Goal: Task Accomplishment & Management: Complete application form

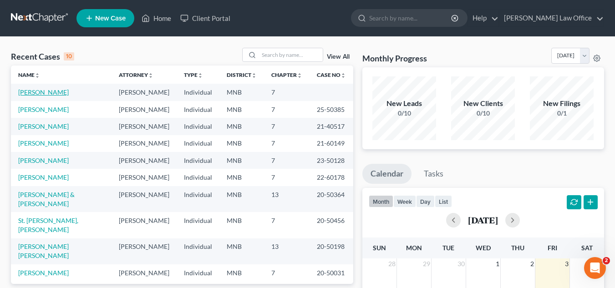
click at [56, 92] on link "[PERSON_NAME]" at bounding box center [43, 92] width 51 height 8
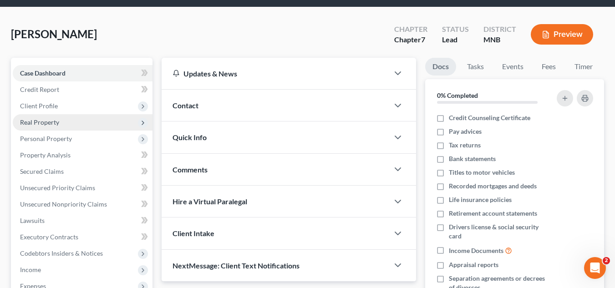
scroll to position [46, 0]
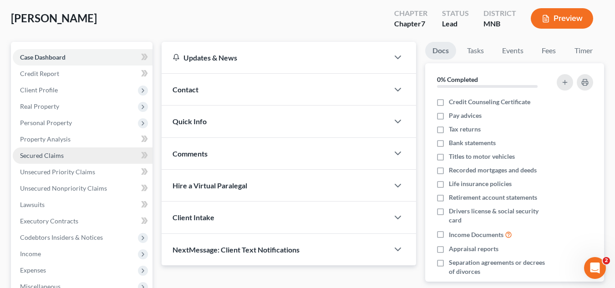
click at [73, 153] on link "Secured Claims" at bounding box center [83, 156] width 140 height 16
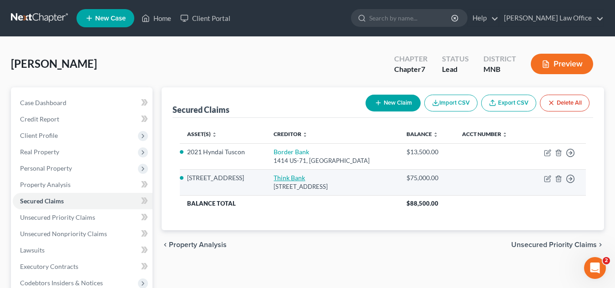
click at [292, 180] on link "Think Bank" at bounding box center [289, 178] width 31 height 8
select select "24"
select select "3"
select select "0"
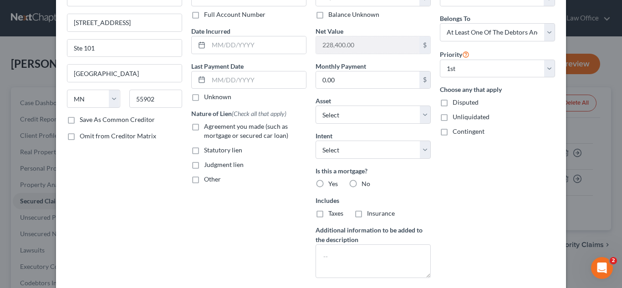
scroll to position [46, 0]
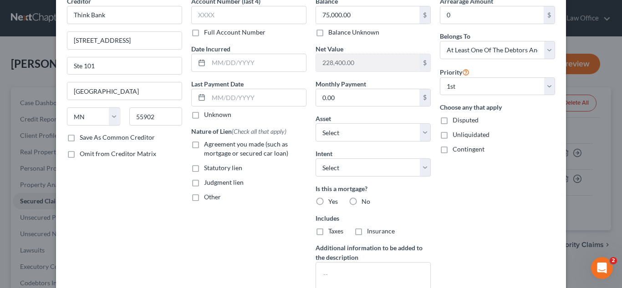
click at [204, 143] on label "Agreement you made (such as mortgage or secured car loan)" at bounding box center [255, 149] width 102 height 18
click at [208, 143] on input "Agreement you made (such as mortgage or secured car loan)" at bounding box center [211, 143] width 6 height 6
checkbox input "true"
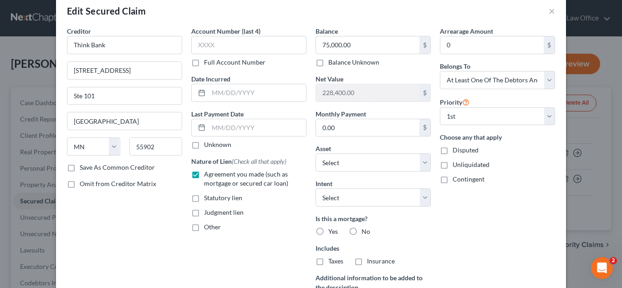
scroll to position [0, 0]
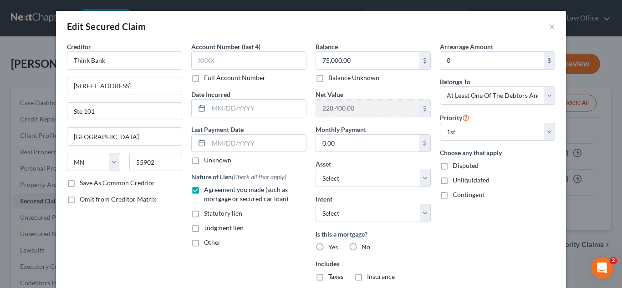
click at [328, 247] on label "Yes" at bounding box center [333, 247] width 10 height 9
click at [332, 247] on input "Yes" at bounding box center [335, 246] width 6 height 6
radio input "true"
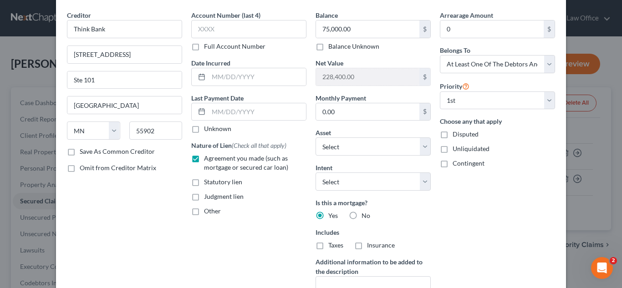
scroll to position [46, 0]
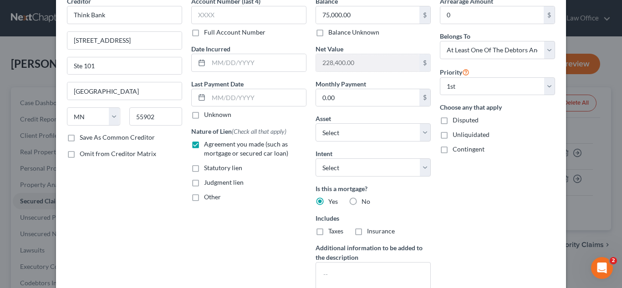
click at [328, 232] on label "Taxes" at bounding box center [335, 231] width 15 height 9
click at [332, 232] on input "Taxes" at bounding box center [335, 230] width 6 height 6
checkbox input "true"
click at [367, 230] on label "Insurance" at bounding box center [381, 231] width 28 height 9
click at [371, 230] on input "Insurance" at bounding box center [374, 230] width 6 height 6
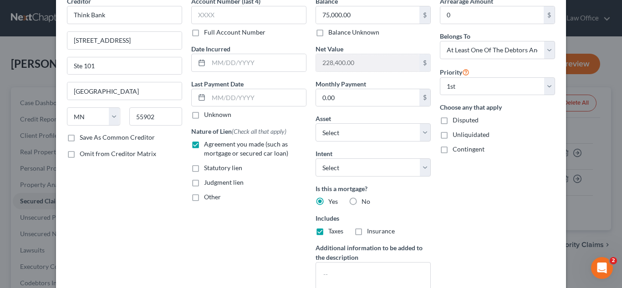
checkbox input "true"
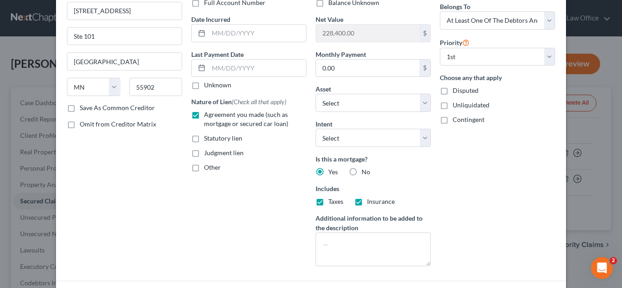
scroll to position [91, 0]
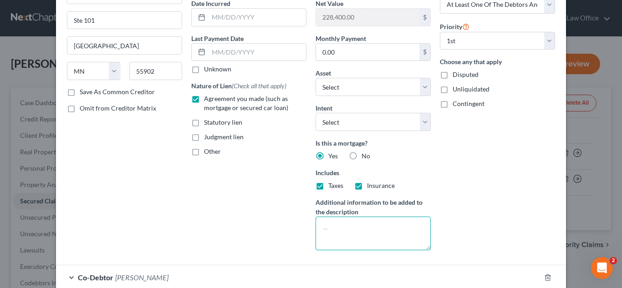
click at [334, 227] on textarea at bounding box center [373, 234] width 115 height 34
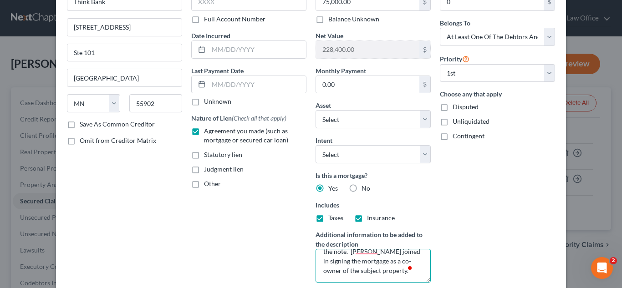
scroll to position [46, 0]
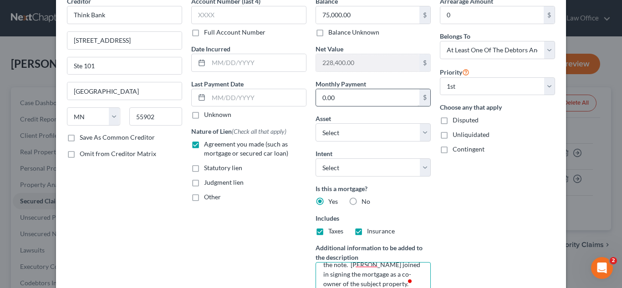
type textarea "Please note that Debtor is not personally liable on the promissory note. [PERSO…"
type input "1,400"
click at [370, 66] on input "228,400.00" at bounding box center [367, 62] width 103 height 17
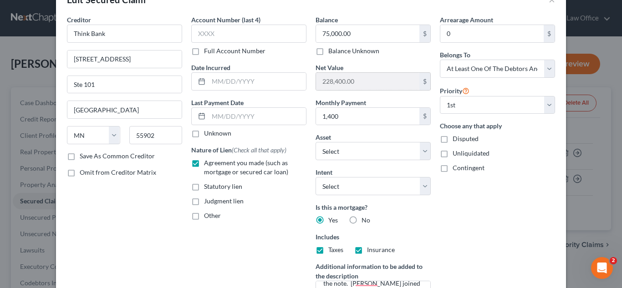
scroll to position [0, 0]
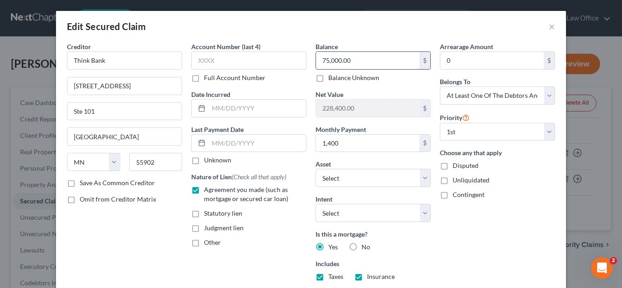
click at [365, 63] on input "75,000.00" at bounding box center [367, 60] width 103 height 17
type input "170,000"
click at [384, 29] on div "Edit Secured Claim ×" at bounding box center [311, 26] width 510 height 31
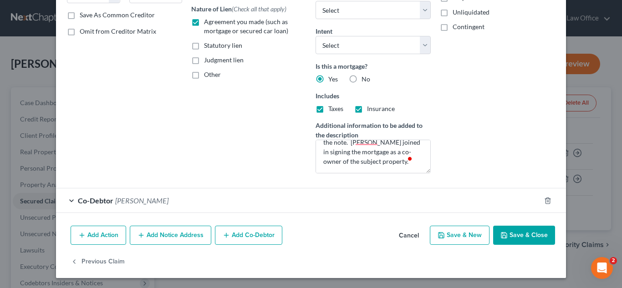
scroll to position [169, 0]
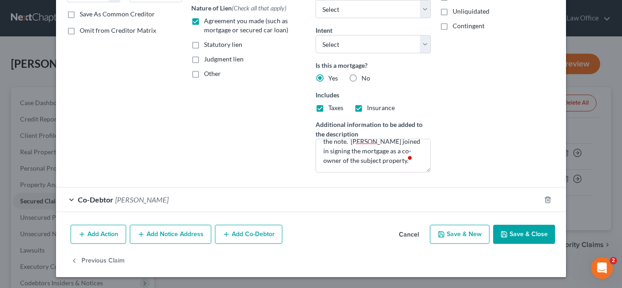
click at [515, 232] on button "Save & Close" at bounding box center [524, 234] width 62 height 19
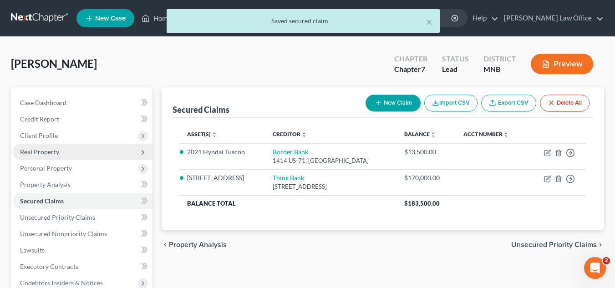
click at [76, 153] on span "Real Property" at bounding box center [83, 152] width 140 height 16
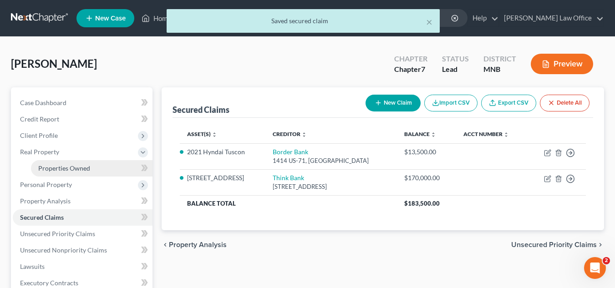
click at [78, 164] on span "Properties Owned" at bounding box center [64, 168] width 52 height 8
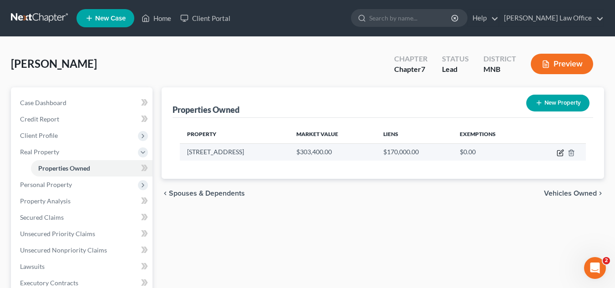
click at [562, 153] on icon "button" at bounding box center [561, 152] width 4 height 4
select select "24"
select select "3"
select select "0"
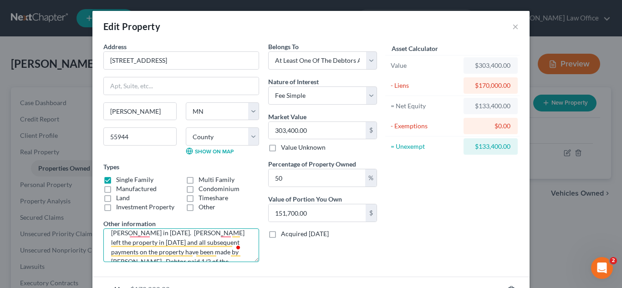
scroll to position [55, 0]
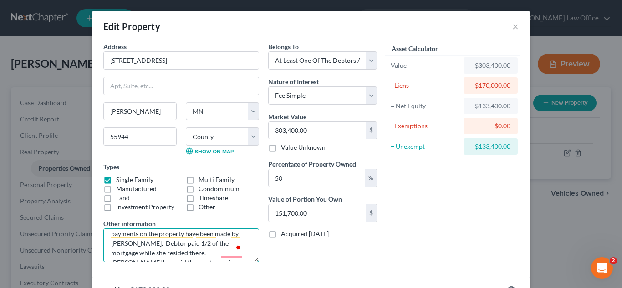
click at [227, 234] on textarea "This property is co-owned with [PERSON_NAME]'s ex - [PERSON_NAME]. The property…" at bounding box center [181, 246] width 156 height 34
type textarea "This property is co-owned with [PERSON_NAME]'s ex - [PERSON_NAME]. The property…"
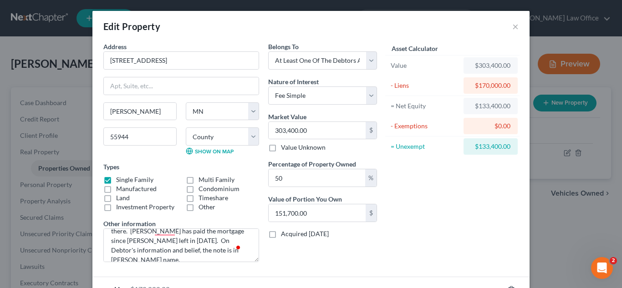
click at [290, 261] on div "Belongs To * Select Debtor 1 Only Debtor 2 Only Debtor 1 And Debtor 2 Only At L…" at bounding box center [323, 156] width 118 height 228
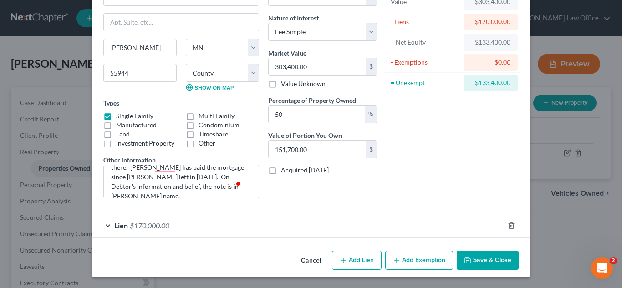
scroll to position [18, 0]
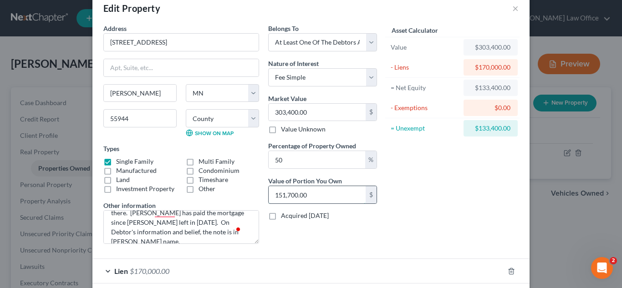
click at [329, 201] on input "151,700.00" at bounding box center [317, 194] width 97 height 17
click at [369, 243] on div "Belongs To * Select Debtor 1 Only Debtor 2 Only Debtor 1 And Debtor 2 Only At L…" at bounding box center [323, 138] width 118 height 228
click at [334, 194] on input "151,700.00" at bounding box center [317, 194] width 97 height 17
type input "0.00"
type input "6"
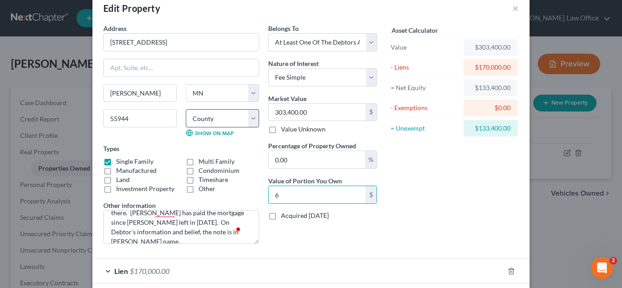
type input "0.02"
type input "66"
type input "0.22"
type input "6670"
type input "2.20"
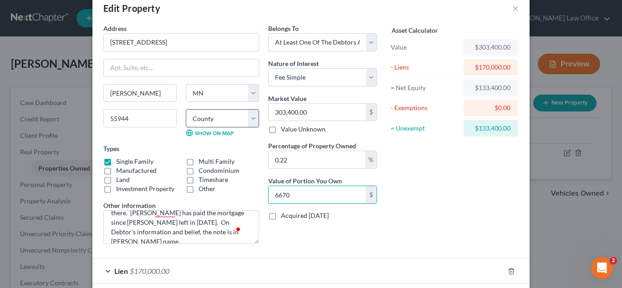
type input "6,670"
type input "21.98"
type input "66,700"
click at [448, 213] on div "Asset Calculator Value $303,400.00 - Liens $170,000.00 = Net Equity $133,400.00…" at bounding box center [453, 138] width 142 height 228
click at [298, 157] on input "21.98" at bounding box center [317, 159] width 97 height 17
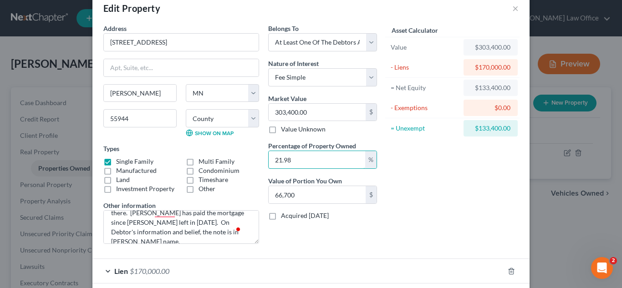
drag, startPoint x: 298, startPoint y: 157, endPoint x: 261, endPoint y: 153, distance: 37.1
click at [255, 159] on div "Address * [GEOGRAPHIC_DATA] [GEOGRAPHIC_DATA] [PERSON_NAME][GEOGRAPHIC_DATA] [U…" at bounding box center [240, 138] width 283 height 228
type input "5"
type input "15,170.00"
type input "50"
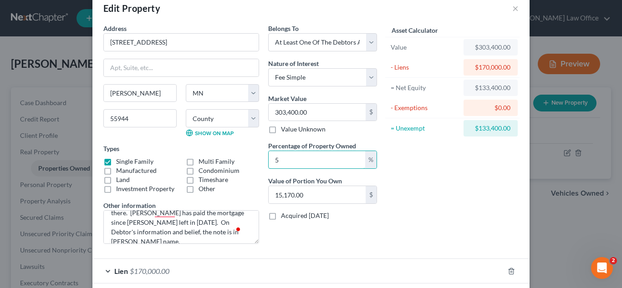
type input "151,700.00"
click at [414, 213] on div "Asset Calculator Value $303,400.00 - Liens $170,000.00 = Net Equity $133,400.00…" at bounding box center [453, 138] width 142 height 228
click at [440, 230] on div "Asset Calculator Value $303,400.00 - Liens $170,000.00 = Net Equity $133,400.00…" at bounding box center [453, 138] width 142 height 228
click at [320, 195] on input "151,700.00" at bounding box center [317, 194] width 97 height 17
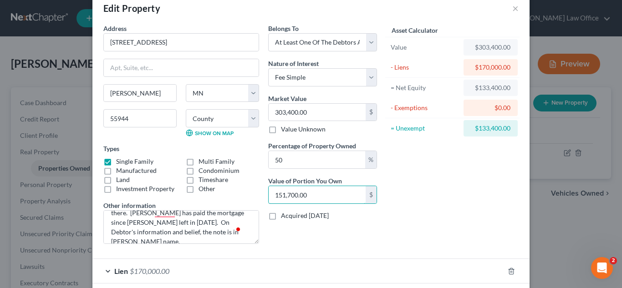
type input "0.00"
type input "6"
type input "0.02"
type input "66"
type input "0.22"
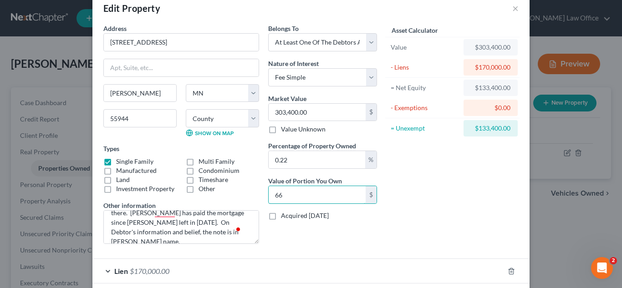
type input "667"
type input "2.20"
type input "6,670"
type input "21.98"
type input "66,700"
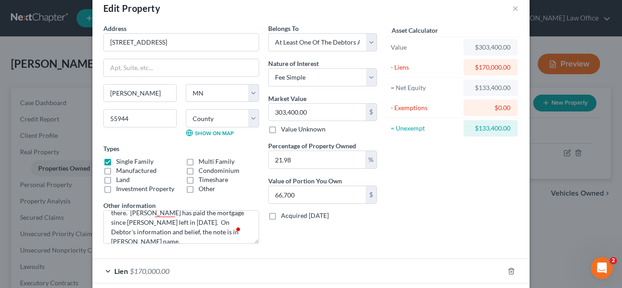
click at [452, 204] on div "Asset Calculator Value $303,400.00 - Liens $170,000.00 = Net Equity $133,400.00…" at bounding box center [453, 138] width 142 height 228
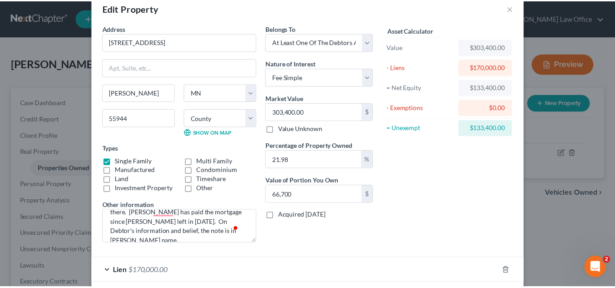
scroll to position [64, 0]
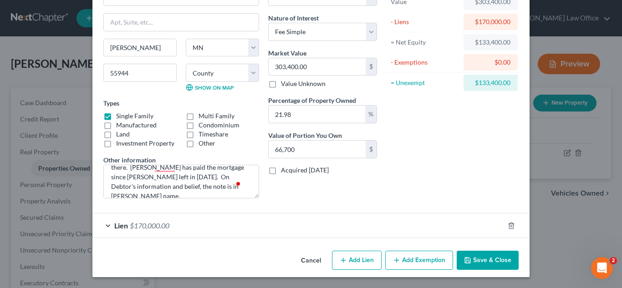
click at [478, 263] on button "Save & Close" at bounding box center [488, 260] width 62 height 19
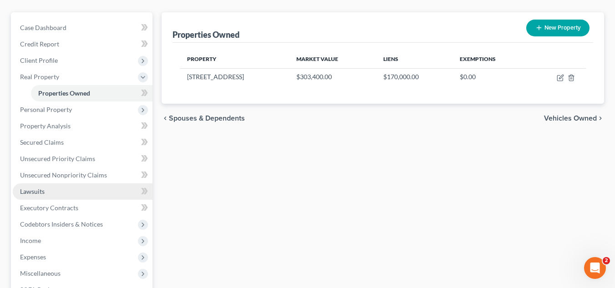
scroll to position [91, 0]
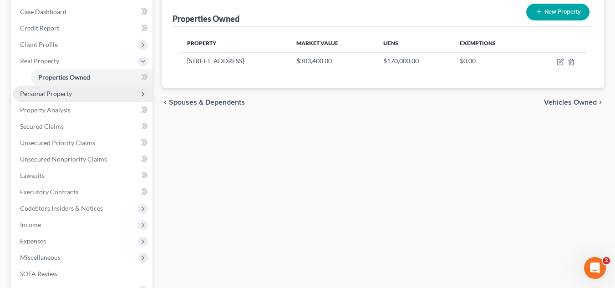
click at [97, 94] on span "Personal Property" at bounding box center [83, 94] width 140 height 16
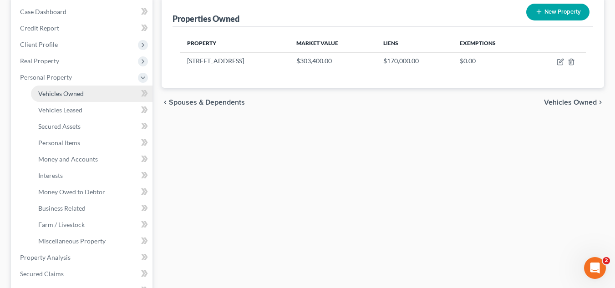
click at [103, 96] on link "Vehicles Owned" at bounding box center [92, 94] width 122 height 16
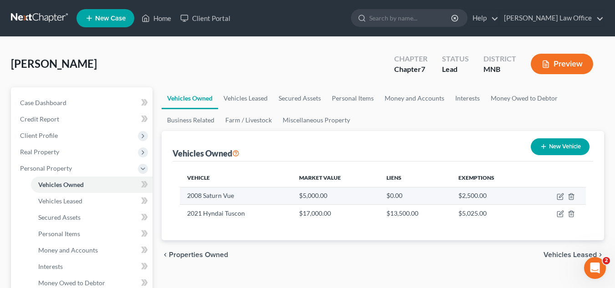
click at [558, 200] on td at bounding box center [558, 195] width 56 height 17
click at [560, 194] on icon "button" at bounding box center [560, 196] width 5 height 5
select select "0"
select select "18"
select select "3"
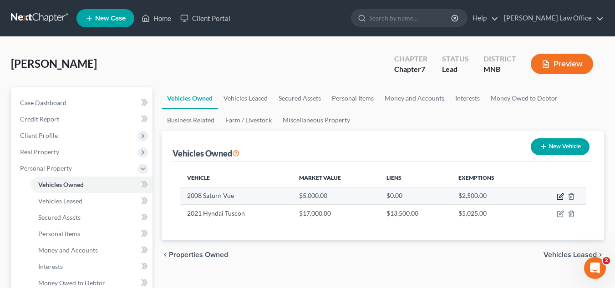
select select "3"
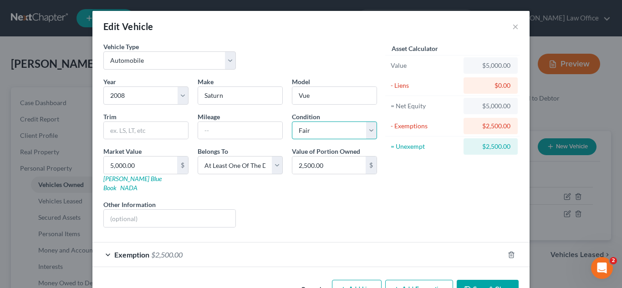
click at [369, 128] on select "Select Excellent Very Good Good Fair Poor" at bounding box center [334, 131] width 85 height 18
select select "4"
click at [292, 122] on select "Select Excellent Very Good Good Fair Poor" at bounding box center [334, 131] width 85 height 18
click at [219, 131] on input "text" at bounding box center [240, 130] width 84 height 17
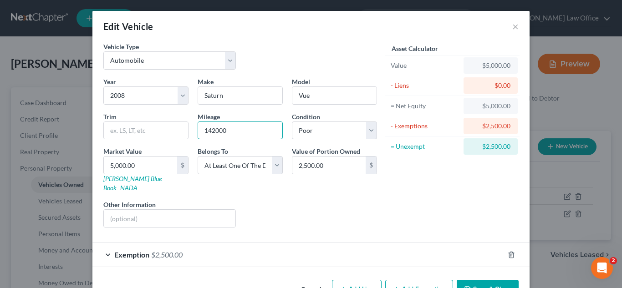
type input "142000"
click at [284, 203] on div "Liens Select" at bounding box center [311, 214] width 142 height 28
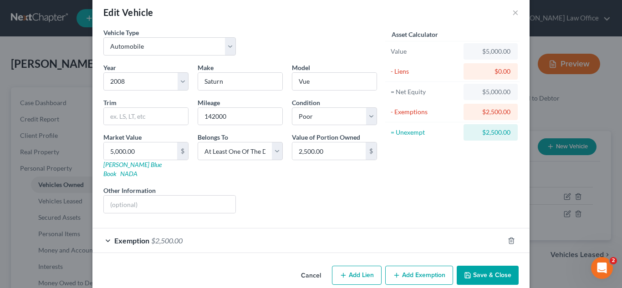
scroll to position [20, 0]
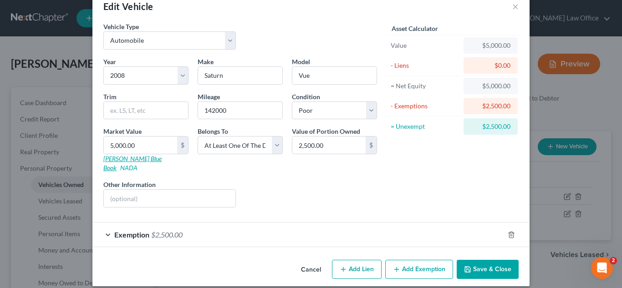
click at [120, 158] on link "[PERSON_NAME] Blue Book" at bounding box center [132, 163] width 58 height 17
click at [138, 144] on input "5,000.00" at bounding box center [140, 145] width 73 height 17
type input "3"
type input "3.00"
type input "30"
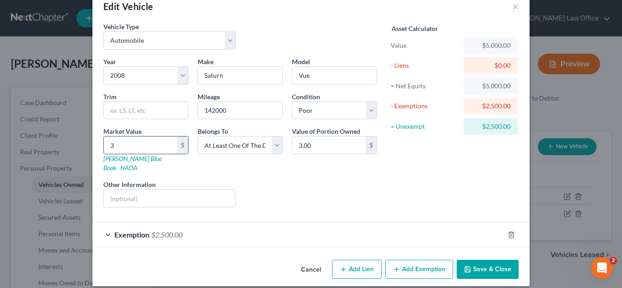
type input "30.00"
type input "300"
type input "300.00"
type input "3000"
type input "3,000.00"
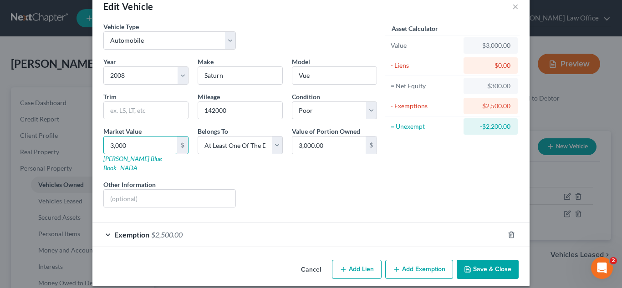
type input "3,000"
click at [310, 198] on div "Liens Select" at bounding box center [311, 194] width 142 height 28
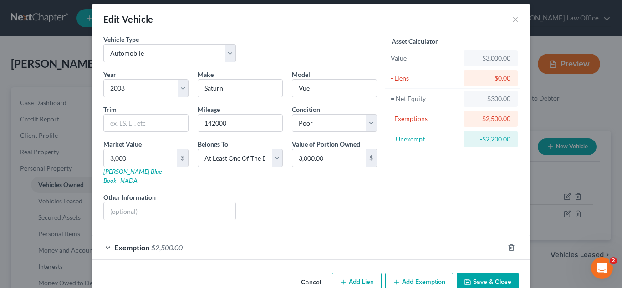
scroll to position [0, 0]
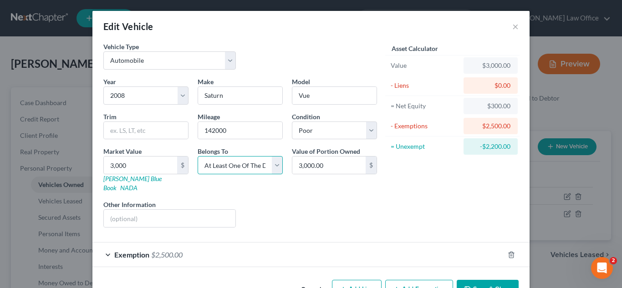
click at [276, 166] on select "Select Debtor 1 Only Debtor 2 Only Debtor 1 And Debtor 2 Only At Least One Of T…" at bounding box center [240, 165] width 85 height 18
click at [330, 168] on input "3,000.00" at bounding box center [328, 165] width 73 height 17
type input "1,500"
click at [338, 216] on div "Liens Select" at bounding box center [311, 214] width 142 height 28
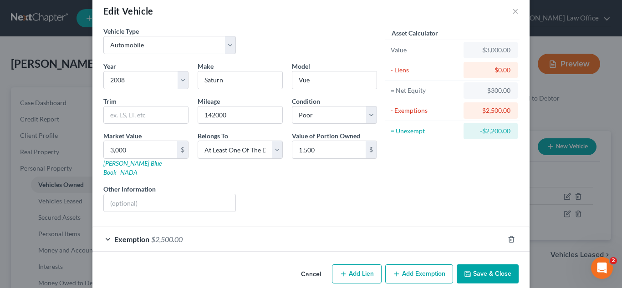
scroll to position [20, 0]
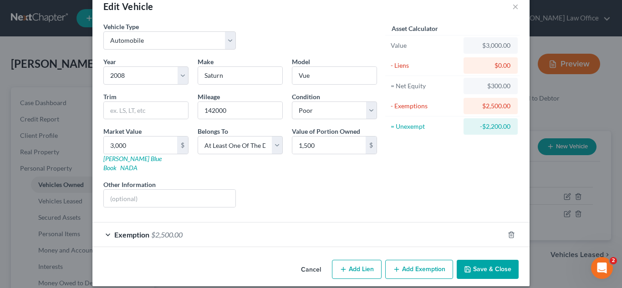
click at [145, 230] on span "Exemption" at bounding box center [131, 234] width 35 height 9
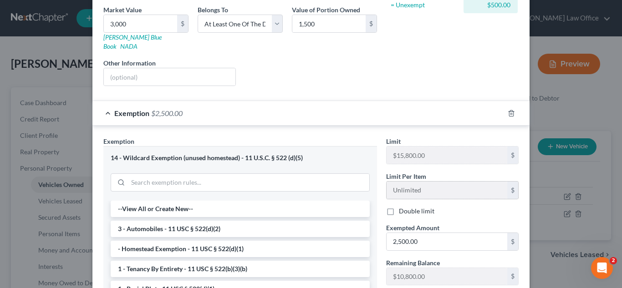
scroll to position [157, 0]
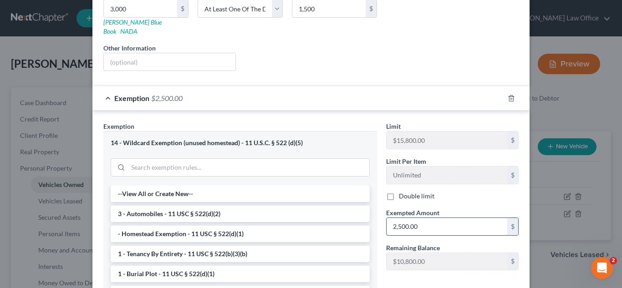
click at [426, 218] on input "2,500.00" at bounding box center [447, 226] width 121 height 17
type input "1,500"
click at [431, 122] on div "Limit $15,800.00 $" at bounding box center [453, 136] width 142 height 28
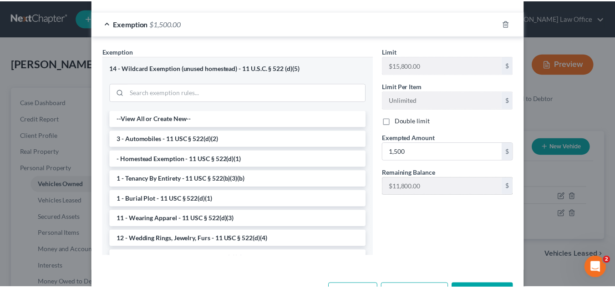
scroll to position [256, 0]
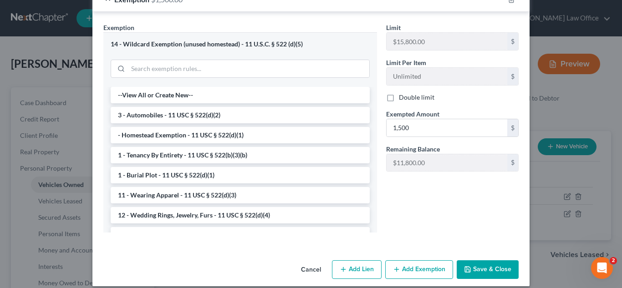
click at [477, 261] on button "Save & Close" at bounding box center [488, 270] width 62 height 19
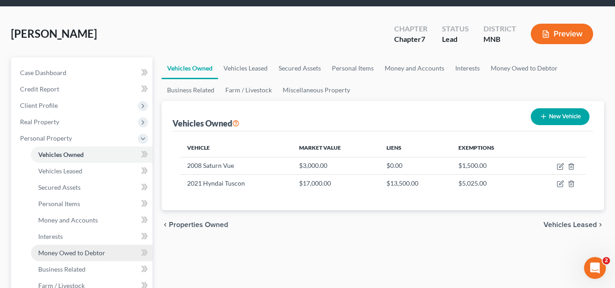
scroll to position [46, 0]
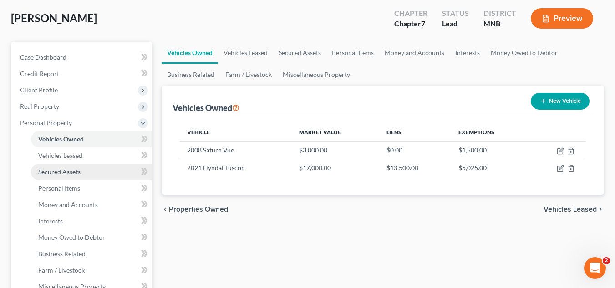
click at [94, 169] on link "Secured Assets" at bounding box center [92, 172] width 122 height 16
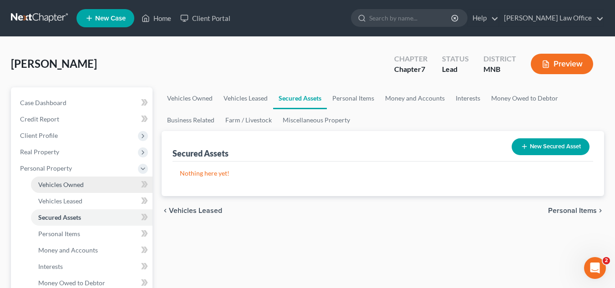
click at [95, 183] on link "Vehicles Owned" at bounding box center [92, 185] width 122 height 16
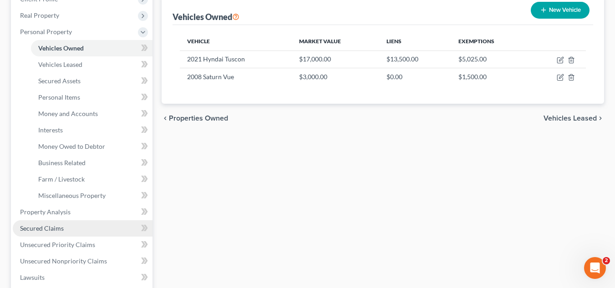
click at [95, 225] on link "Secured Claims" at bounding box center [83, 228] width 140 height 16
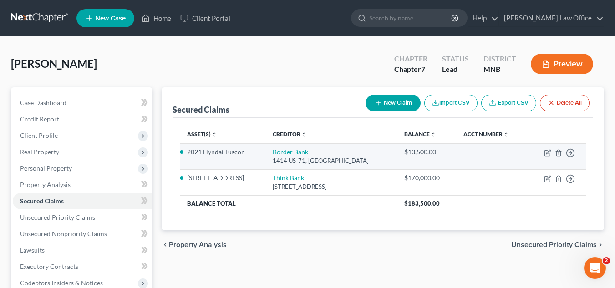
click at [296, 155] on link "Border Bank" at bounding box center [291, 152] width 36 height 8
select select "24"
select select "5"
select select "4"
select select "0"
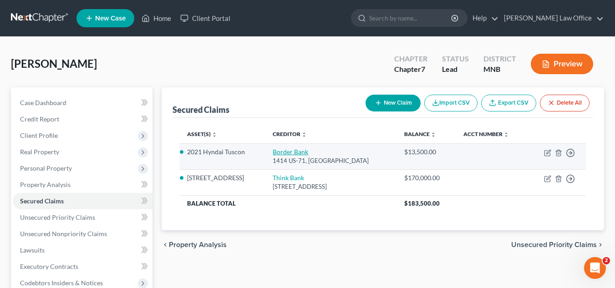
select select "0"
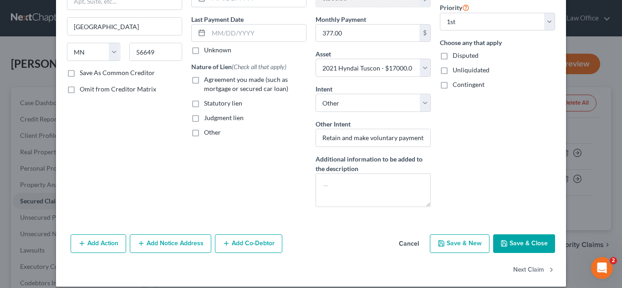
scroll to position [120, 0]
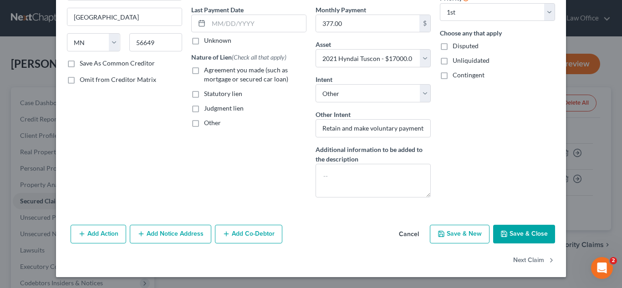
click at [268, 233] on button "Add Co-Debtor" at bounding box center [248, 234] width 67 height 19
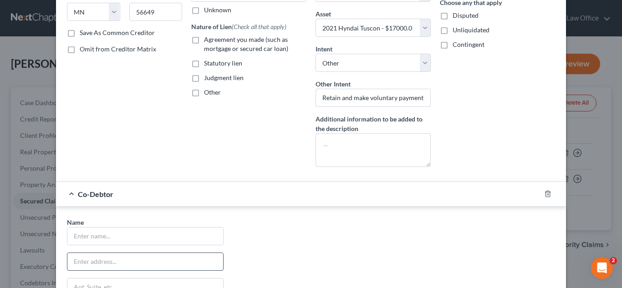
scroll to position [165, 0]
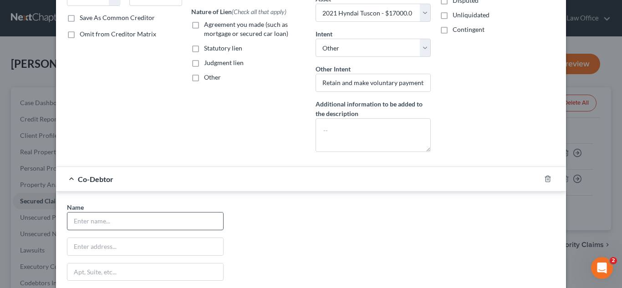
click at [163, 219] on input "text" at bounding box center [145, 221] width 156 height 17
type input "[PERSON_NAME]"
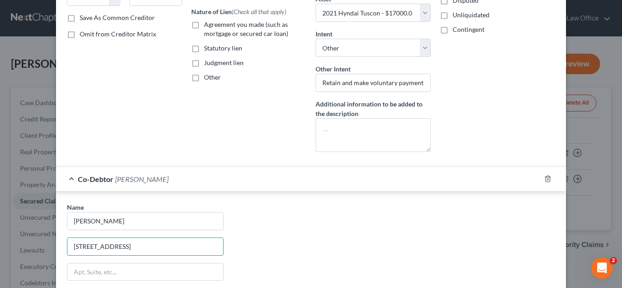
type input "[STREET_ADDRESS]"
type input "Inter"
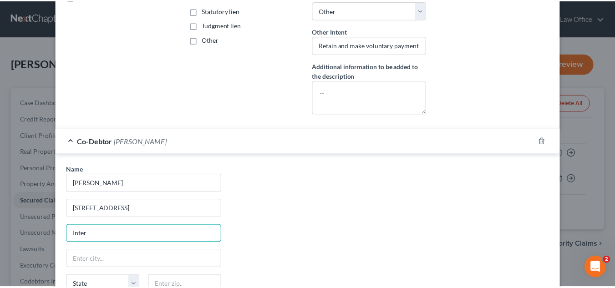
scroll to position [302, 0]
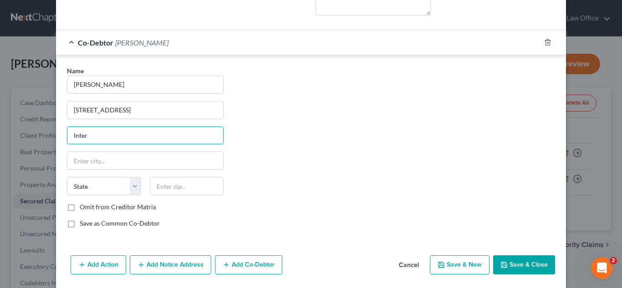
drag, startPoint x: 94, startPoint y: 132, endPoint x: 45, endPoint y: 134, distance: 48.8
click at [45, 134] on div "Edit Secured Claim × Creditor * Border Bank 1414 US-71 International Falls Stat…" at bounding box center [311, 144] width 622 height 288
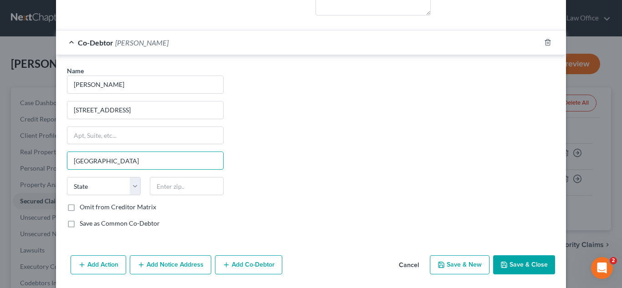
type input "[GEOGRAPHIC_DATA]"
select select "24"
type input "56649"
click at [528, 269] on button "Save & Close" at bounding box center [524, 265] width 62 height 19
select select
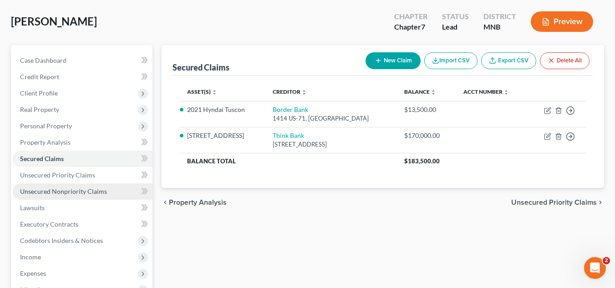
scroll to position [46, 0]
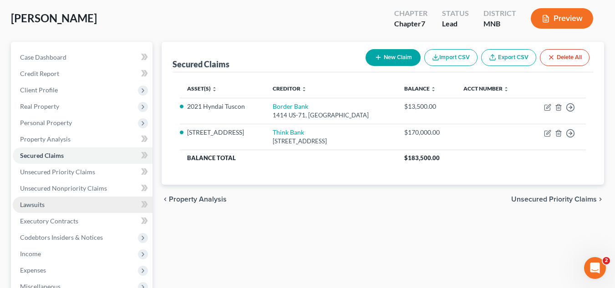
click at [95, 209] on link "Lawsuits" at bounding box center [83, 205] width 140 height 16
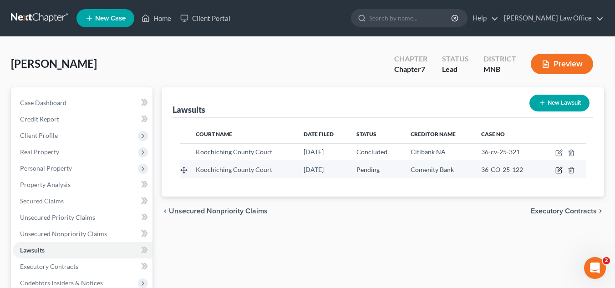
click at [559, 170] on icon "button" at bounding box center [560, 170] width 4 height 4
select select "24"
select select "0"
select select "4"
select select "36"
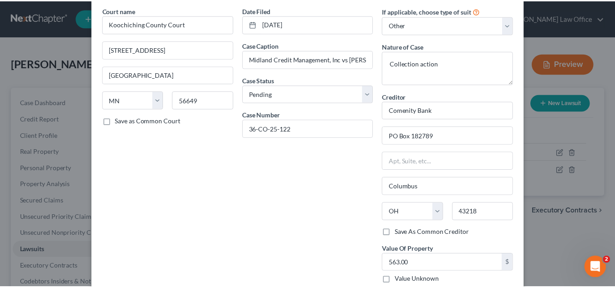
scroll to position [91, 0]
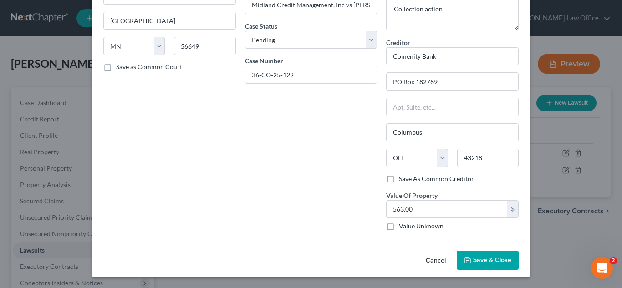
click at [473, 258] on span "Save & Close" at bounding box center [492, 260] width 38 height 8
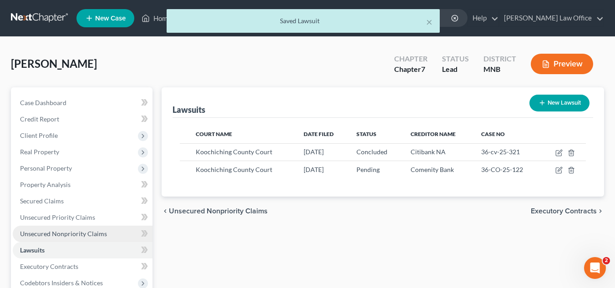
click at [87, 235] on span "Unsecured Nonpriority Claims" at bounding box center [63, 234] width 87 height 8
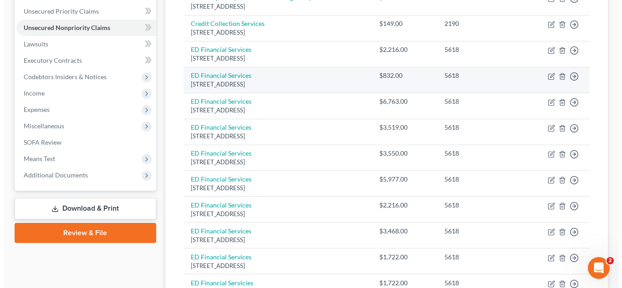
scroll to position [115, 0]
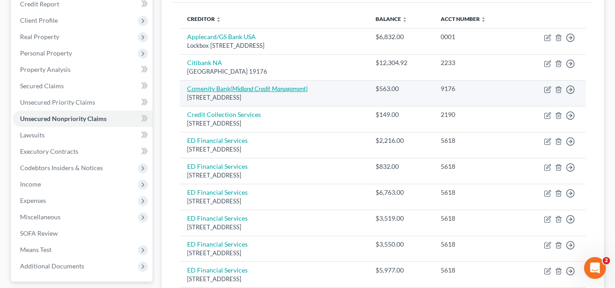
click at [304, 88] on icon "(Midland Credit Management)" at bounding box center [268, 89] width 77 height 8
select select "36"
select select "2"
select select "0"
select select "23"
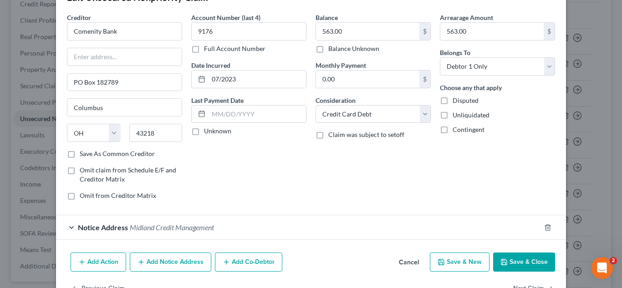
scroll to position [57, 0]
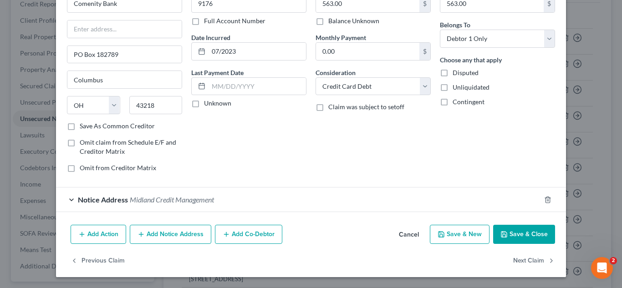
click at [214, 205] on div "Notice Address Midland Credit Management" at bounding box center [298, 200] width 485 height 24
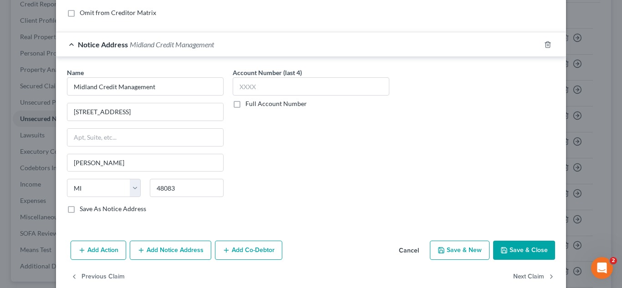
scroll to position [228, 0]
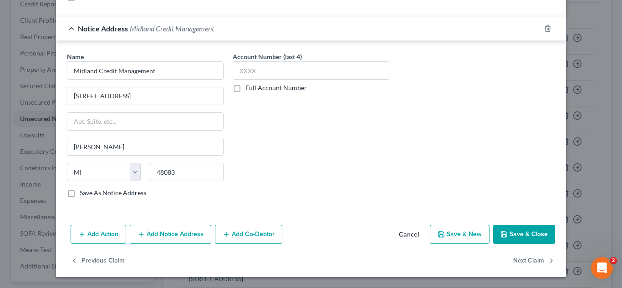
click at [96, 233] on button "Add Action" at bounding box center [99, 234] width 56 height 19
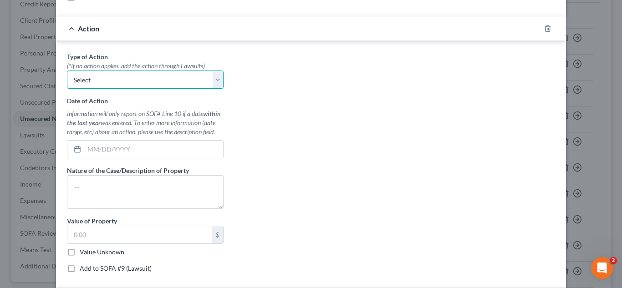
click at [216, 83] on select "Select Repossession Garnishment Foreclosure Personal Injury Attached, Seized, O…" at bounding box center [145, 80] width 157 height 18
click at [215, 83] on select "Select Repossession Garnishment Foreclosure Personal Injury Attached, Seized, O…" at bounding box center [145, 80] width 157 height 18
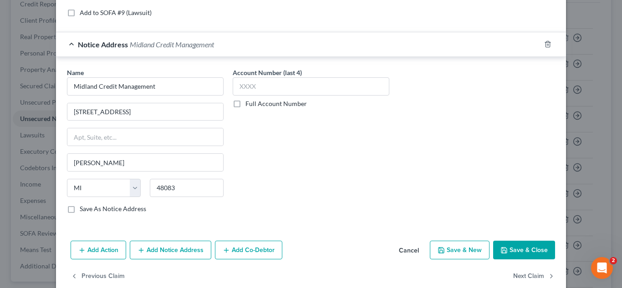
scroll to position [500, 0]
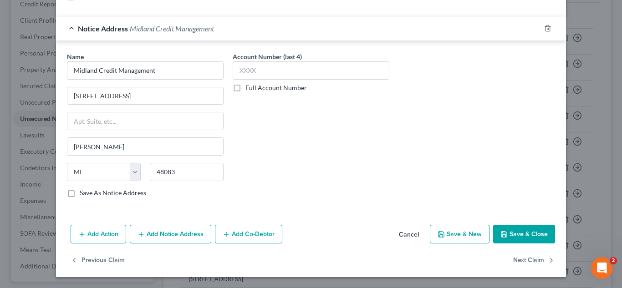
click at [412, 234] on button "Cancel" at bounding box center [409, 235] width 35 height 18
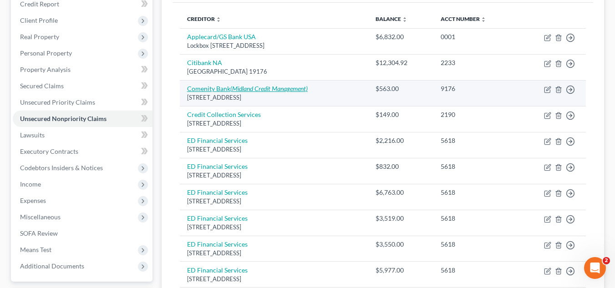
click at [207, 87] on link "Comenity Bank (Midland Credit Management)" at bounding box center [247, 89] width 121 height 8
select select "36"
select select "2"
select select "0"
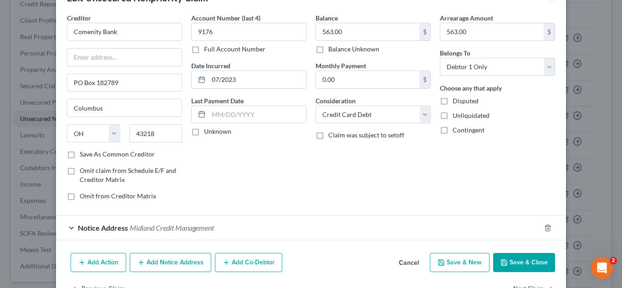
scroll to position [57, 0]
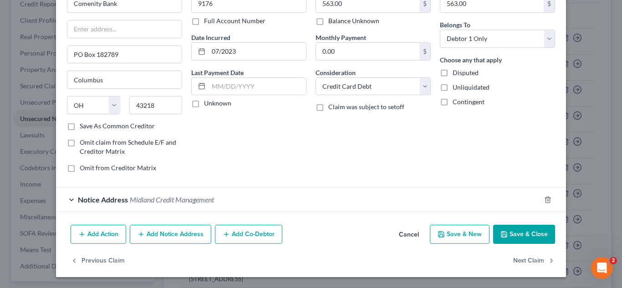
click at [144, 234] on button "Add Notice Address" at bounding box center [171, 234] width 82 height 19
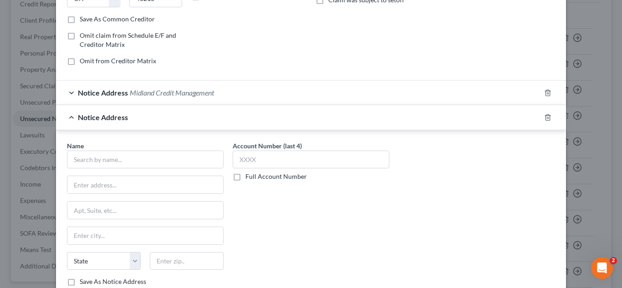
scroll to position [148, 0]
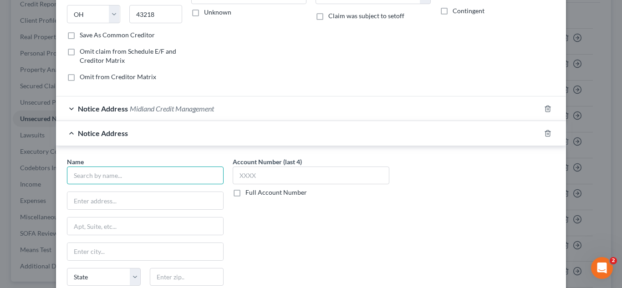
click at [172, 179] on input "text" at bounding box center [145, 176] width 157 height 18
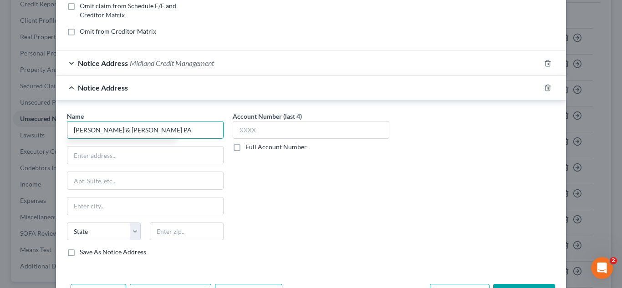
type input "[PERSON_NAME] & [PERSON_NAME] PA"
type input "[STREET_ADDRESS]"
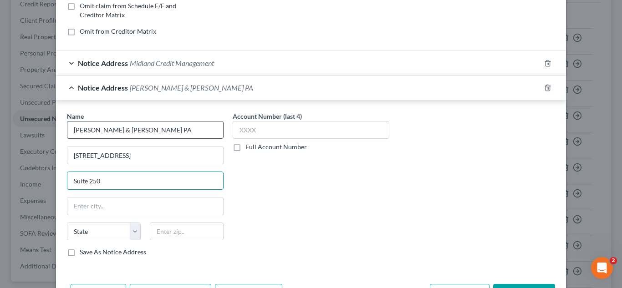
type input "Suite 250"
type input "[GEOGRAPHIC_DATA]"
select select "24"
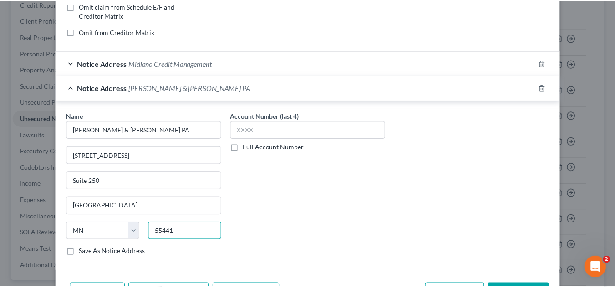
scroll to position [239, 0]
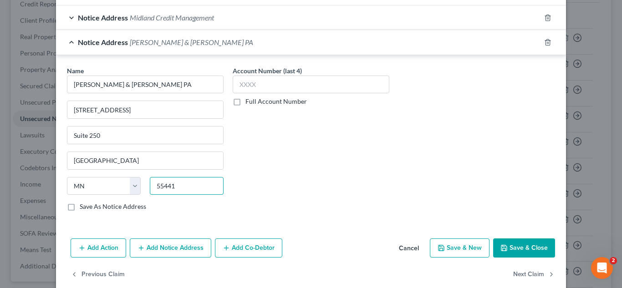
type input "55441"
click at [538, 244] on button "Save & Close" at bounding box center [524, 248] width 62 height 19
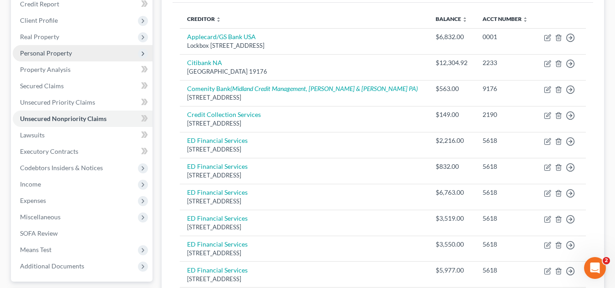
click at [108, 50] on span "Personal Property" at bounding box center [83, 53] width 140 height 16
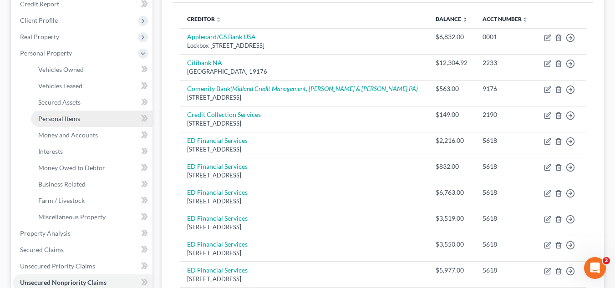
click at [88, 119] on link "Personal Items" at bounding box center [92, 119] width 122 height 16
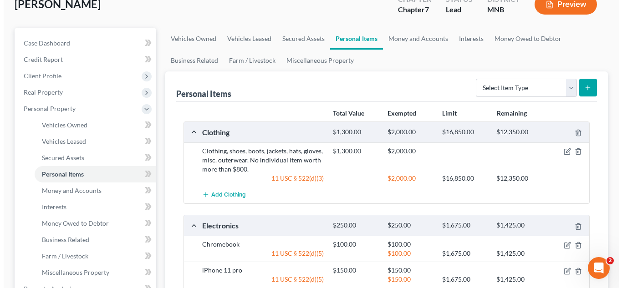
scroll to position [137, 0]
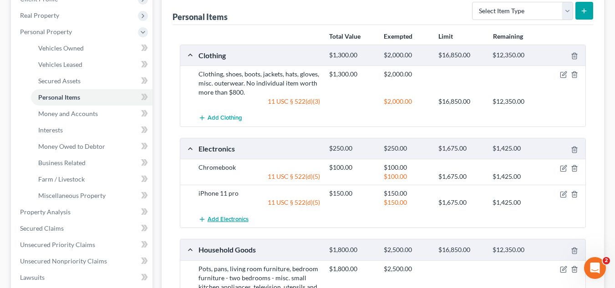
click at [238, 218] on span "Add Electronics" at bounding box center [228, 219] width 41 height 7
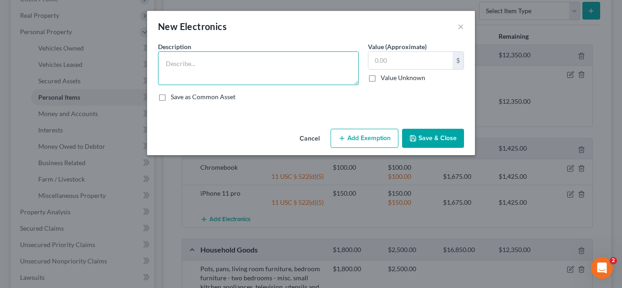
click at [223, 67] on textarea at bounding box center [258, 68] width 201 height 34
type textarea "Two computer monintors"
type input "100"
click at [223, 67] on textarea "Two computer monintors" at bounding box center [258, 68] width 201 height 34
type textarea "Two computer monitors"
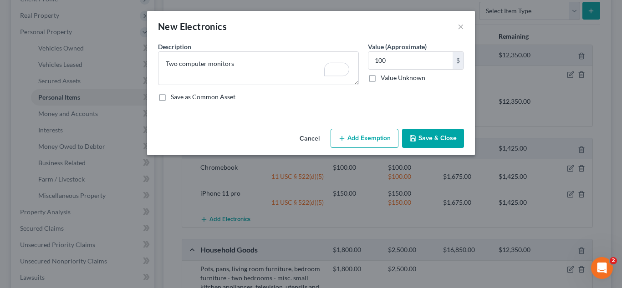
click at [371, 140] on button "Add Exemption" at bounding box center [365, 138] width 68 height 19
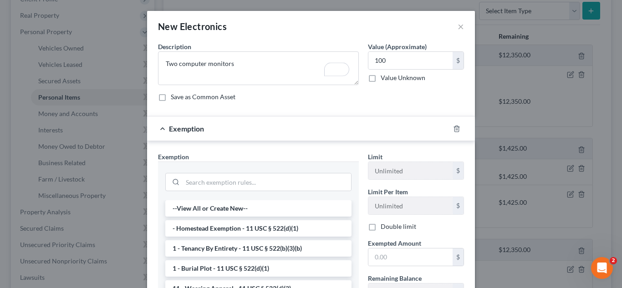
scroll to position [46, 0]
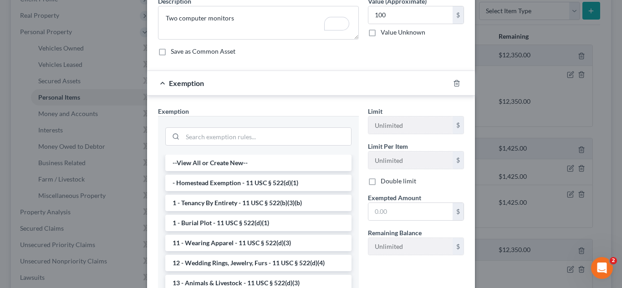
click at [244, 146] on div at bounding box center [258, 136] width 186 height 24
click at [247, 132] on input "search" at bounding box center [267, 136] width 169 height 17
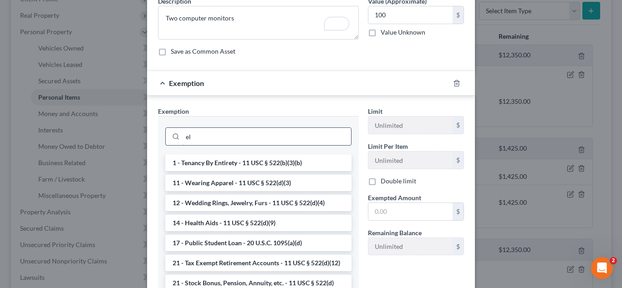
type input "e"
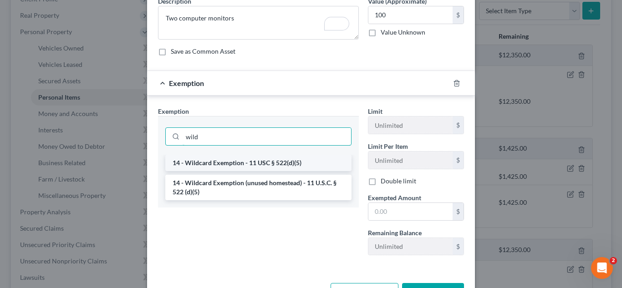
type input "wild"
click at [243, 162] on li "14 - Wildcard Exemption - 11 USC § 522(d)(5)" at bounding box center [258, 163] width 186 height 16
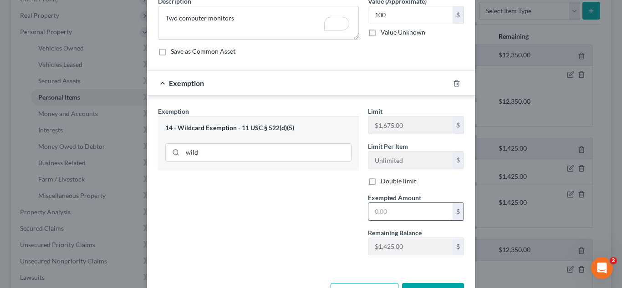
click at [383, 205] on input "text" at bounding box center [410, 211] width 84 height 17
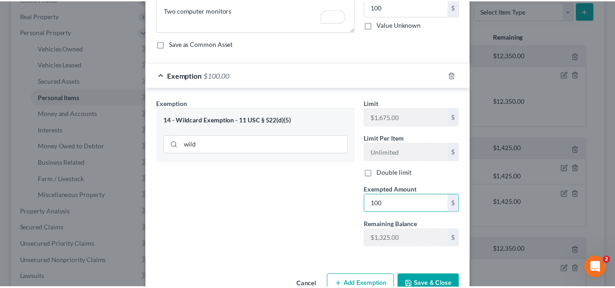
scroll to position [78, 0]
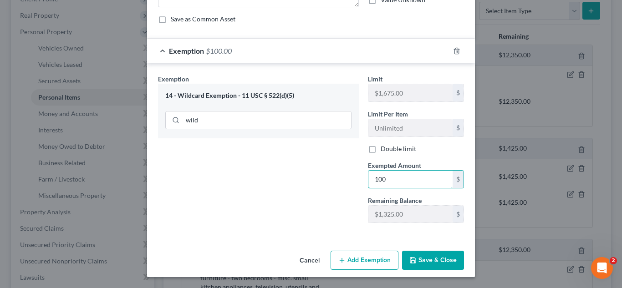
type input "100"
click at [419, 266] on button "Save & Close" at bounding box center [433, 260] width 62 height 19
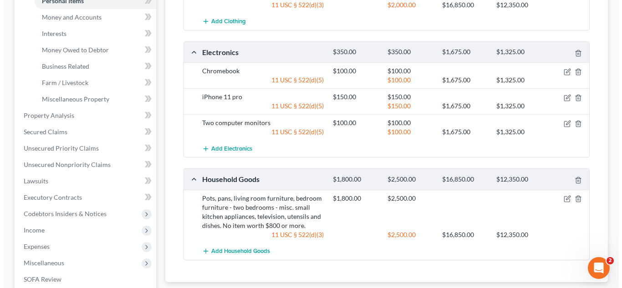
scroll to position [319, 0]
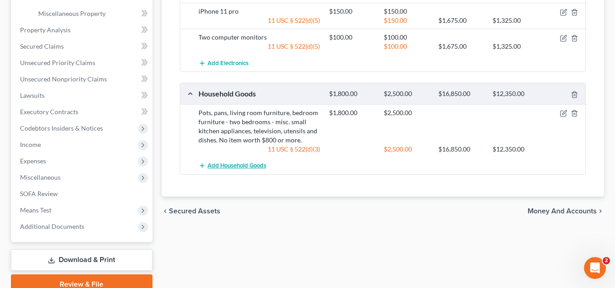
click at [246, 162] on span "Add Household Goods" at bounding box center [237, 165] width 59 height 7
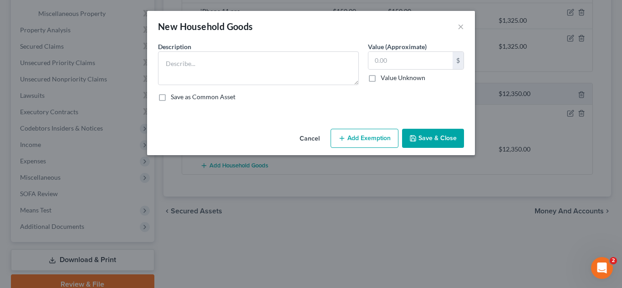
click at [465, 27] on div "New Household Goods ×" at bounding box center [311, 26] width 328 height 31
click at [461, 29] on button "×" at bounding box center [461, 26] width 6 height 11
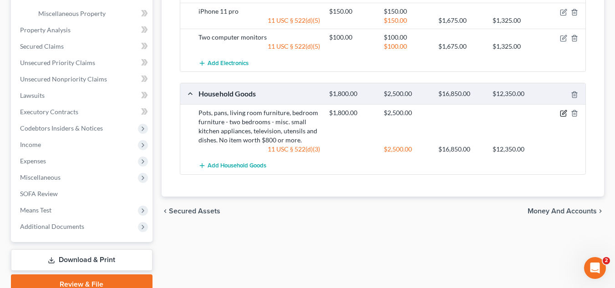
click at [563, 114] on icon "button" at bounding box center [563, 113] width 7 height 7
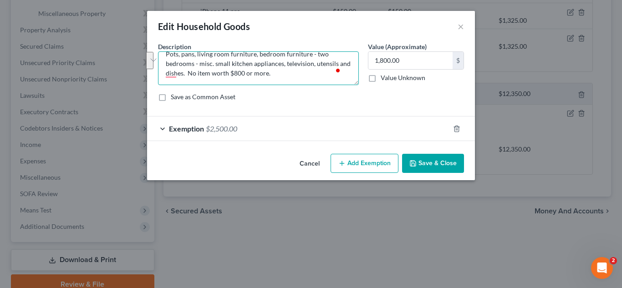
scroll to position [10, 0]
drag, startPoint x: 267, startPoint y: 65, endPoint x: 198, endPoint y: 64, distance: 69.7
click at [198, 64] on textarea "Pots, pans, living room furniture, bedroom furniture - two bedrooms - misc. sma…" at bounding box center [258, 68] width 201 height 34
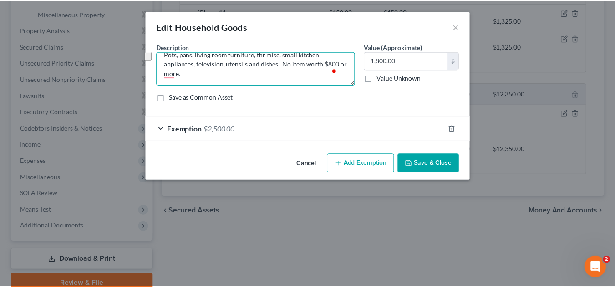
scroll to position [0, 0]
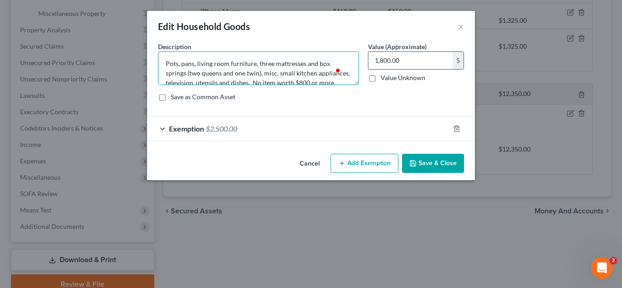
type textarea "Pots, pans, living room furniture, three mattresses and box springs (two queens…"
type input "2,000"
click at [451, 164] on button "Save & Close" at bounding box center [433, 163] width 62 height 19
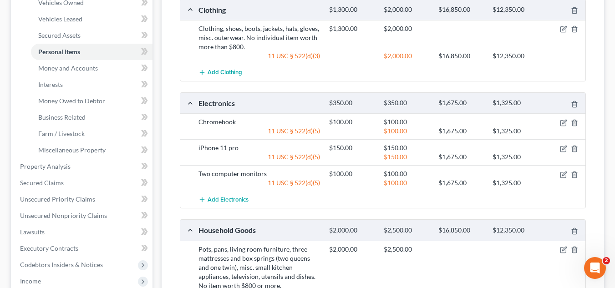
scroll to position [91, 0]
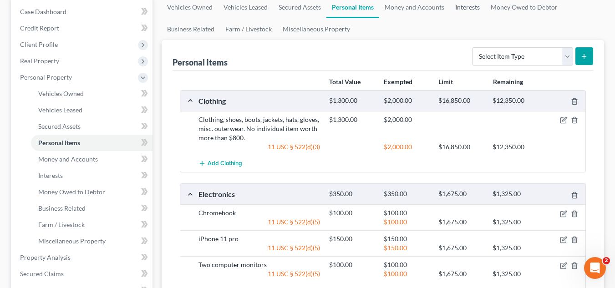
click at [470, 10] on link "Interests" at bounding box center [468, 7] width 36 height 22
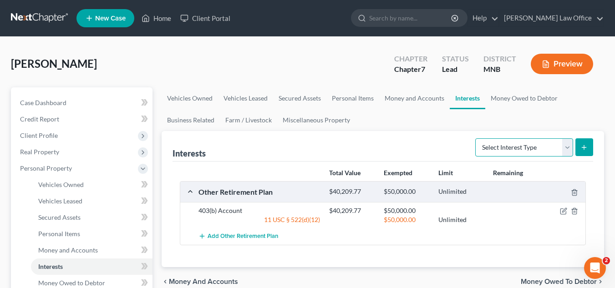
click at [568, 151] on select "Select Interest Type 401K Annuity Bond Education IRA Government Bond Government…" at bounding box center [525, 147] width 98 height 18
click at [327, 60] on div "[PERSON_NAME] Upgraded Chapter Chapter 7 Status Lead District [GEOGRAPHIC_DATA]…" at bounding box center [307, 68] width 593 height 40
click at [511, 104] on link "Money Owed to Debtor" at bounding box center [525, 98] width 78 height 22
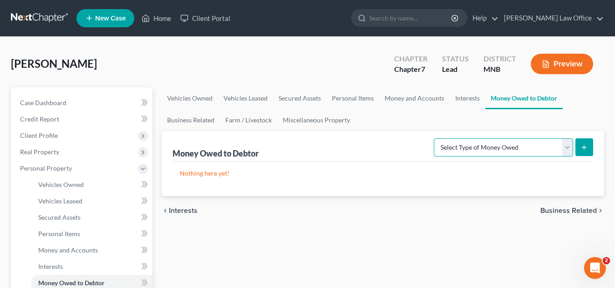
click at [568, 150] on select "Select Type of Money Owed Accounts Receivable Alimony Child Support Claims Agai…" at bounding box center [503, 147] width 139 height 18
select select "expected_tax_refund"
click at [435, 138] on select "Select Type of Money Owed Accounts Receivable Alimony Child Support Claims Agai…" at bounding box center [503, 147] width 139 height 18
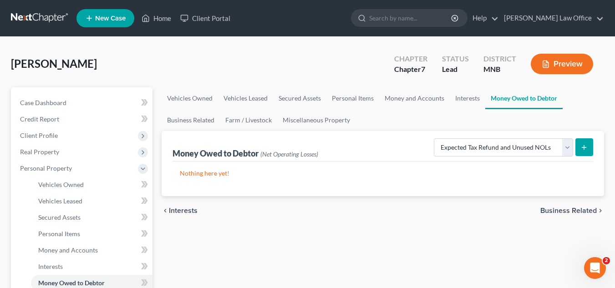
click at [582, 145] on icon "submit" at bounding box center [584, 147] width 7 height 7
select select "0"
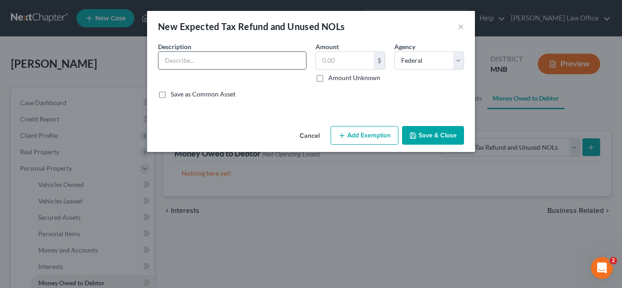
click at [215, 63] on input "text" at bounding box center [233, 60] width 148 height 17
type input "2"
type input "Anticipated Federal Tax Refund for Tax Year [DATE]"
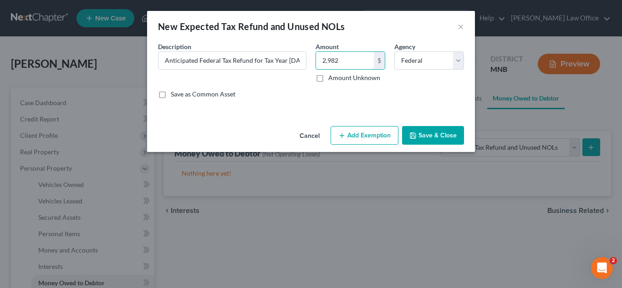
type input "2,982"
click at [354, 135] on button "Add Exemption" at bounding box center [365, 135] width 68 height 19
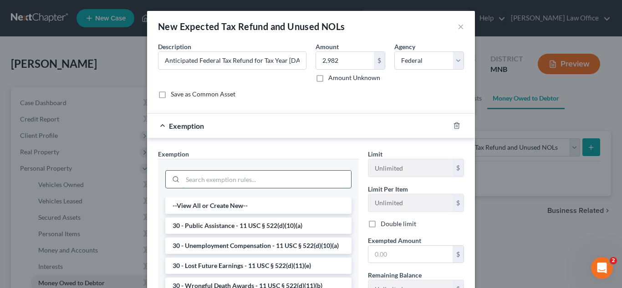
click at [271, 185] on input "search" at bounding box center [267, 179] width 169 height 17
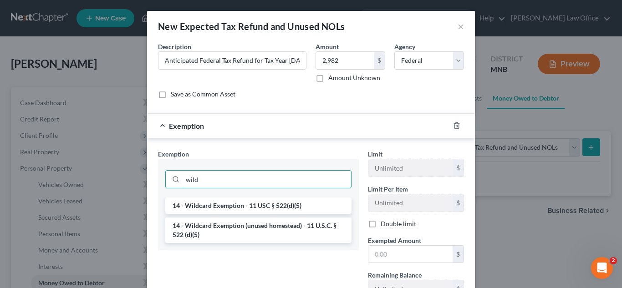
type input "wild"
click at [260, 225] on li "14 - Wildcard Exemption (unused homestead) - 11 U.S.C. § 522 (d)(5)" at bounding box center [258, 231] width 186 height 26
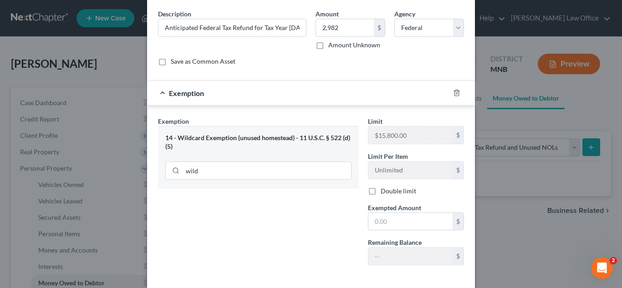
scroll to position [75, 0]
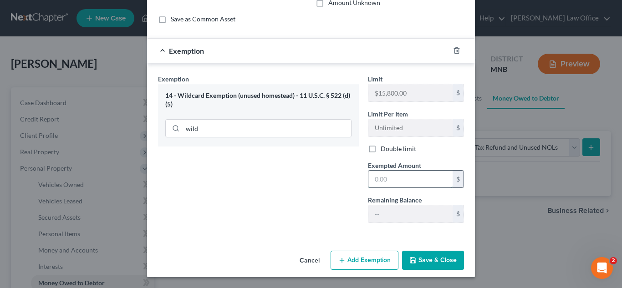
click at [396, 172] on input "text" at bounding box center [410, 179] width 84 height 17
type input "277"
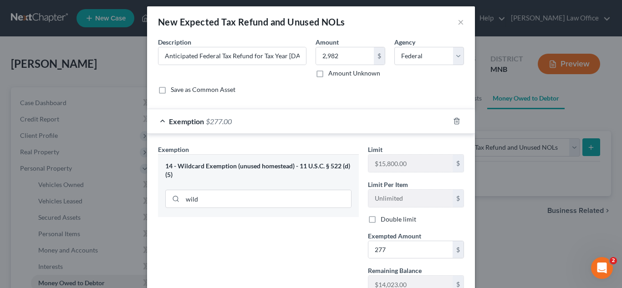
scroll to position [0, 0]
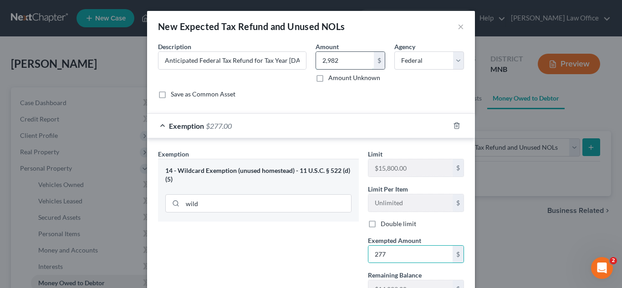
click at [340, 58] on input "2,982" at bounding box center [345, 60] width 58 height 17
type input "2,733"
click at [270, 61] on input "Anticipated Federal Tax Refund for Tax Year [DATE]" at bounding box center [233, 60] width 148 height 17
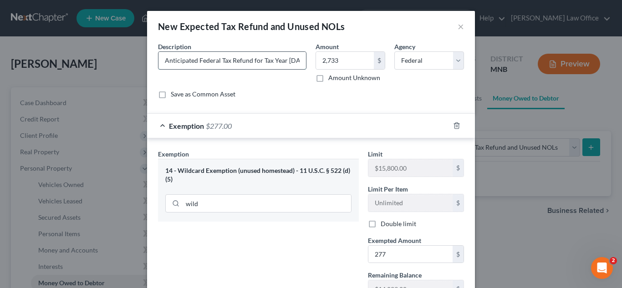
scroll to position [0, 2]
drag, startPoint x: 270, startPoint y: 61, endPoint x: 293, endPoint y: 64, distance: 23.9
click at [307, 56] on div "Description * Anticipated Federal Tax Refund for Tax Year [DATE]" at bounding box center [232, 62] width 158 height 41
click at [298, 61] on input "Anticipated Federal Tax Refund for Tax Year [DATE]" at bounding box center [233, 60] width 148 height 17
click at [399, 259] on input "277" at bounding box center [410, 254] width 84 height 17
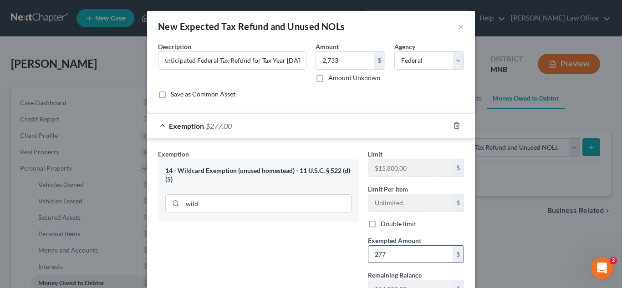
scroll to position [0, 0]
type input "7"
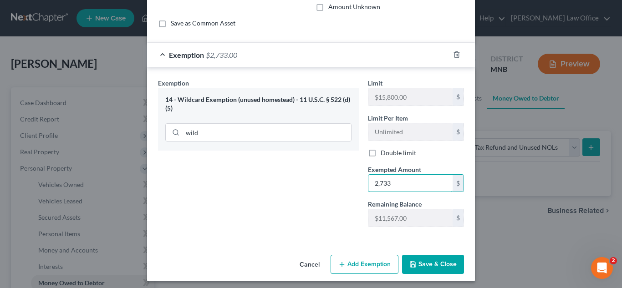
scroll to position [75, 0]
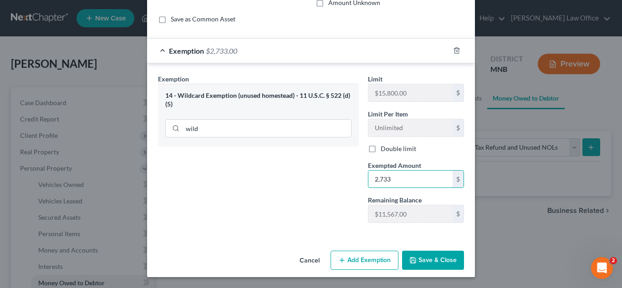
type input "2,733"
click at [428, 258] on button "Save & Close" at bounding box center [433, 260] width 62 height 19
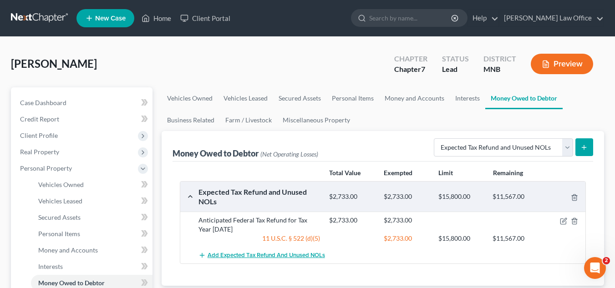
click at [291, 251] on button "Add Expected Tax Refund and Unused NOLs" at bounding box center [262, 255] width 127 height 17
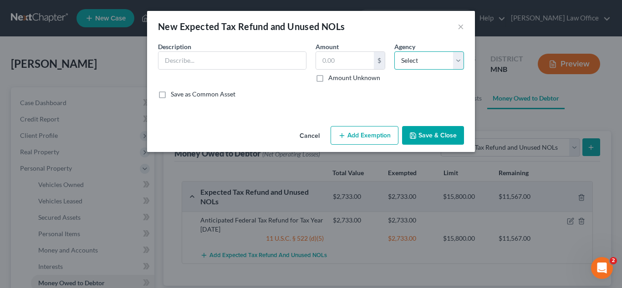
click at [416, 66] on select "Select Federal State Local" at bounding box center [429, 60] width 70 height 18
select select "1"
click at [394, 51] on select "Select Federal State Local" at bounding box center [429, 60] width 70 height 18
click at [280, 67] on input "text" at bounding box center [233, 60] width 148 height 17
click at [340, 58] on input "text" at bounding box center [345, 60] width 58 height 17
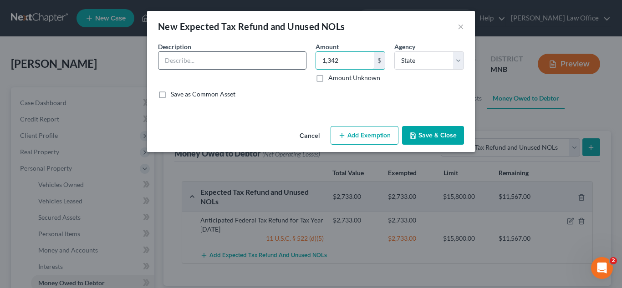
type input "1,342"
click at [247, 58] on input "text" at bounding box center [233, 60] width 148 height 17
type input "Anticipated State Tax Refund for Tax Year [DATE]"
click at [360, 134] on button "Add Exemption" at bounding box center [365, 135] width 68 height 19
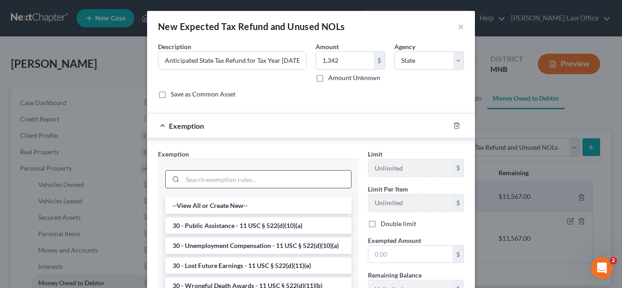
click at [270, 172] on input "search" at bounding box center [267, 179] width 169 height 17
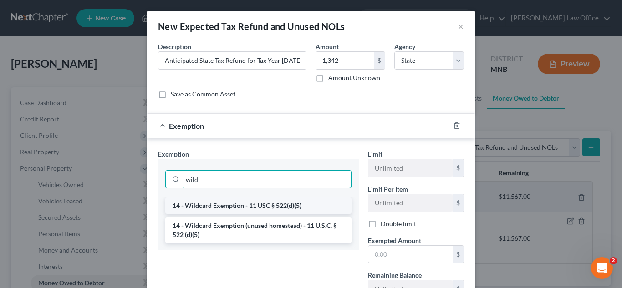
type input "wild"
click at [242, 203] on li "14 - Wildcard Exemption - 11 USC § 522(d)(5)" at bounding box center [258, 206] width 186 height 16
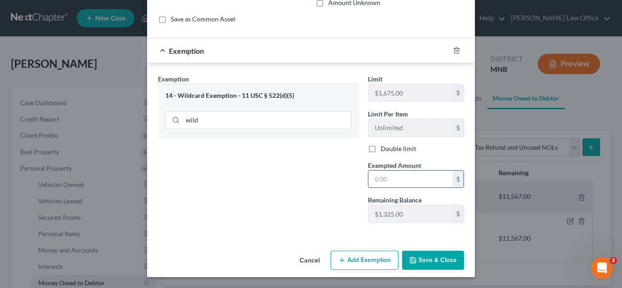
click at [400, 181] on input "text" at bounding box center [410, 179] width 84 height 17
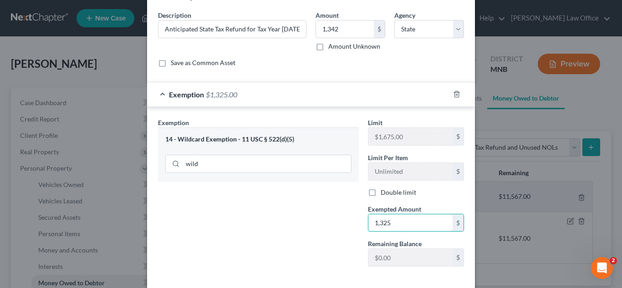
scroll to position [46, 0]
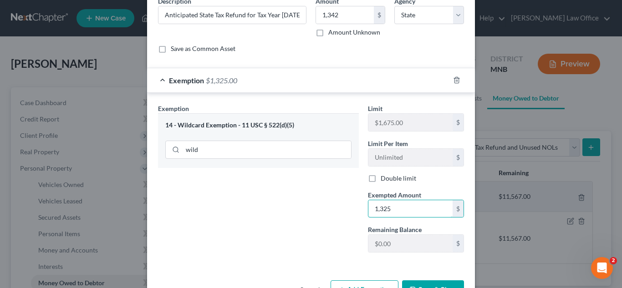
type input "1,325"
click at [263, 197] on div "Exemption Set must be selected for CA. Exemption * 14 - Wildcard Exemption - 11…" at bounding box center [258, 182] width 210 height 156
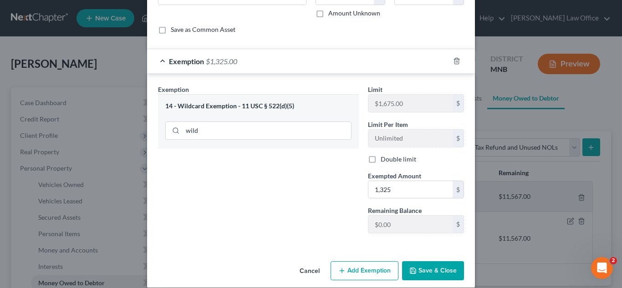
scroll to position [75, 0]
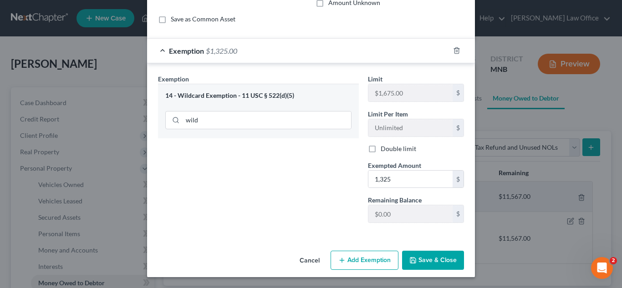
click at [375, 255] on button "Add Exemption" at bounding box center [365, 260] width 68 height 19
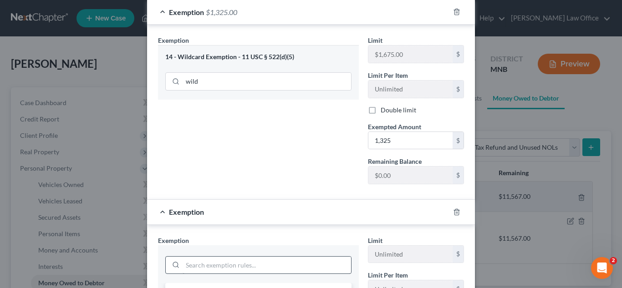
scroll to position [166, 0]
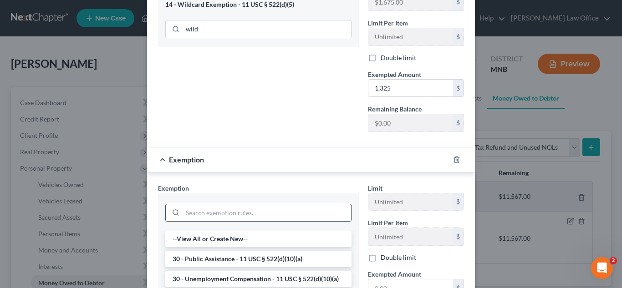
click at [202, 219] on input "search" at bounding box center [267, 213] width 169 height 17
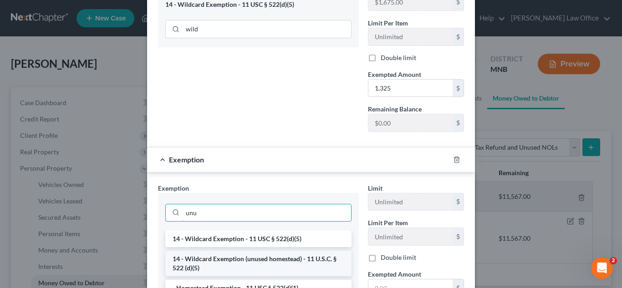
type input "unu"
click at [233, 267] on li "14 - Wildcard Exemption (unused homestead) - 11 U.S.C. § 522 (d)(5)" at bounding box center [258, 264] width 186 height 26
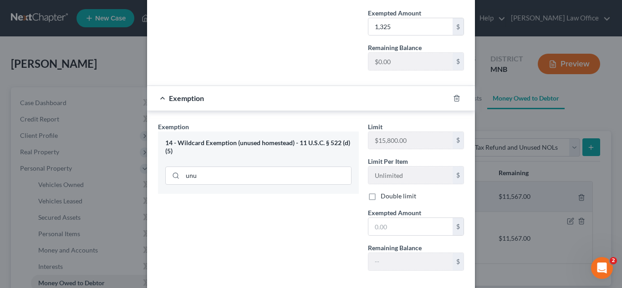
scroll to position [212, 0]
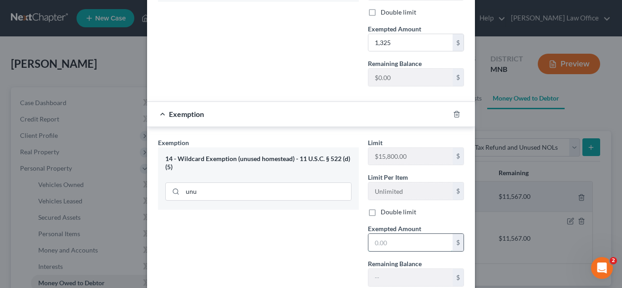
click at [395, 240] on input "text" at bounding box center [410, 242] width 84 height 17
type input "17"
click at [312, 226] on div "Exemption Set must be selected for CA. Exemption * 14 - Wildcard Exemption (unu…" at bounding box center [258, 216] width 210 height 156
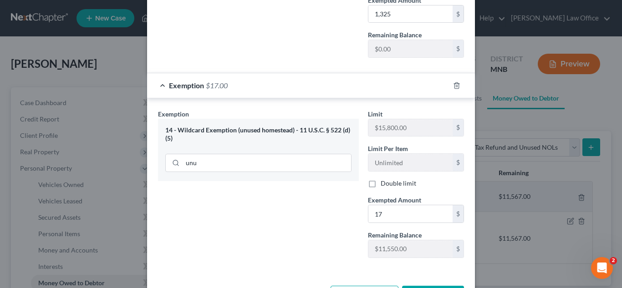
scroll to position [275, 0]
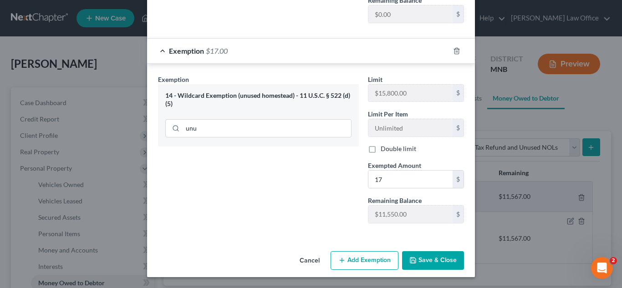
click at [423, 257] on button "Save & Close" at bounding box center [433, 260] width 62 height 19
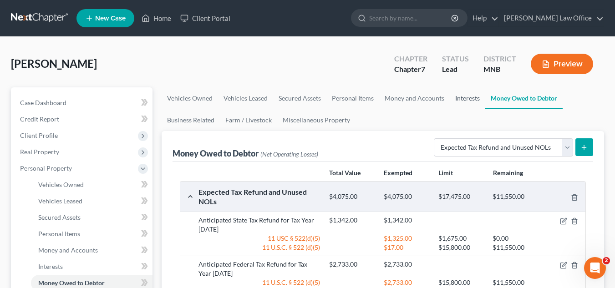
click at [460, 102] on link "Interests" at bounding box center [468, 98] width 36 height 22
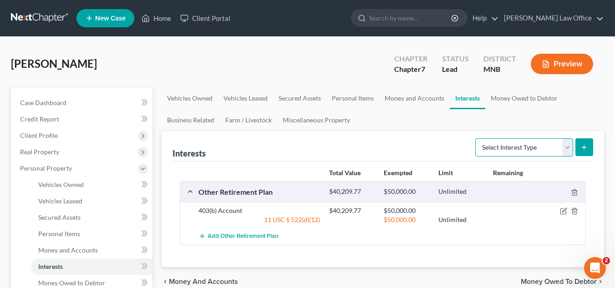
click at [568, 147] on select "Select Interest Type 401K Annuity Bond Education IRA Government Bond Government…" at bounding box center [525, 147] width 98 height 18
click at [393, 141] on div "Interests Select Interest Type 401K Annuity Bond Education IRA Government Bond …" at bounding box center [383, 146] width 421 height 31
click at [411, 103] on link "Money and Accounts" at bounding box center [414, 98] width 71 height 22
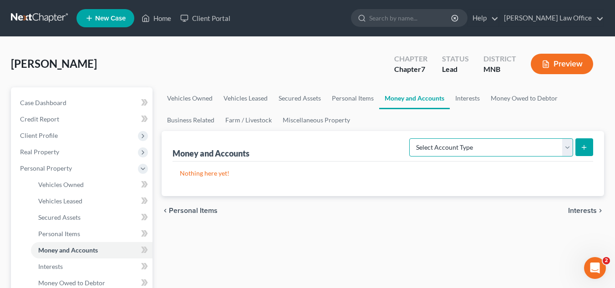
click at [479, 143] on select "Select Account Type Brokerage Cash on Hand Certificates of Deposit Checking Acc…" at bounding box center [491, 147] width 164 height 18
select select "other"
click at [411, 138] on select "Select Account Type Brokerage Cash on Hand Certificates of Deposit Checking Acc…" at bounding box center [491, 147] width 164 height 18
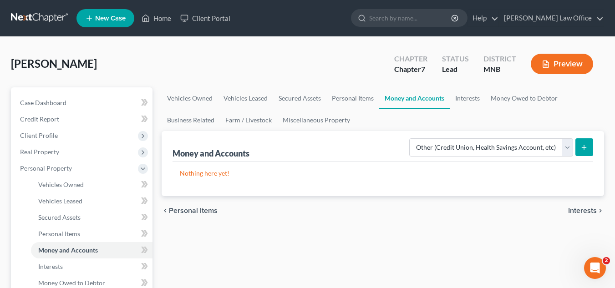
click at [586, 148] on icon "submit" at bounding box center [584, 147] width 7 height 7
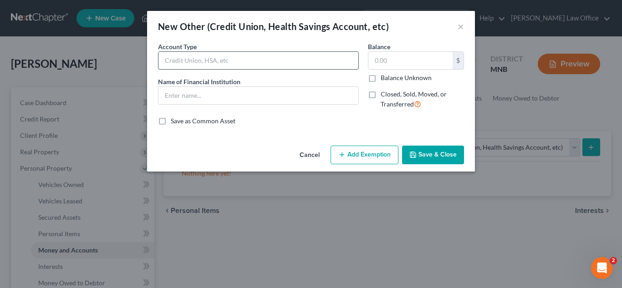
click at [245, 57] on input "text" at bounding box center [259, 60] width 200 height 17
type input "HSA"
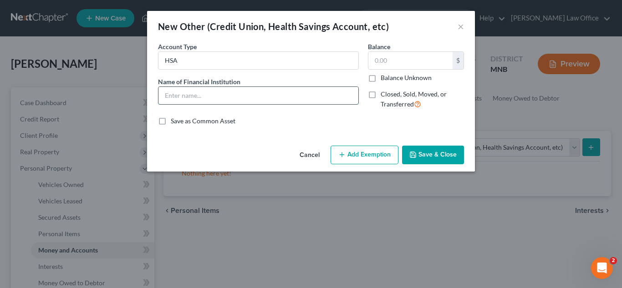
click at [229, 97] on input "text" at bounding box center [259, 95] width 200 height 17
type input "Medica One Source"
click at [414, 63] on input "text" at bounding box center [410, 60] width 84 height 17
type input "525"
click at [352, 147] on button "Add Exemption" at bounding box center [365, 155] width 68 height 19
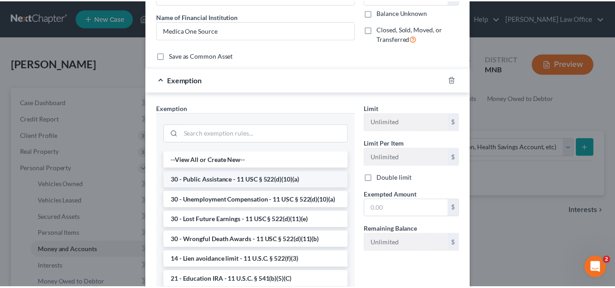
scroll to position [91, 0]
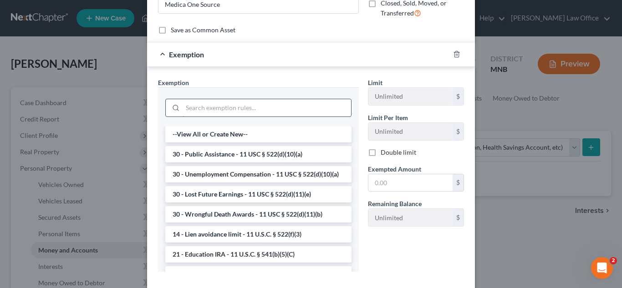
click at [235, 107] on input "search" at bounding box center [267, 107] width 169 height 17
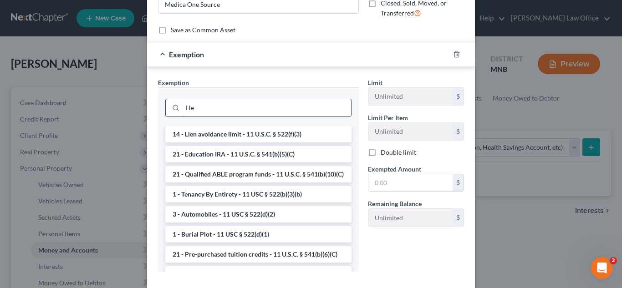
type input "H"
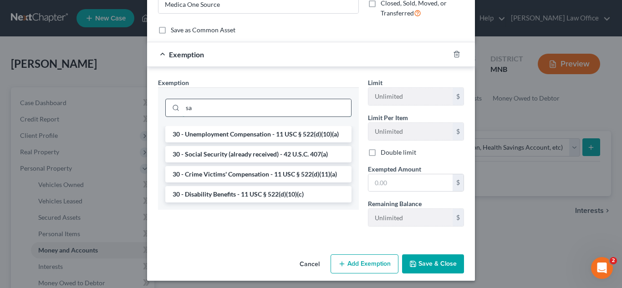
type input "s"
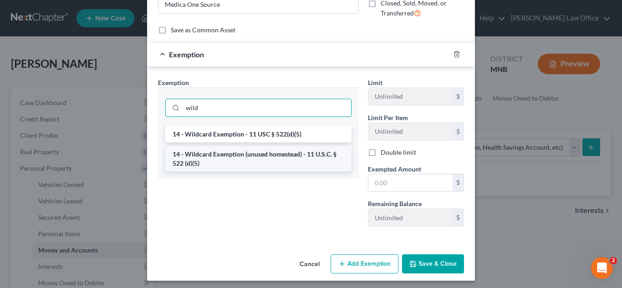
type input "wild"
click at [265, 164] on li "14 - Wildcard Exemption (unused homestead) - 11 U.S.C. § 522 (d)(5)" at bounding box center [258, 159] width 186 height 26
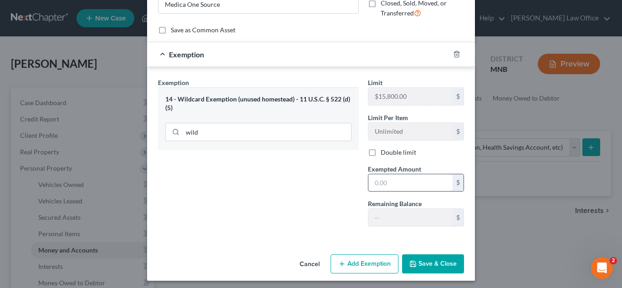
click at [389, 187] on input "text" at bounding box center [410, 182] width 84 height 17
type input "525"
click at [435, 267] on button "Save & Close" at bounding box center [433, 264] width 62 height 19
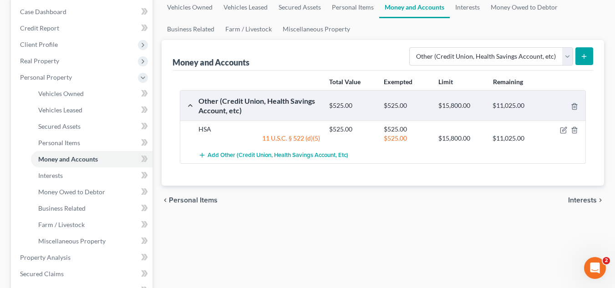
click at [588, 60] on icon "submit" at bounding box center [584, 56] width 7 height 7
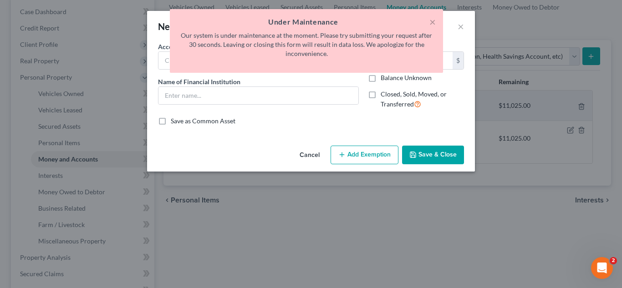
click at [437, 20] on div "× Under Maintenance Our system is under maintenance at the moment. Please try s…" at bounding box center [306, 41] width 273 height 64
click at [431, 22] on button "×" at bounding box center [433, 21] width 6 height 11
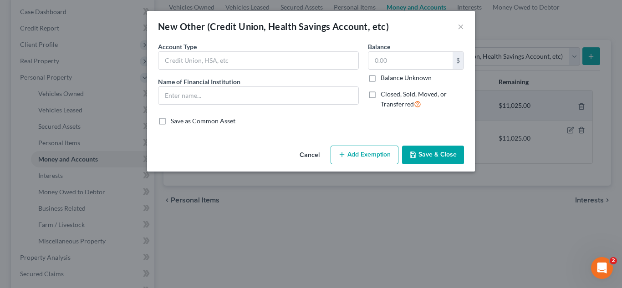
click at [446, 156] on button "Save & Close" at bounding box center [433, 155] width 62 height 19
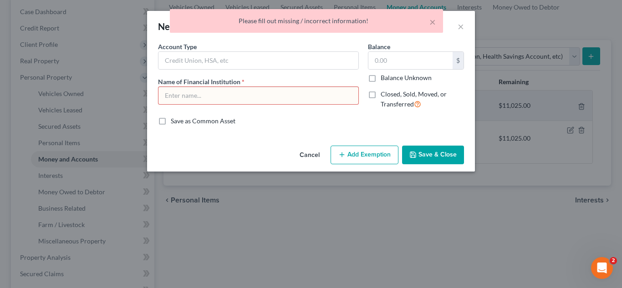
click at [462, 27] on div "× Please fill out missing / incorrect information!" at bounding box center [306, 23] width 622 height 28
click at [317, 152] on button "Cancel" at bounding box center [309, 156] width 35 height 18
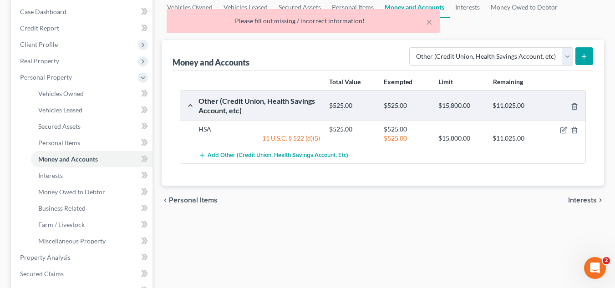
click at [424, 25] on div "Please fill out missing / incorrect information!" at bounding box center [303, 20] width 259 height 9
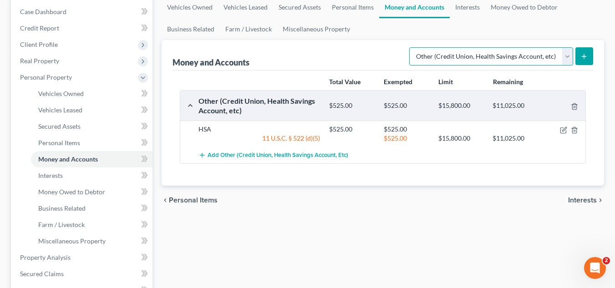
click at [573, 54] on select "Select Account Type Brokerage Cash on Hand Certificates of Deposit Checking Acc…" at bounding box center [491, 56] width 164 height 18
select select "checking"
click at [411, 47] on select "Select Account Type Brokerage Cash on Hand Certificates of Deposit Checking Acc…" at bounding box center [491, 56] width 164 height 18
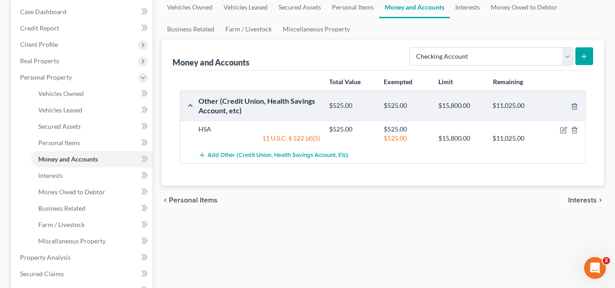
click at [588, 57] on button "submit" at bounding box center [585, 56] width 18 height 18
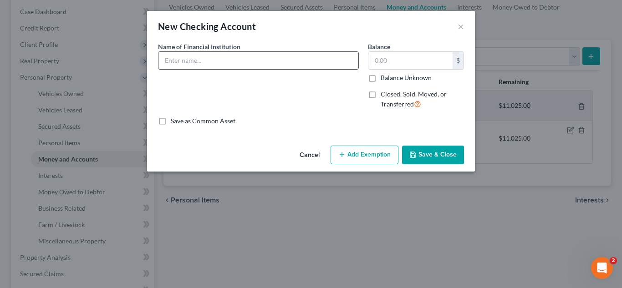
click at [248, 61] on input "text" at bounding box center [259, 60] width 200 height 17
type input "Border Bank"
type input "5"
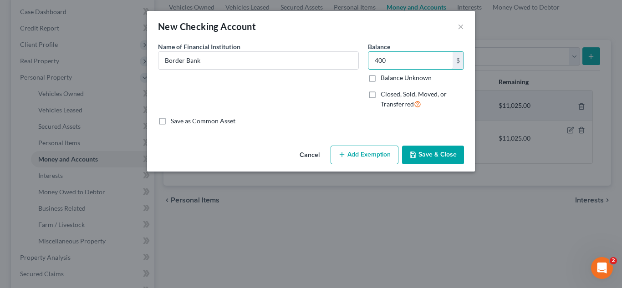
type input "400"
click at [372, 153] on button "Add Exemption" at bounding box center [365, 155] width 68 height 19
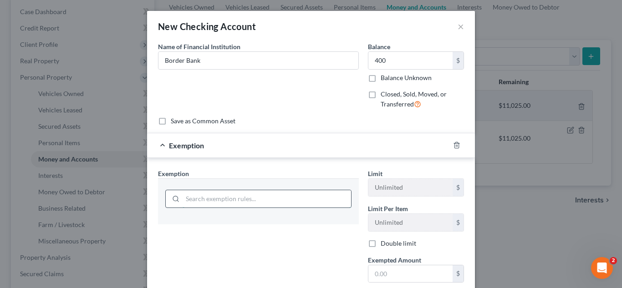
click at [244, 195] on input "search" at bounding box center [267, 198] width 169 height 17
type input "w"
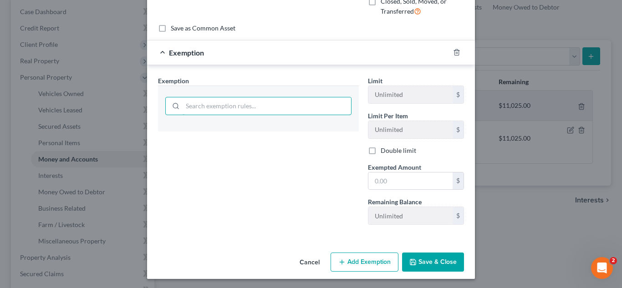
scroll to position [95, 0]
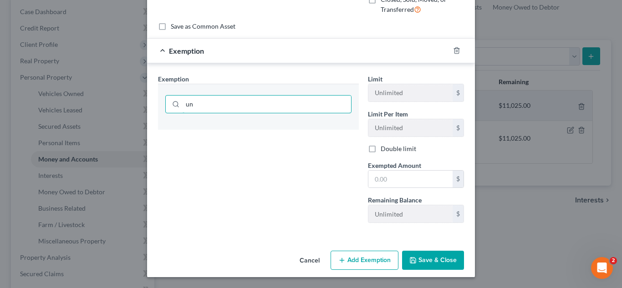
type input "u"
click at [307, 258] on button "Cancel" at bounding box center [309, 261] width 35 height 18
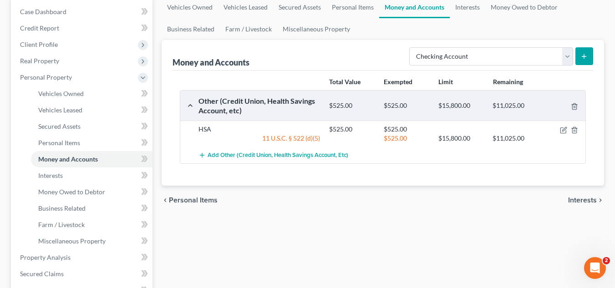
click at [580, 57] on button "submit" at bounding box center [585, 56] width 18 height 18
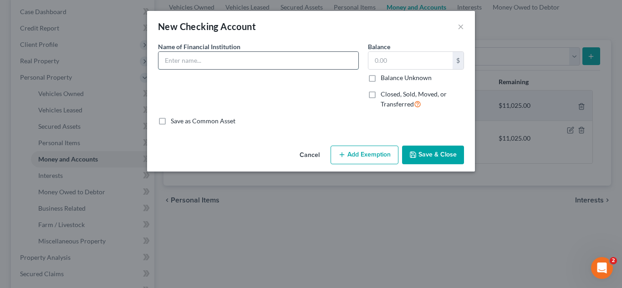
click at [205, 58] on input "text" at bounding box center [259, 60] width 200 height 17
type input "Border Bank"
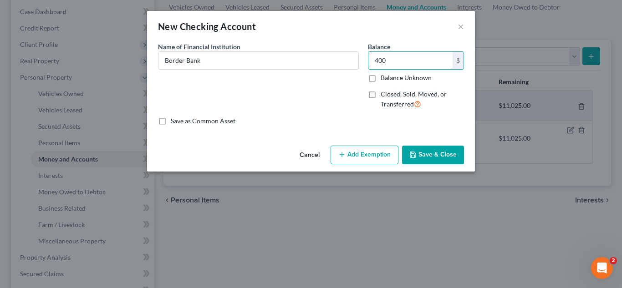
type input "400"
click at [347, 150] on button "Add Exemption" at bounding box center [365, 155] width 68 height 19
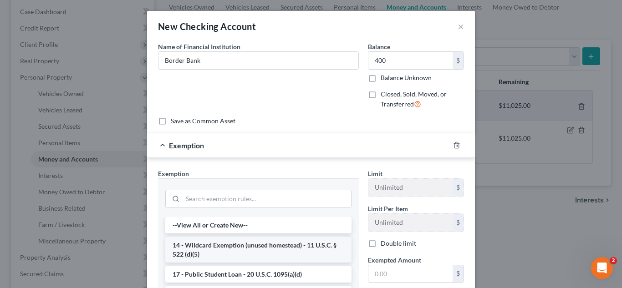
click at [257, 240] on li "14 - Wildcard Exemption (unused homestead) - 11 U.S.C. § 522 (d)(5)" at bounding box center [258, 250] width 186 height 26
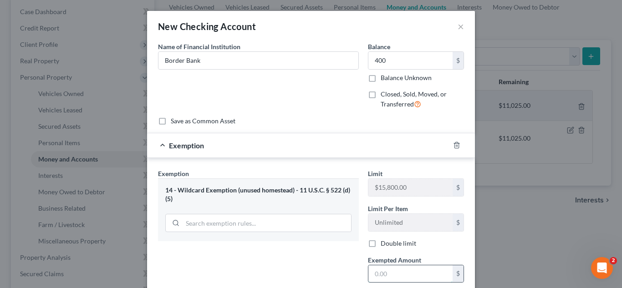
click at [382, 271] on input "text" at bounding box center [410, 274] width 84 height 17
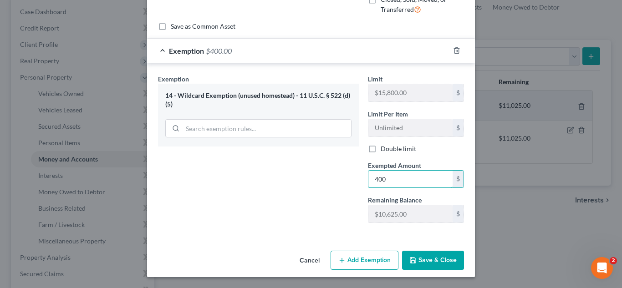
type input "400"
drag, startPoint x: 353, startPoint y: 233, endPoint x: 443, endPoint y: 256, distance: 93.5
click at [353, 233] on div "Exemption Set must be selected for CA. Exemption * 14 - Wildcard Exemption (unu…" at bounding box center [311, 150] width 328 height 175
click at [440, 261] on button "Save & Close" at bounding box center [433, 260] width 62 height 19
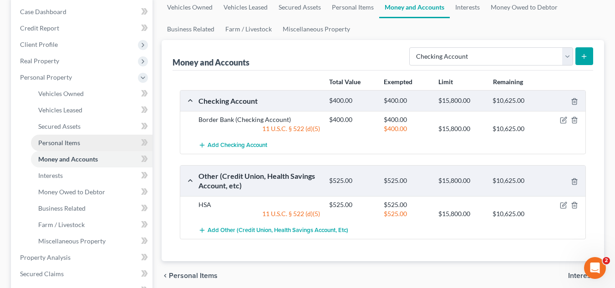
click at [82, 140] on link "Personal Items" at bounding box center [92, 143] width 122 height 16
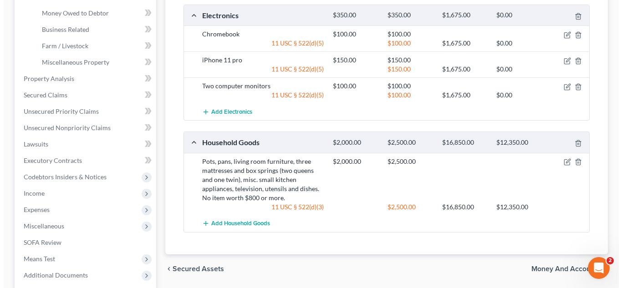
scroll to position [273, 0]
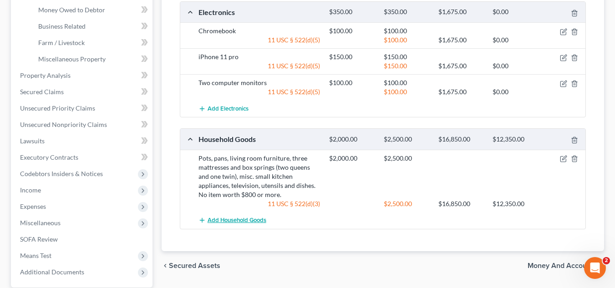
click at [235, 225] on button "Add Household Goods" at bounding box center [233, 220] width 68 height 17
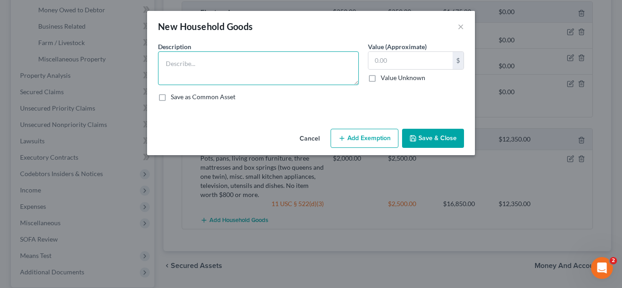
click at [238, 70] on textarea at bounding box center [258, 68] width 201 height 34
click at [465, 28] on div "New Household Goods ×" at bounding box center [311, 26] width 328 height 31
drag, startPoint x: 315, startPoint y: 134, endPoint x: 332, endPoint y: 137, distance: 16.6
click at [315, 134] on button "Cancel" at bounding box center [309, 139] width 35 height 18
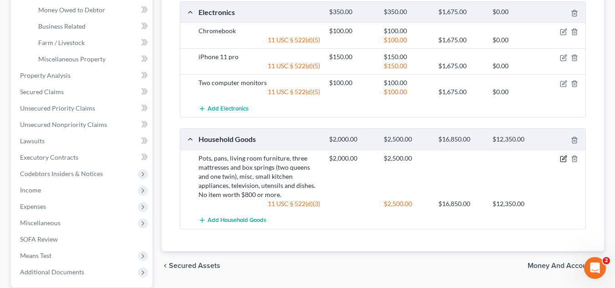
click at [567, 160] on icon "button" at bounding box center [563, 158] width 7 height 7
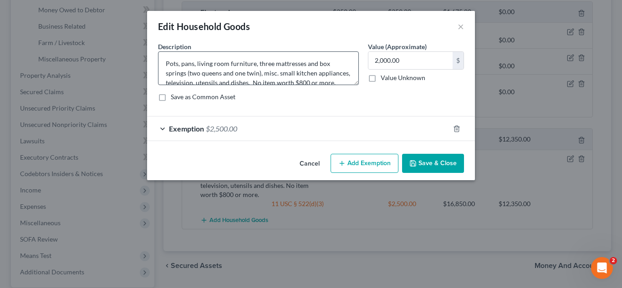
scroll to position [19, 0]
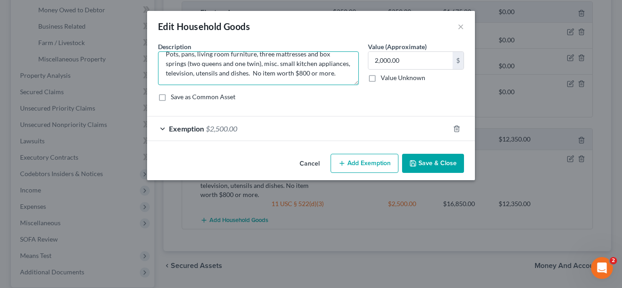
click at [280, 64] on textarea "Pots, pans, living room furniture, three mattresses and box springs (two queens…" at bounding box center [258, 68] width 201 height 34
click at [278, 64] on textarea "Pots, pans, living room furniture, three mattresses and box springs (two queens…" at bounding box center [258, 68] width 201 height 34
type textarea "Pots, pans, living room furniture, three mattresses and box springs (two queens…"
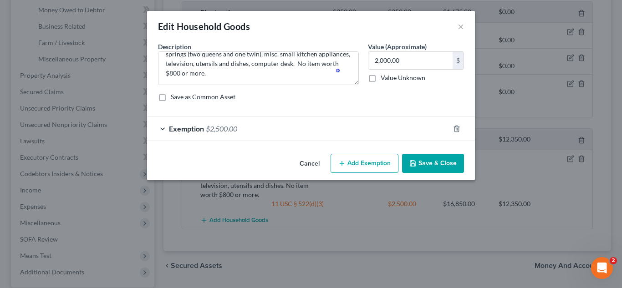
click at [416, 167] on icon "button" at bounding box center [412, 163] width 7 height 7
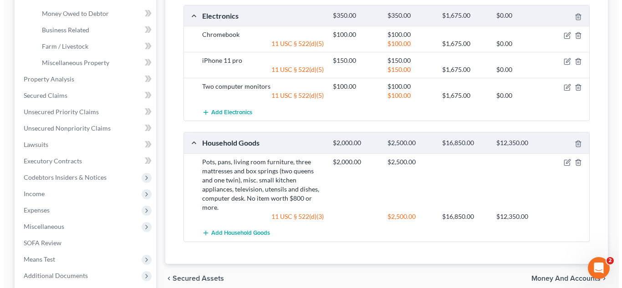
scroll to position [269, 0]
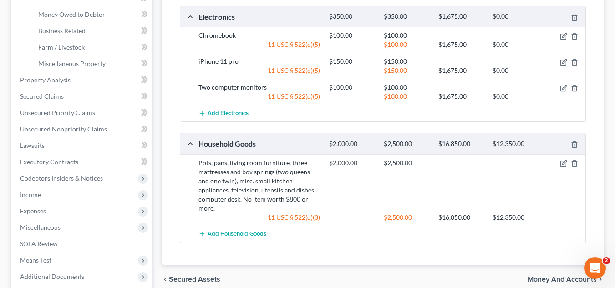
click at [237, 107] on button "Add Electronics" at bounding box center [224, 113] width 50 height 17
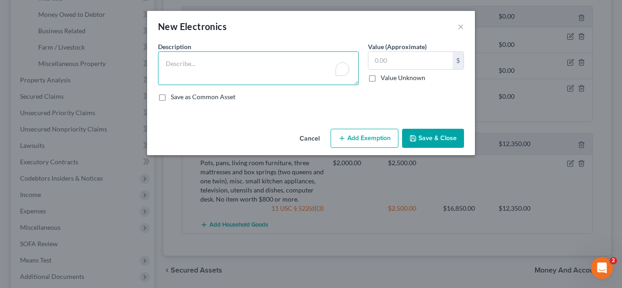
click at [250, 74] on textarea "To enrich screen reader interactions, please activate Accessibility in Grammarl…" at bounding box center [258, 68] width 201 height 34
type textarea "Television"
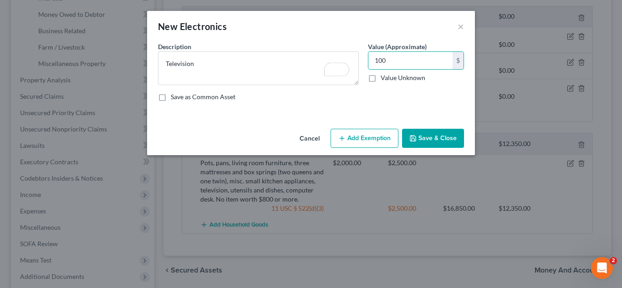
click at [386, 123] on div "An exemption set must first be selected from the Filing Information section. Co…" at bounding box center [311, 83] width 328 height 83
type input "75"
click at [373, 134] on button "Add Exemption" at bounding box center [365, 138] width 68 height 19
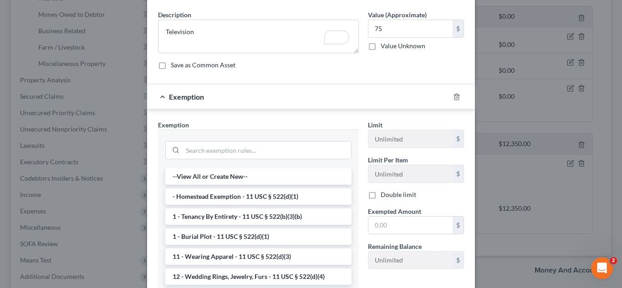
scroll to position [46, 0]
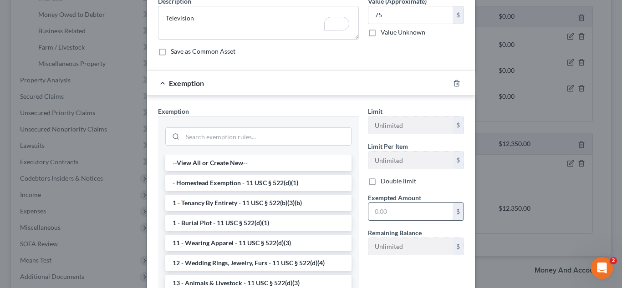
click at [397, 212] on input "text" at bounding box center [410, 211] width 84 height 17
type input "8"
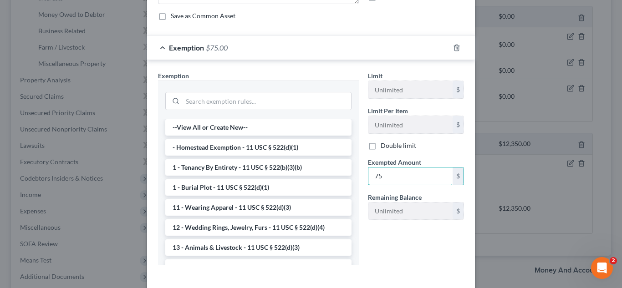
scroll to position [91, 0]
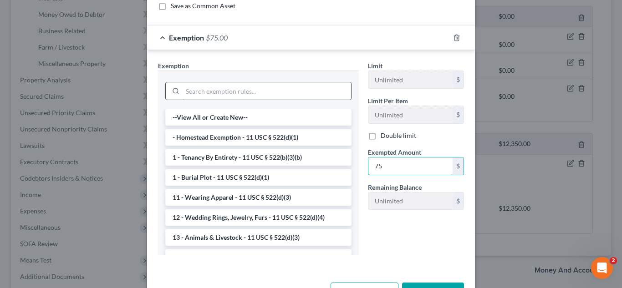
type input "75"
click at [292, 94] on input "search" at bounding box center [267, 90] width 169 height 17
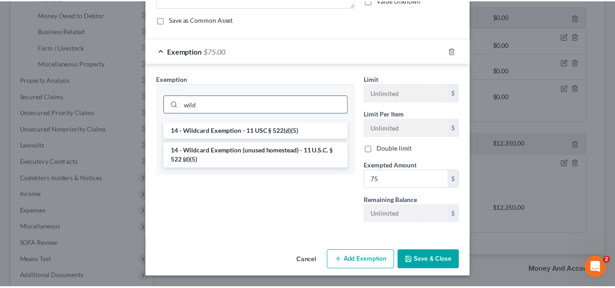
scroll to position [78, 0]
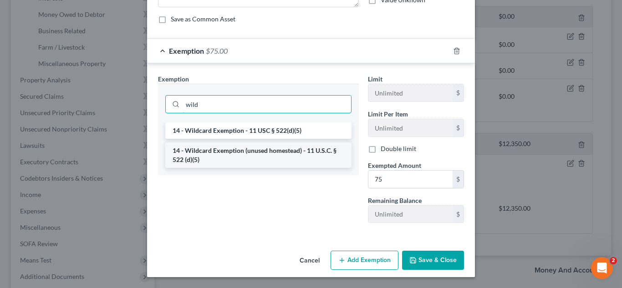
type input "wild"
click at [257, 151] on li "14 - Wildcard Exemption (unused homestead) - 11 U.S.C. § 522 (d)(5)" at bounding box center [258, 156] width 186 height 26
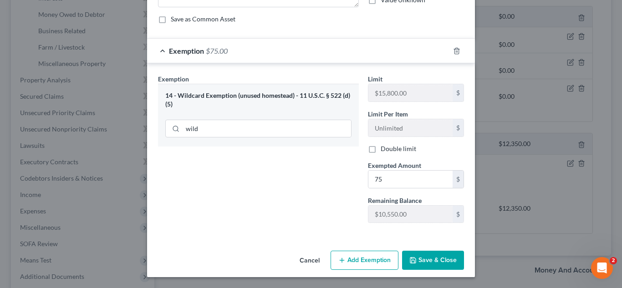
click at [426, 262] on button "Save & Close" at bounding box center [433, 260] width 62 height 19
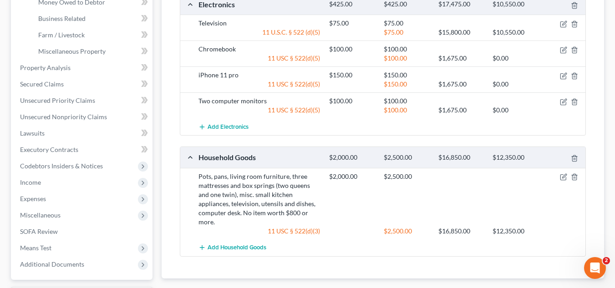
scroll to position [314, 0]
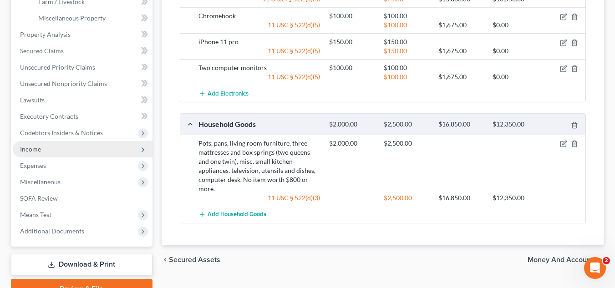
click at [79, 148] on span "Income" at bounding box center [83, 149] width 140 height 16
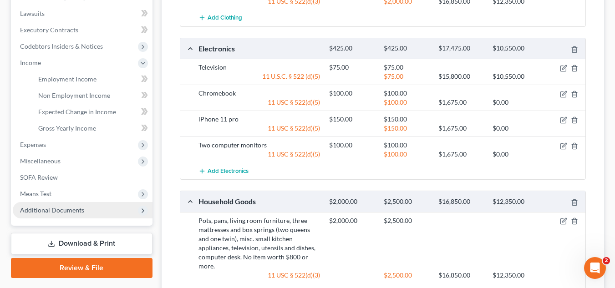
scroll to position [223, 0]
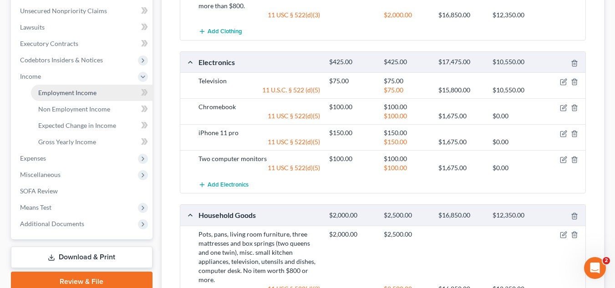
click at [94, 97] on link "Employment Income" at bounding box center [92, 93] width 122 height 16
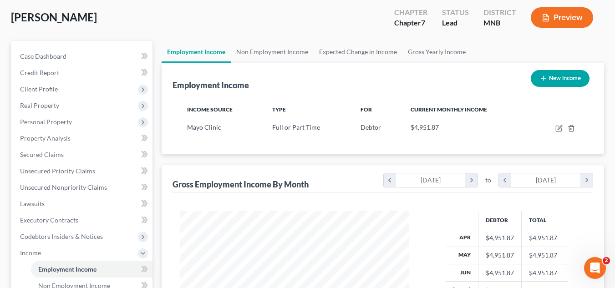
scroll to position [46, 0]
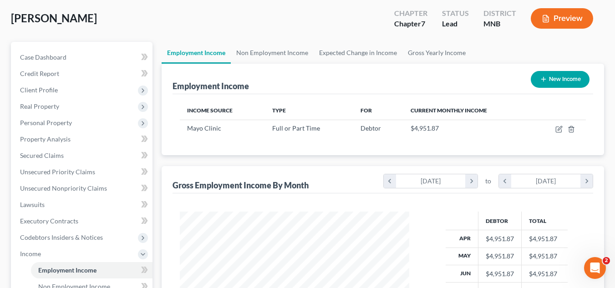
click at [312, 29] on div "[PERSON_NAME] Upgraded Chapter Chapter 7 Status Lead District [GEOGRAPHIC_DATA]…" at bounding box center [307, 22] width 593 height 40
click at [75, 127] on span "Personal Property" at bounding box center [83, 123] width 140 height 16
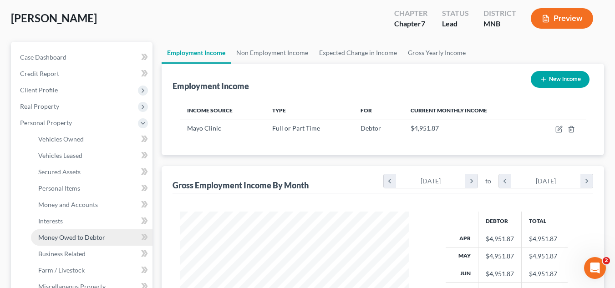
click at [81, 234] on span "Money Owed to Debtor" at bounding box center [71, 238] width 67 height 8
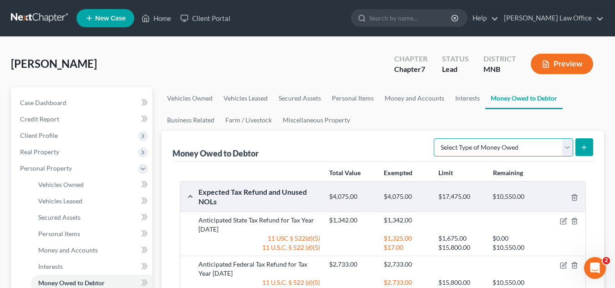
click at [567, 146] on select "Select Type of Money Owed Accounts Receivable Alimony Child Support Claims Agai…" at bounding box center [503, 147] width 139 height 18
select select "unpaid_wages"
click at [435, 138] on select "Select Type of Money Owed Accounts Receivable Alimony Child Support Claims Agai…" at bounding box center [503, 147] width 139 height 18
click at [583, 149] on icon "submit" at bounding box center [584, 147] width 7 height 7
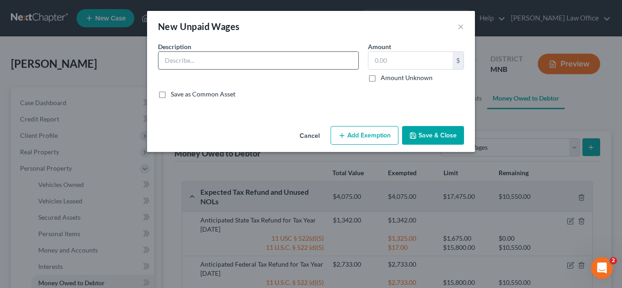
click at [243, 66] on input "text" at bounding box center [259, 60] width 200 height 17
type input "2"
type input "Unpaid Wages from [GEOGRAPHIC_DATA]"
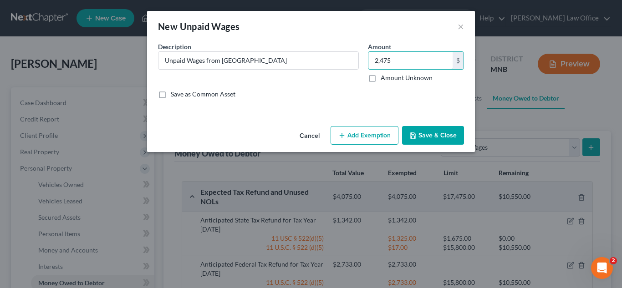
type input "2,475"
click at [363, 136] on button "Add Exemption" at bounding box center [365, 135] width 68 height 19
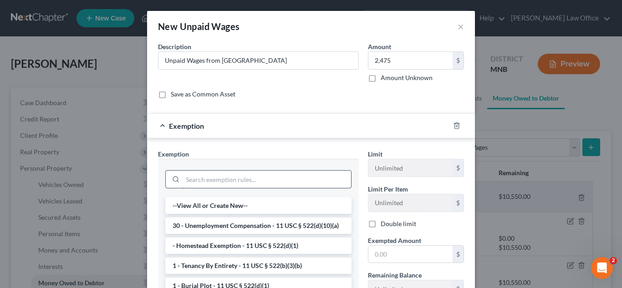
click at [225, 174] on input "search" at bounding box center [267, 179] width 169 height 17
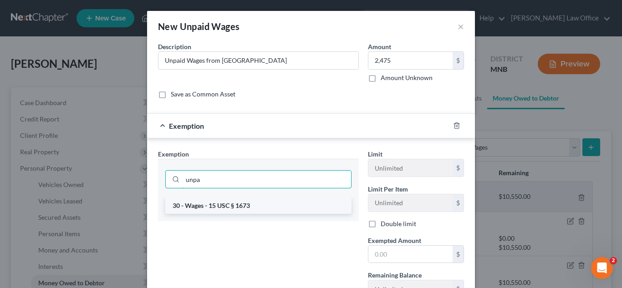
type input "unpa"
click at [222, 203] on li "30 - Wages - 15 USC § 1673" at bounding box center [258, 206] width 186 height 16
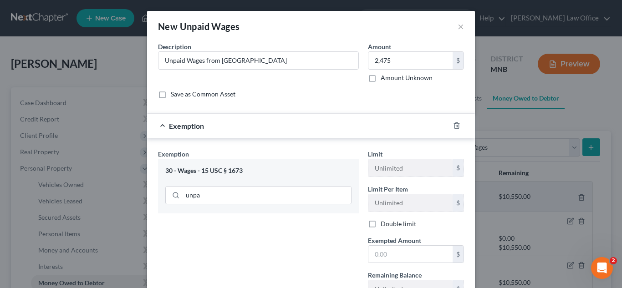
scroll to position [46, 0]
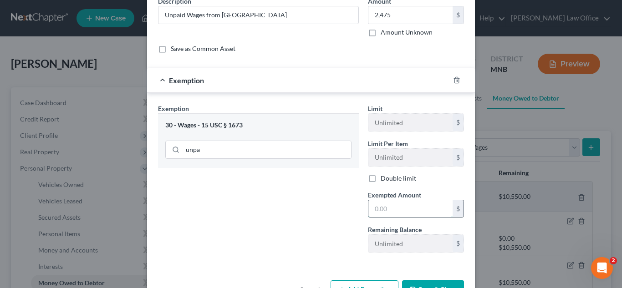
click at [404, 214] on input "text" at bounding box center [410, 208] width 84 height 17
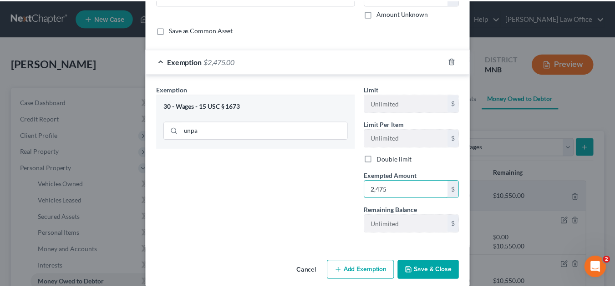
scroll to position [75, 0]
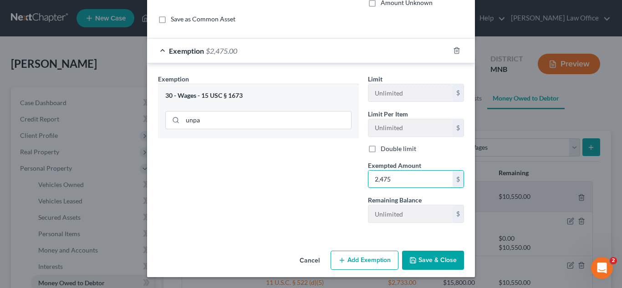
type input "2,475"
click at [416, 263] on button "Save & Close" at bounding box center [433, 260] width 62 height 19
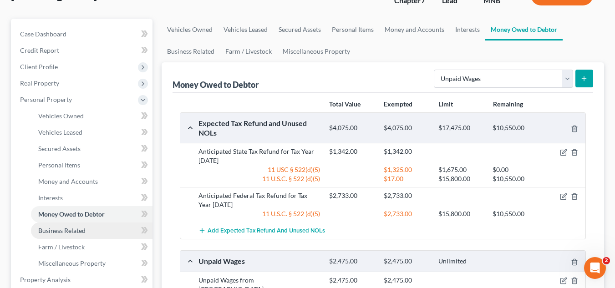
scroll to position [91, 0]
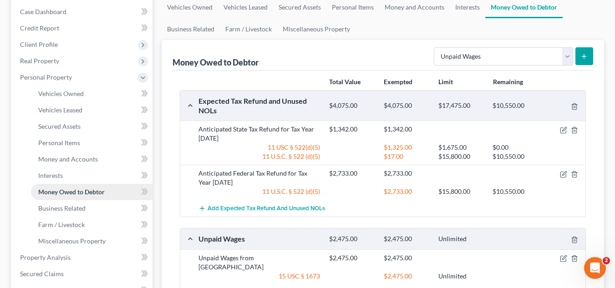
click at [105, 191] on span "Money Owed to Debtor" at bounding box center [71, 192] width 67 height 8
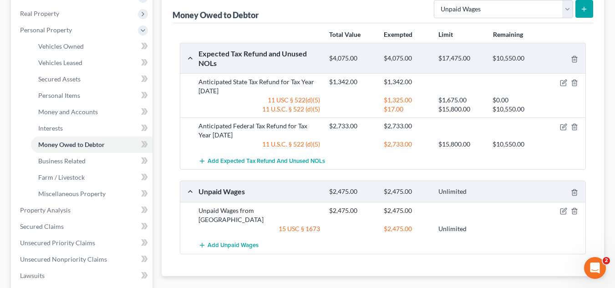
scroll to position [182, 0]
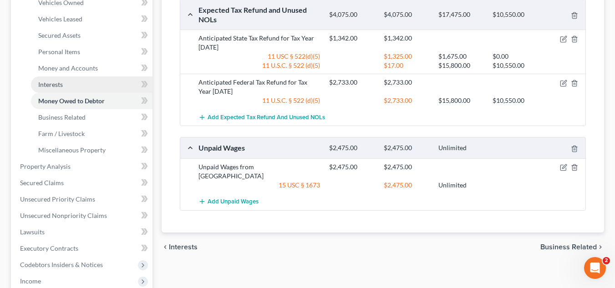
click at [91, 86] on link "Interests" at bounding box center [92, 85] width 122 height 16
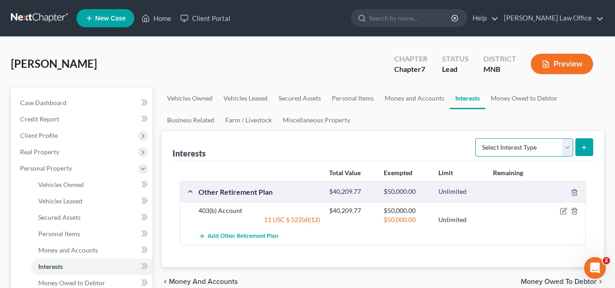
click at [516, 146] on select "Select Interest Type 401K Annuity Bond Education IRA Government Bond Government…" at bounding box center [525, 147] width 98 height 18
click at [293, 59] on div "[PERSON_NAME] Upgraded Chapter Chapter 7 Status Lead District [GEOGRAPHIC_DATA]…" at bounding box center [307, 68] width 593 height 40
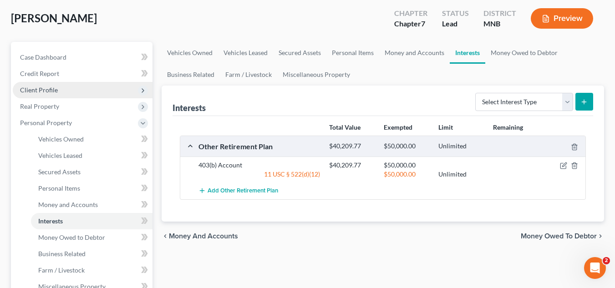
scroll to position [91, 0]
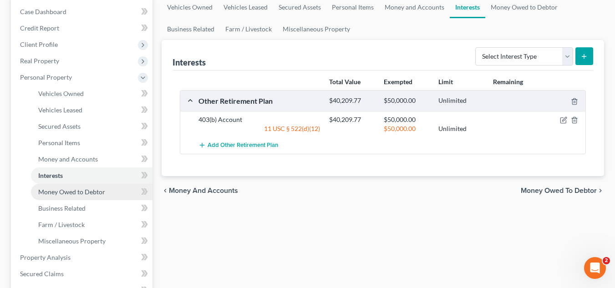
click at [75, 195] on span "Money Owed to Debtor" at bounding box center [71, 192] width 67 height 8
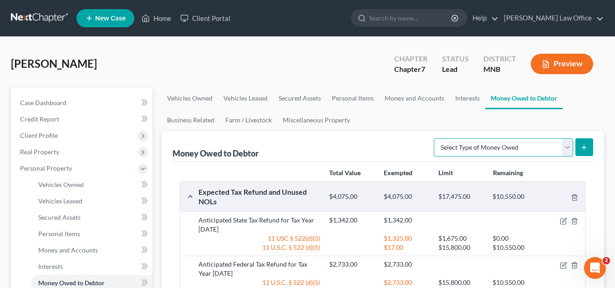
click at [532, 150] on select "Select Type of Money Owed Accounts Receivable Alimony Child Support Claims Agai…" at bounding box center [503, 147] width 139 height 18
click at [285, 67] on div "[PERSON_NAME] Upgraded Chapter Chapter 7 Status Lead District [GEOGRAPHIC_DATA]…" at bounding box center [307, 68] width 593 height 40
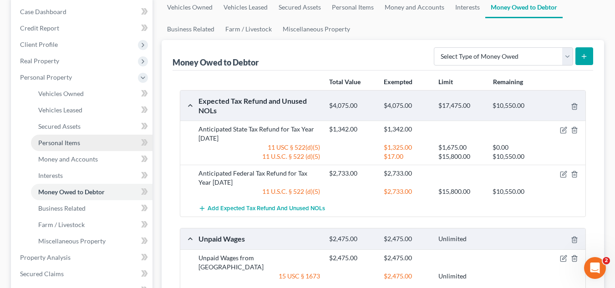
scroll to position [137, 0]
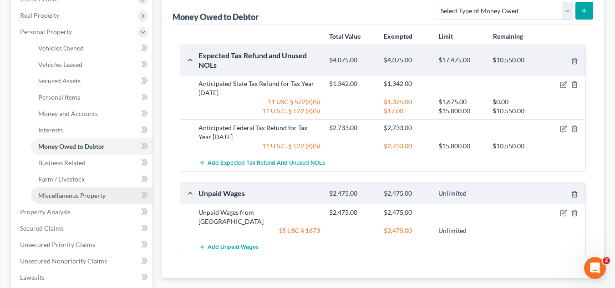
click at [85, 195] on span "Miscellaneous Property" at bounding box center [71, 196] width 67 height 8
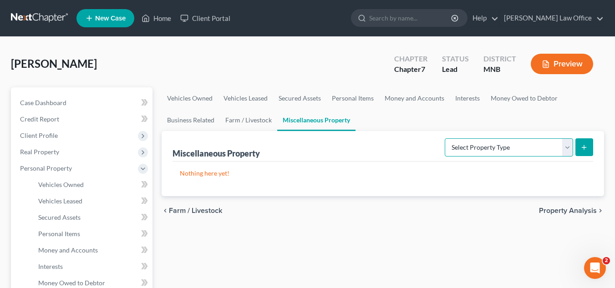
click at [527, 148] on select "Select Property Type Assigned for Creditor Benefit [DATE] Holding for Another N…" at bounding box center [509, 147] width 128 height 18
click at [525, 149] on select "Select Property Type Assigned for Creditor Benefit [DATE] Holding for Another N…" at bounding box center [509, 147] width 128 height 18
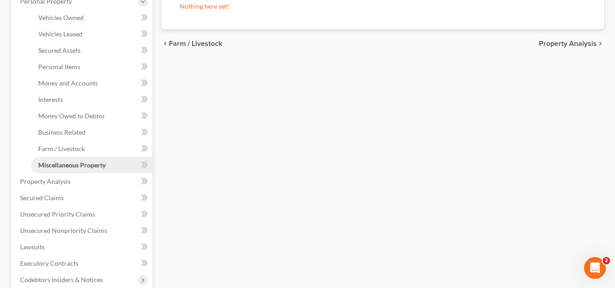
scroll to position [182, 0]
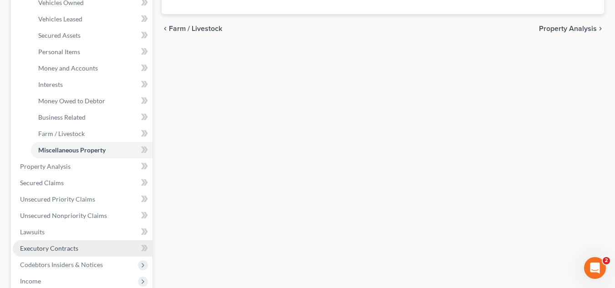
click at [67, 250] on span "Executory Contracts" at bounding box center [49, 249] width 58 height 8
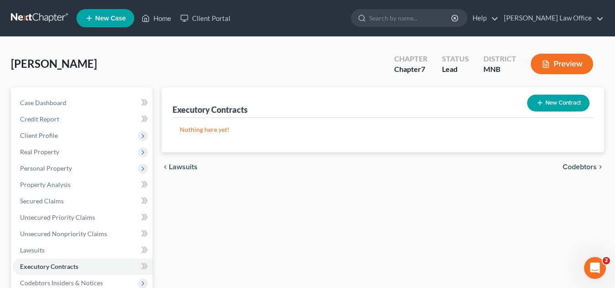
click at [539, 105] on icon "button" at bounding box center [540, 102] width 7 height 7
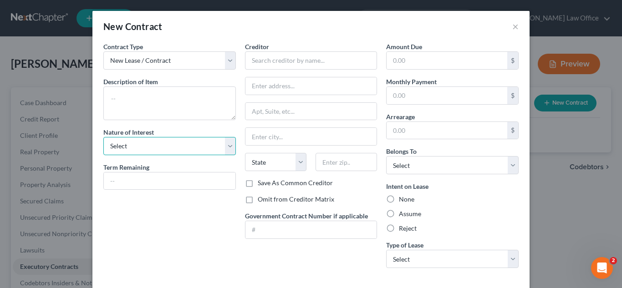
click at [225, 143] on select "Select Purchaser Agent Lessor Lessee" at bounding box center [169, 146] width 133 height 18
click at [224, 144] on select "Select Purchaser Agent Lessor Lessee" at bounding box center [169, 146] width 133 height 18
click at [512, 27] on button "×" at bounding box center [515, 26] width 6 height 11
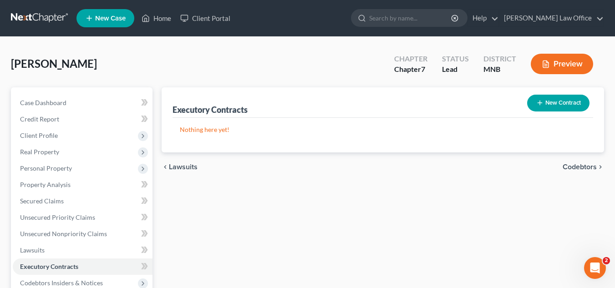
click at [548, 95] on button "New Contract" at bounding box center [558, 103] width 62 height 17
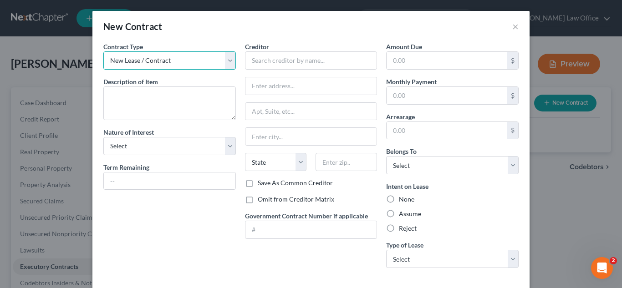
click at [223, 63] on select "New Lease / Contract New Timeshare" at bounding box center [169, 60] width 133 height 18
drag, startPoint x: 223, startPoint y: 62, endPoint x: 203, endPoint y: 79, distance: 26.1
click at [223, 62] on select "New Lease / Contract New Timeshare" at bounding box center [169, 60] width 133 height 18
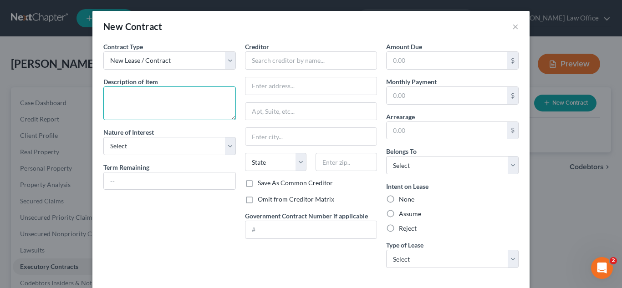
click at [175, 96] on textarea at bounding box center [169, 104] width 133 height 34
type textarea "Mont"
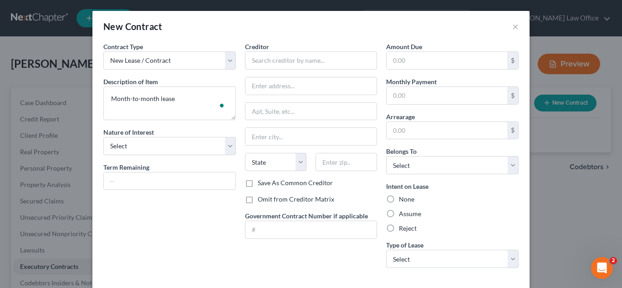
type textarea "Month-to-month lease"
click at [164, 140] on select "Select Purchaser Agent Lessor Lessee" at bounding box center [169, 146] width 133 height 18
select select "3"
click at [103, 137] on select "Select Purchaser Agent Lessor Lessee" at bounding box center [169, 146] width 133 height 18
click at [148, 187] on input "text" at bounding box center [170, 181] width 132 height 17
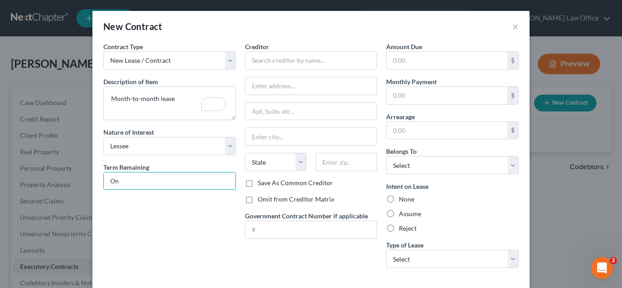
type input "O"
type input "montly"
paste input "Jeff Wickstrom"
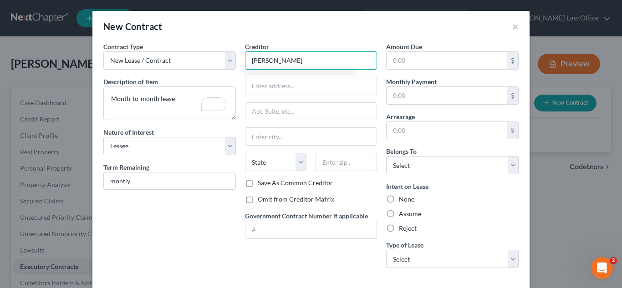
type input "Jeff Wickstrom"
click at [251, 92] on input "text" at bounding box center [312, 85] width 132 height 17
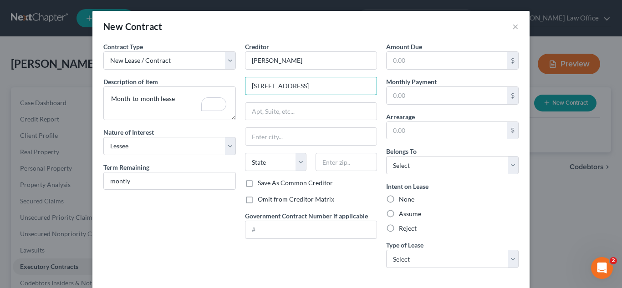
type input "2007 8th Avenue"
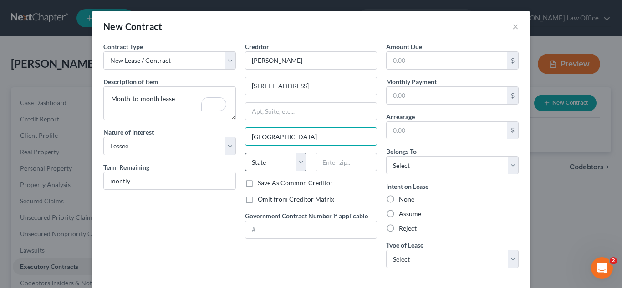
type input "[GEOGRAPHIC_DATA]"
click at [277, 160] on select "State [US_STATE] AK AR AZ CA CO CT DE DC [GEOGRAPHIC_DATA] [GEOGRAPHIC_DATA] GU…" at bounding box center [275, 162] width 61 height 18
select select "24"
click at [245, 153] on select "State [US_STATE] AK AR AZ CA CO CT DE DC [GEOGRAPHIC_DATA] [GEOGRAPHIC_DATA] GU…" at bounding box center [275, 162] width 61 height 18
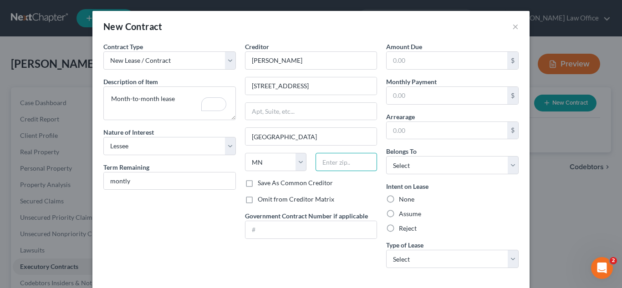
click at [346, 164] on input "text" at bounding box center [346, 162] width 61 height 18
type input "56449"
click at [399, 214] on label "Assume" at bounding box center [410, 214] width 22 height 9
click at [403, 214] on input "Assume" at bounding box center [406, 213] width 6 height 6
radio input "true"
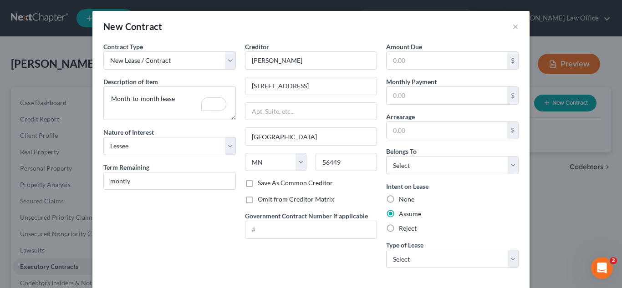
type input "Fort Ripley"
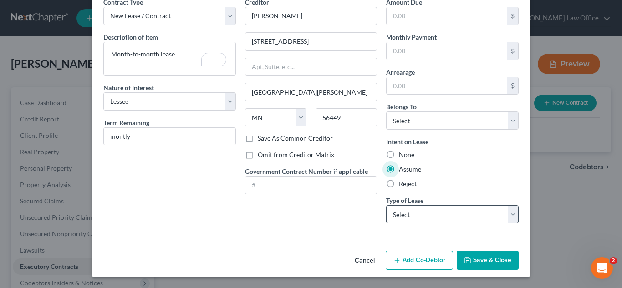
click at [435, 204] on div "Type of Lease * Select Real Estate Car Other" at bounding box center [452, 210] width 133 height 28
click at [436, 214] on select "Select Real Estate Car Other" at bounding box center [452, 214] width 133 height 18
select select "0"
click at [386, 205] on select "Select Real Estate Car Other" at bounding box center [452, 214] width 133 height 18
click at [474, 258] on button "Save & Close" at bounding box center [488, 260] width 62 height 19
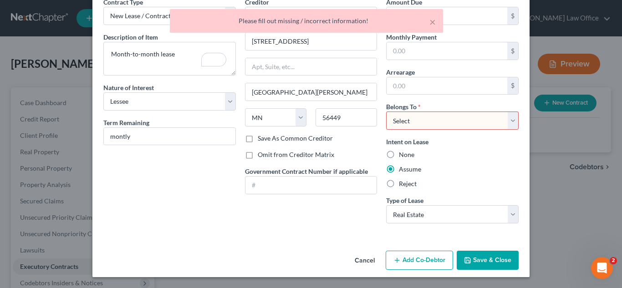
click at [435, 118] on select "Select Debtor 1 Only Debtor 2 Only Debtor 1 And Debtor 2 Only At Least One Of T…" at bounding box center [452, 121] width 133 height 18
select select "0"
click at [386, 112] on select "Select Debtor 1 Only Debtor 2 Only Debtor 1 And Debtor 2 Only At Least One Of T…" at bounding box center [452, 121] width 133 height 18
click at [468, 261] on icon "button" at bounding box center [467, 260] width 7 height 7
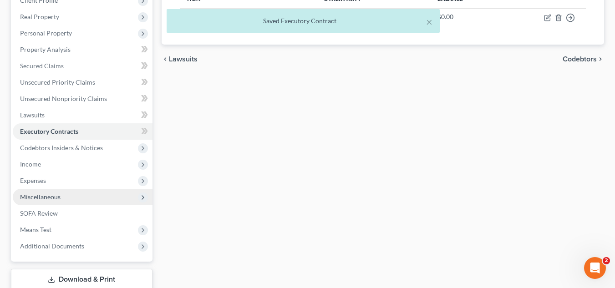
scroll to position [137, 0]
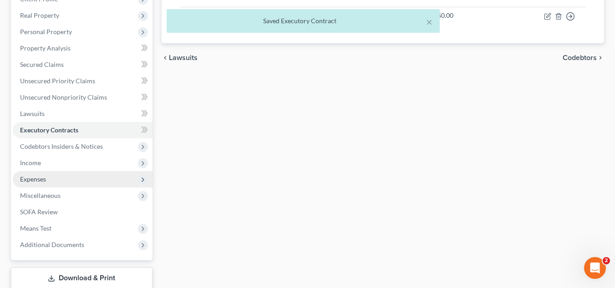
click at [61, 184] on span "Expenses" at bounding box center [83, 179] width 140 height 16
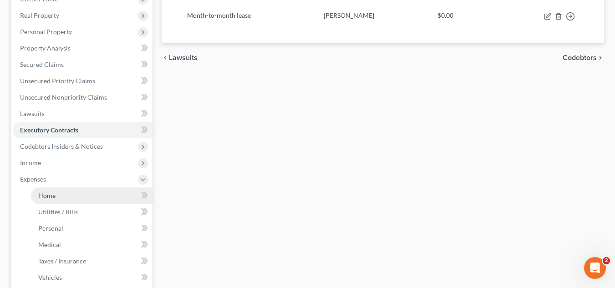
click at [72, 196] on link "Home" at bounding box center [92, 196] width 122 height 16
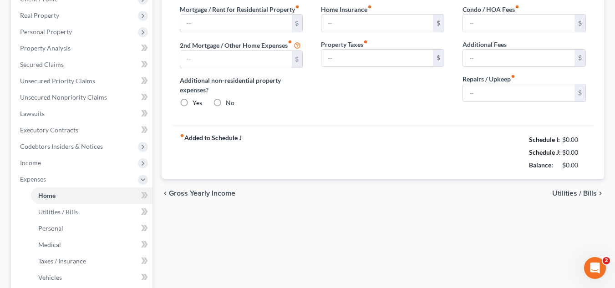
type input "1,000.00"
type input "0.00"
radio input "true"
type input "0.00"
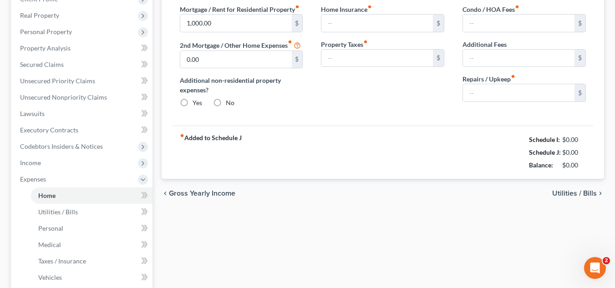
type input "0.00"
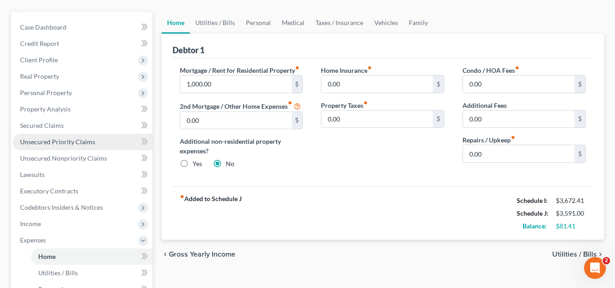
scroll to position [91, 0]
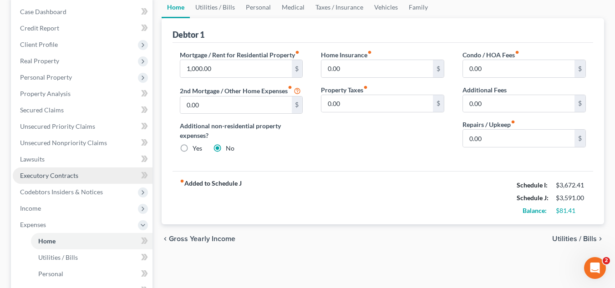
click at [61, 183] on link "Executory Contracts" at bounding box center [83, 176] width 140 height 16
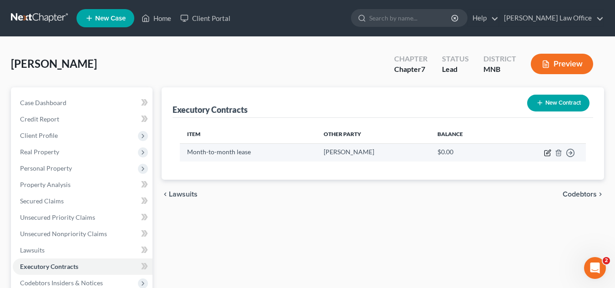
click at [549, 152] on icon "button" at bounding box center [547, 152] width 7 height 7
select select "3"
select select "24"
select select "0"
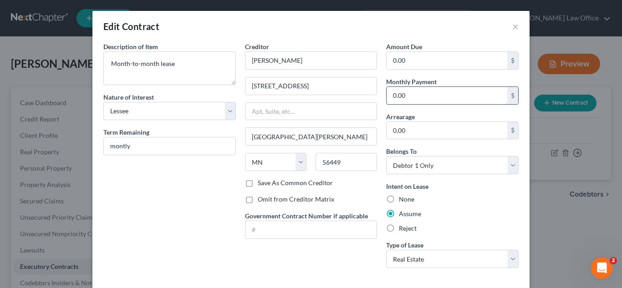
click at [428, 94] on input "0.00" at bounding box center [447, 95] width 121 height 17
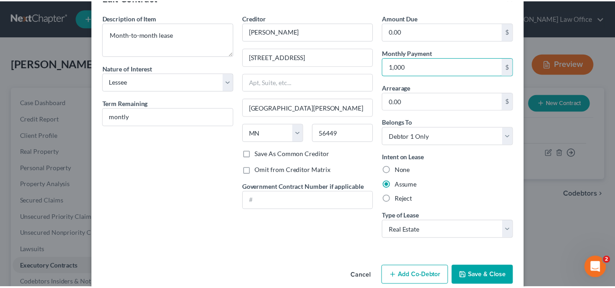
scroll to position [45, 0]
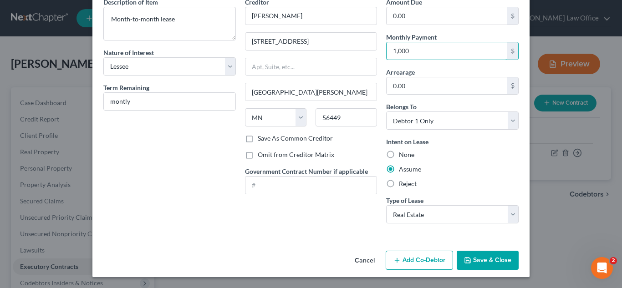
type input "1,000"
click at [475, 257] on button "Save & Close" at bounding box center [488, 260] width 62 height 19
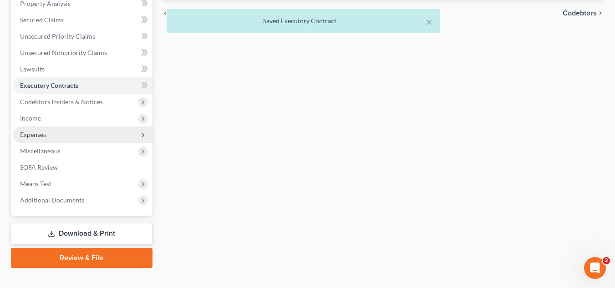
scroll to position [182, 0]
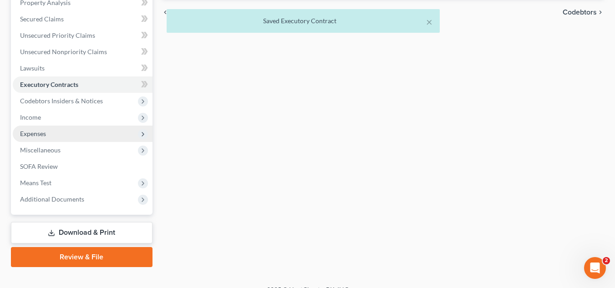
click at [57, 135] on span "Expenses" at bounding box center [83, 134] width 140 height 16
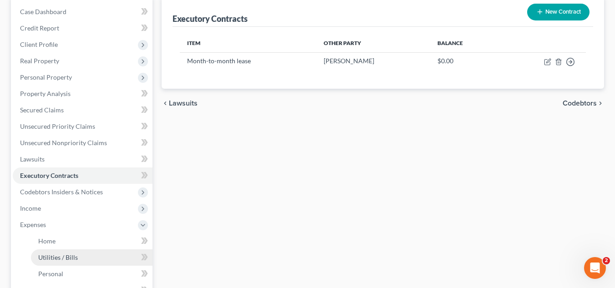
scroll to position [137, 0]
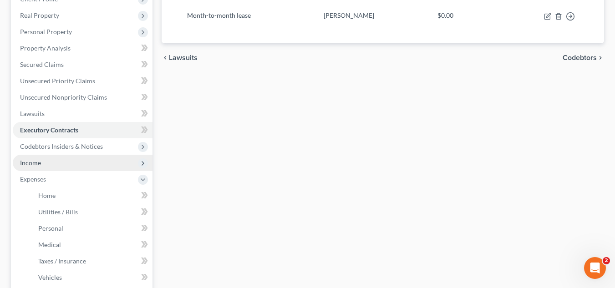
click at [66, 161] on span "Income" at bounding box center [83, 163] width 140 height 16
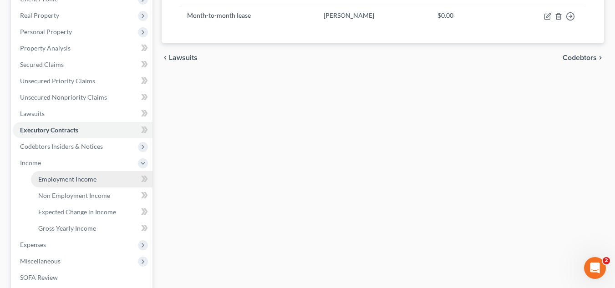
click at [106, 178] on link "Employment Income" at bounding box center [92, 179] width 122 height 16
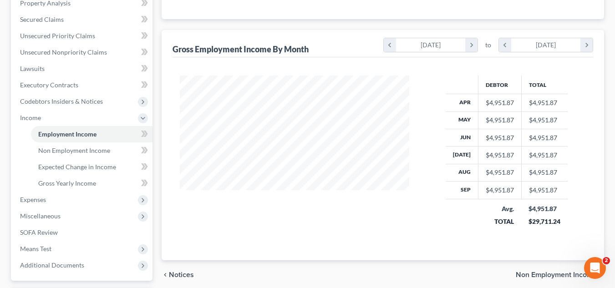
scroll to position [182, 0]
click at [584, 46] on icon "chevron_right" at bounding box center [587, 45] width 12 height 14
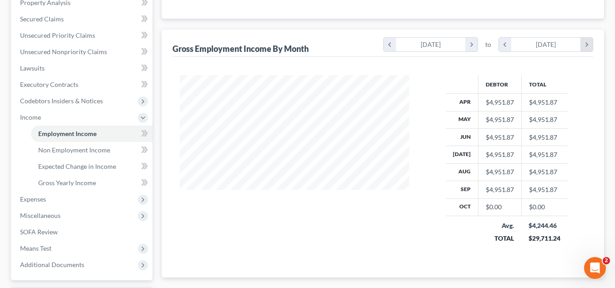
scroll to position [180, 248]
click at [584, 46] on icon "chevron_right" at bounding box center [587, 45] width 12 height 14
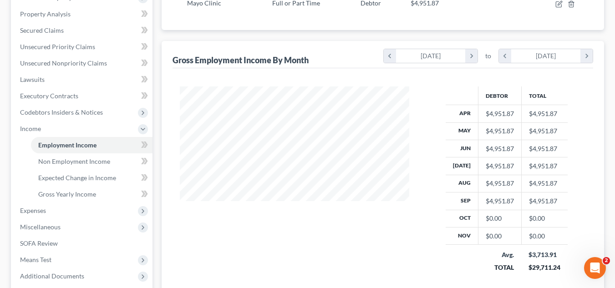
scroll to position [170, 0]
click at [508, 57] on icon "chevron_left" at bounding box center [505, 57] width 12 height 14
click at [505, 57] on icon "chevron_left" at bounding box center [505, 57] width 12 height 14
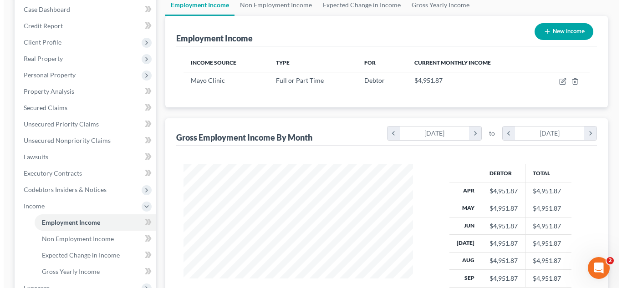
scroll to position [79, 0]
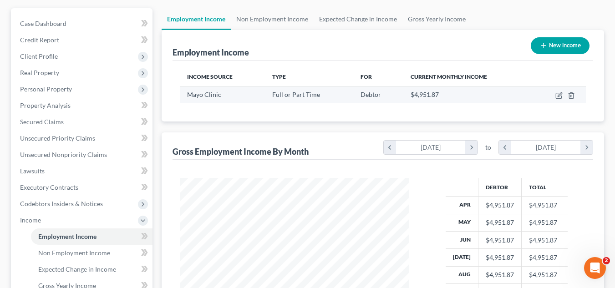
click at [555, 98] on td at bounding box center [559, 94] width 54 height 17
click at [558, 94] on icon "button" at bounding box center [559, 95] width 7 height 7
select select "0"
select select "24"
select select "2"
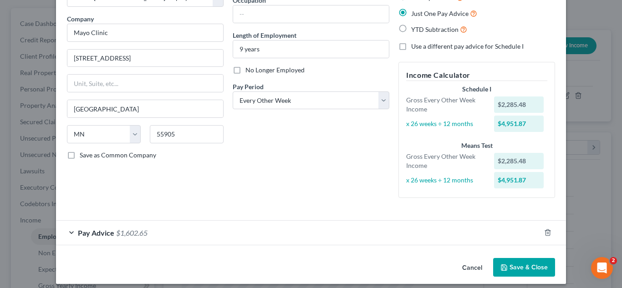
scroll to position [70, 0]
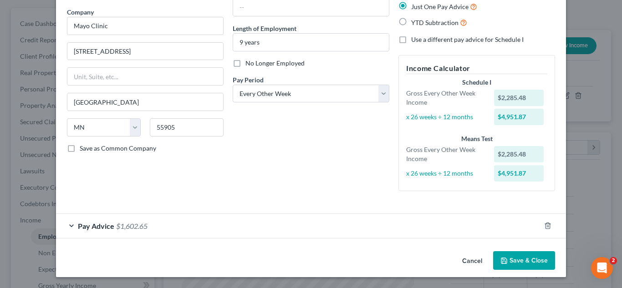
click at [272, 224] on div "Pay Advice $1,602.65" at bounding box center [298, 226] width 485 height 24
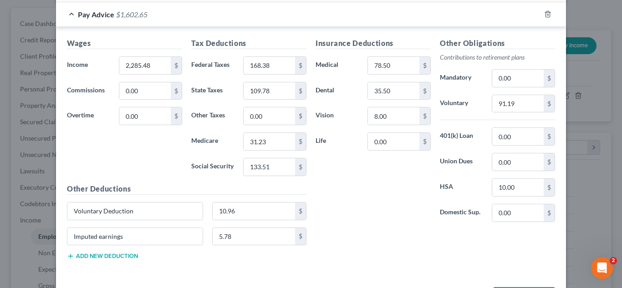
scroll to position [297, 0]
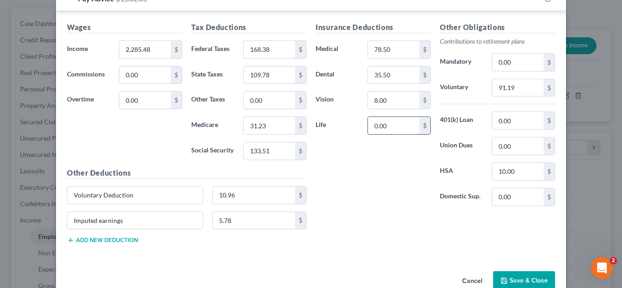
click at [396, 120] on input "0.00" at bounding box center [393, 125] width 51 height 17
type input "1.74"
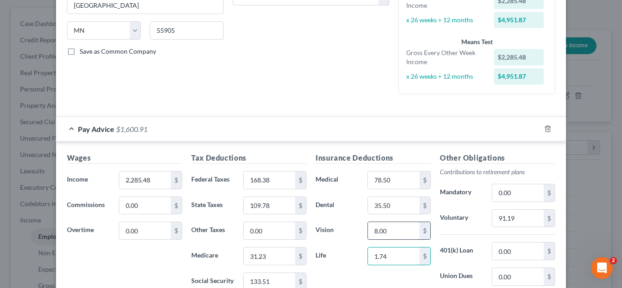
scroll to position [182, 0]
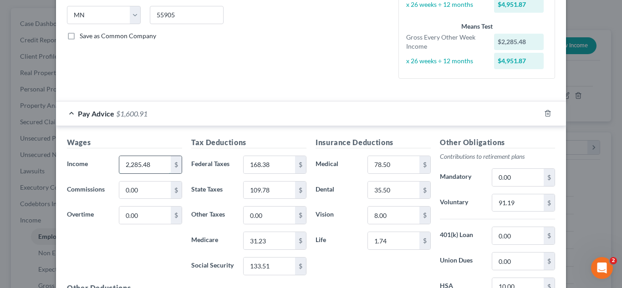
click at [144, 167] on input "2,285.48" at bounding box center [144, 164] width 51 height 17
type input "2,377.14"
click at [154, 144] on h5 "Wages" at bounding box center [124, 142] width 115 height 11
click at [267, 163] on input "168.38" at bounding box center [269, 164] width 51 height 17
type input "178.88"
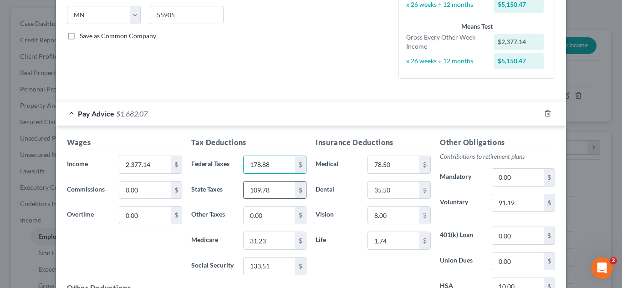
click at [261, 189] on input "109.78" at bounding box center [269, 190] width 51 height 17
type input "115.73"
click at [271, 142] on h5 "Tax Deductions" at bounding box center [248, 142] width 115 height 11
click at [280, 265] on input "133.51" at bounding box center [269, 266] width 51 height 17
type input "139.20"
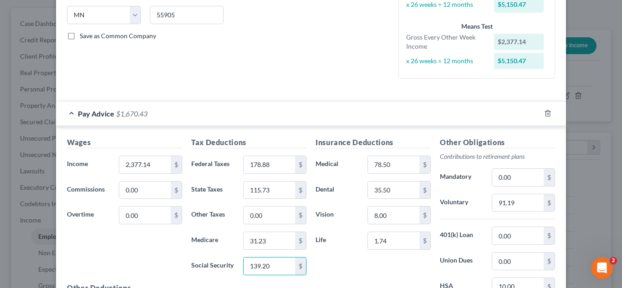
click at [343, 257] on div "Insurance Deductions Medical 78.50 $ Dental 35.50 $ Vision 8.00 $ Life 1.74 $" at bounding box center [373, 233] width 124 height 192
click at [261, 232] on input "31.23" at bounding box center [269, 240] width 51 height 17
type input "32.56"
click at [324, 264] on div "Insurance Deductions Medical 78.50 $ Dental 35.50 $ Vision 8.00 $ Life 1.74 $" at bounding box center [373, 233] width 124 height 192
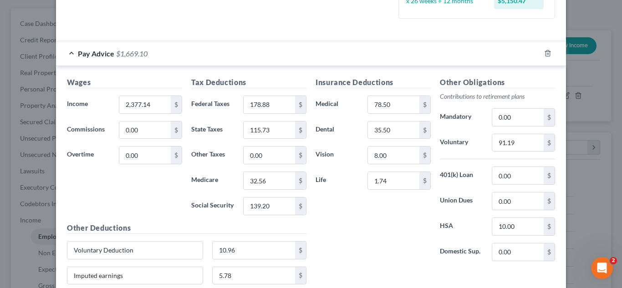
scroll to position [228, 0]
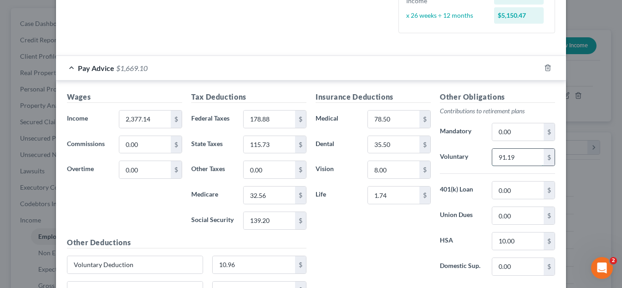
click at [527, 162] on input "91.19" at bounding box center [517, 157] width 51 height 17
type input "94.83"
click at [401, 230] on div "Insurance Deductions Medical 78.50 $ Dental 35.50 $ Vision 8.00 $ Life 1.74 $" at bounding box center [373, 188] width 124 height 192
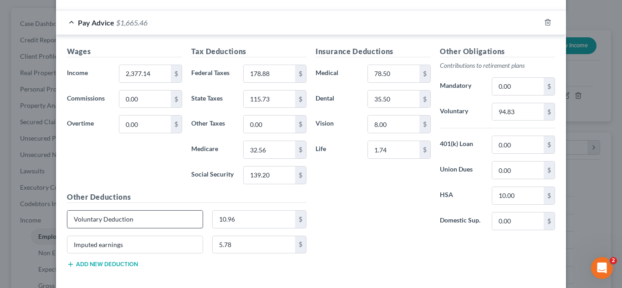
click at [169, 219] on input "Voluntary Deduction" at bounding box center [134, 219] width 135 height 17
drag, startPoint x: 169, startPoint y: 219, endPoint x: 73, endPoint y: 226, distance: 96.9
click at [73, 226] on input "Voluntary Deduction" at bounding box center [134, 219] width 135 height 17
type input "Legal Insurance"
click at [233, 220] on input "10.96" at bounding box center [254, 219] width 83 height 17
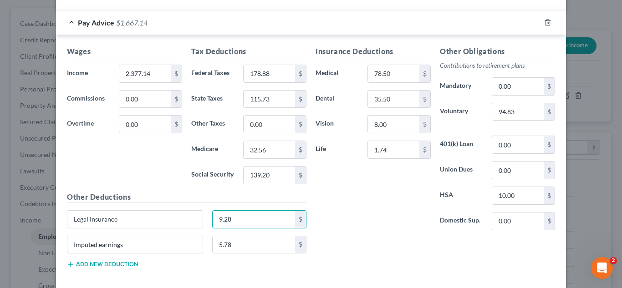
type input "9.28"
click at [165, 243] on input "Imputed earnings" at bounding box center [134, 244] width 135 height 17
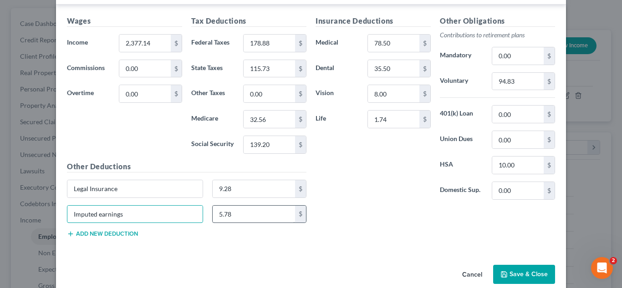
scroll to position [318, 0]
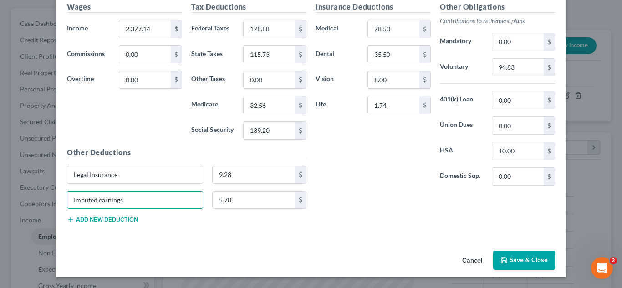
drag, startPoint x: 169, startPoint y: 196, endPoint x: 60, endPoint y: 205, distance: 109.2
click at [62, 205] on div "Imputed earnings" at bounding box center [134, 200] width 145 height 18
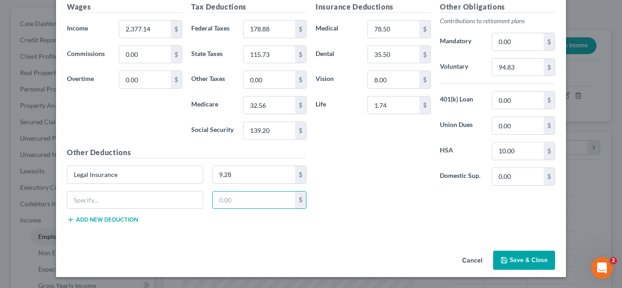
drag, startPoint x: 387, startPoint y: 227, endPoint x: 396, endPoint y: 223, distance: 9.8
click at [388, 227] on div "Insurance Deductions Medical 78.50 $ Dental 35.50 $ Vision 8.00 $ Life 1.74 $ O…" at bounding box center [435, 116] width 249 height 230
click at [130, 200] on input "text" at bounding box center [134, 200] width 135 height 17
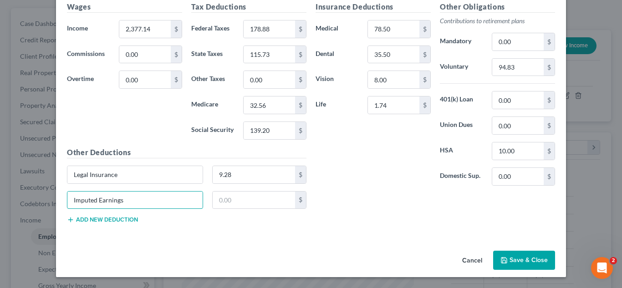
type input "Imputed Earnings"
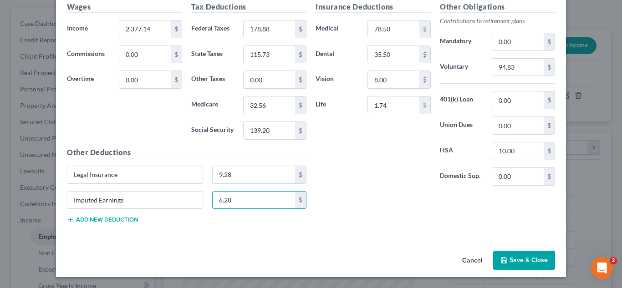
type input "6.28"
click at [326, 217] on div "Insurance Deductions Medical 78.50 $ Dental 35.50 $ Vision 8.00 $ Life 1.74 $ O…" at bounding box center [435, 116] width 249 height 230
click at [503, 261] on polyline "button" at bounding box center [504, 262] width 3 height 2
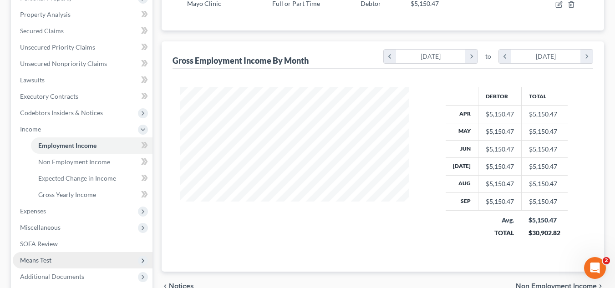
scroll to position [216, 0]
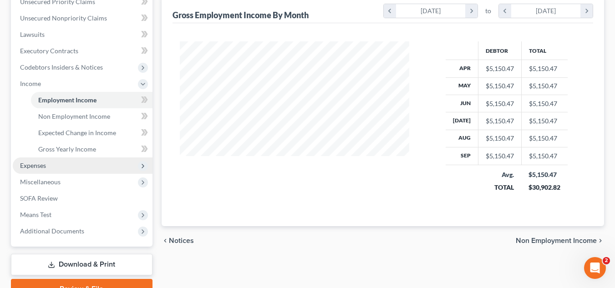
click at [68, 167] on span "Expenses" at bounding box center [83, 166] width 140 height 16
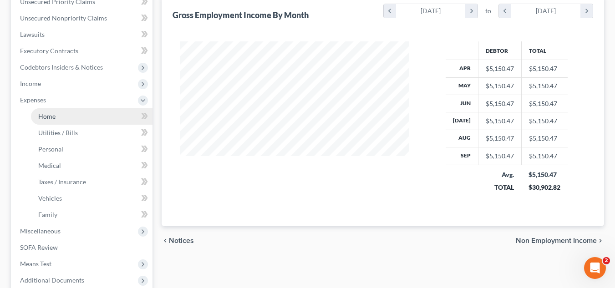
click at [96, 118] on link "Home" at bounding box center [92, 116] width 122 height 16
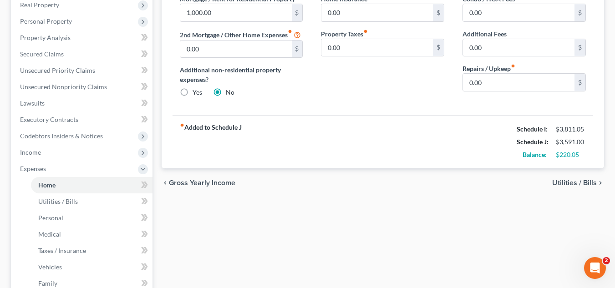
scroll to position [91, 0]
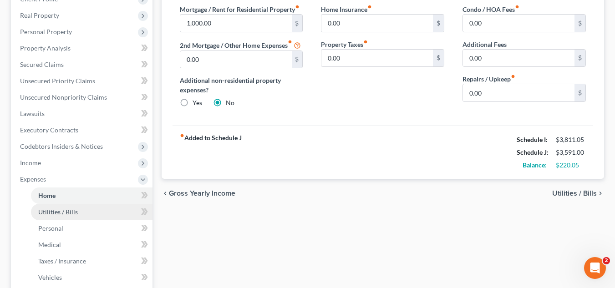
click at [87, 215] on link "Utilities / Bills" at bounding box center [92, 212] width 122 height 16
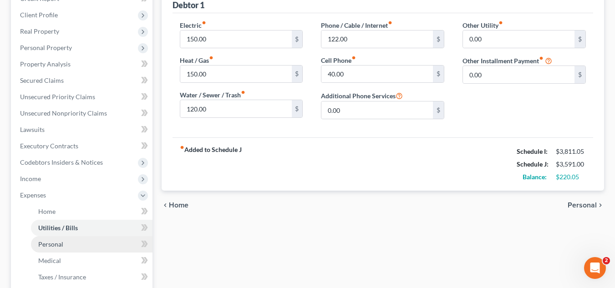
scroll to position [137, 0]
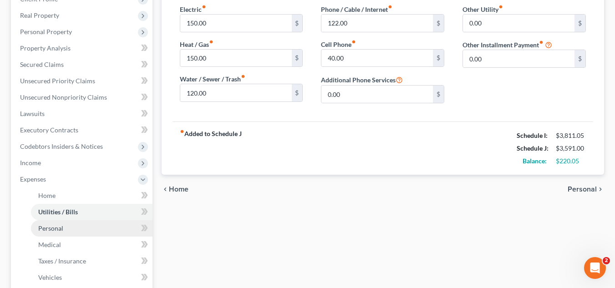
drag, startPoint x: 90, startPoint y: 228, endPoint x: 107, endPoint y: 221, distance: 18.0
click at [90, 228] on link "Personal" at bounding box center [92, 228] width 122 height 16
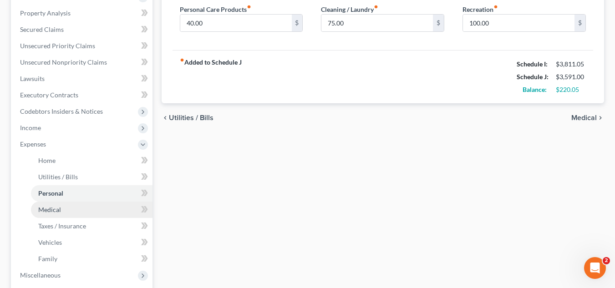
scroll to position [182, 0]
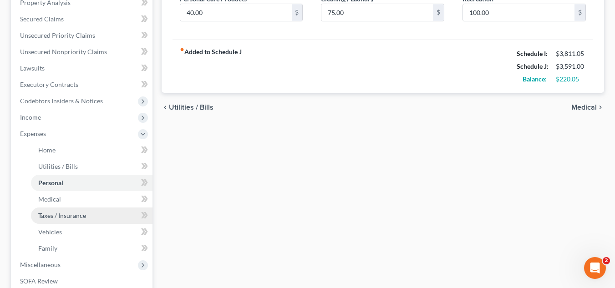
click at [105, 211] on link "Taxes / Insurance" at bounding box center [92, 216] width 122 height 16
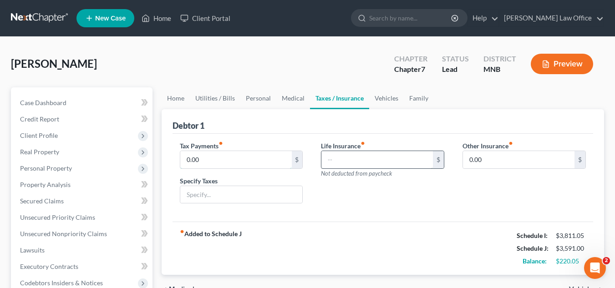
type input "2.00"
click at [342, 216] on div "Tax Payments fiber_manual_record $ Specify Taxes Life Insurance fiber_manual_re…" at bounding box center [383, 178] width 421 height 88
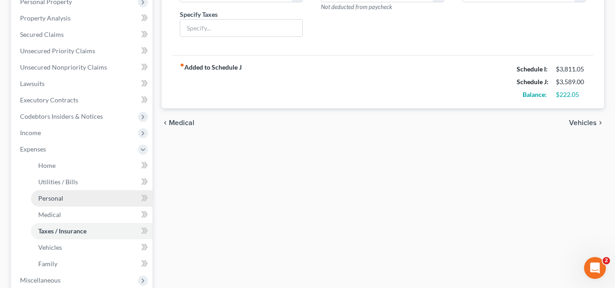
scroll to position [182, 0]
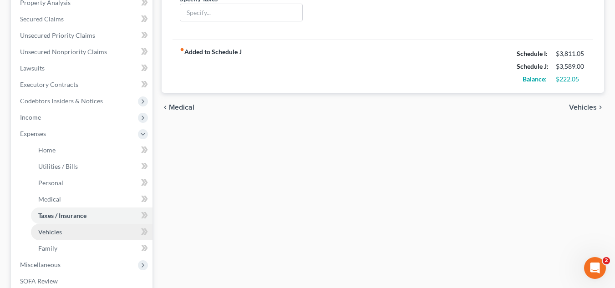
click at [108, 230] on link "Vehicles" at bounding box center [92, 232] width 122 height 16
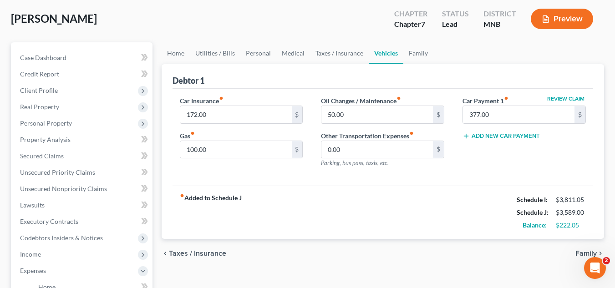
scroll to position [46, 0]
click at [375, 113] on input "50.00" at bounding box center [378, 114] width 112 height 17
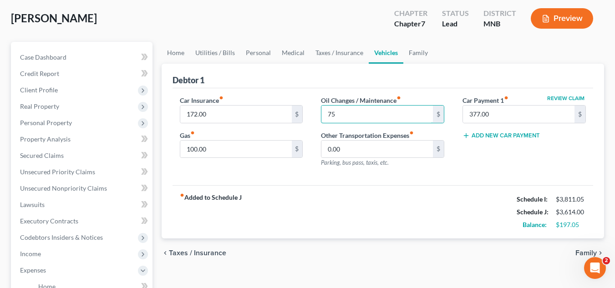
type input "75"
click at [369, 190] on div "fiber_manual_record Added to Schedule J Schedule I: $3,811.05 Schedule J: $3,61…" at bounding box center [383, 211] width 421 height 53
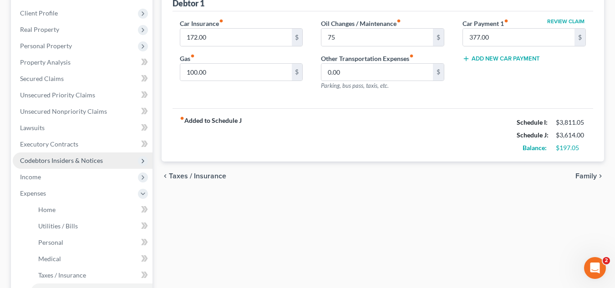
scroll to position [182, 0]
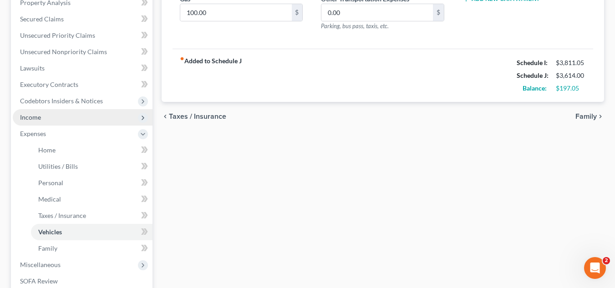
click at [67, 114] on span "Income" at bounding box center [83, 117] width 140 height 16
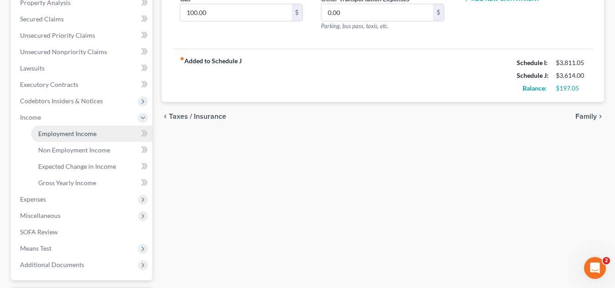
click at [72, 130] on span "Employment Income" at bounding box center [67, 134] width 58 height 8
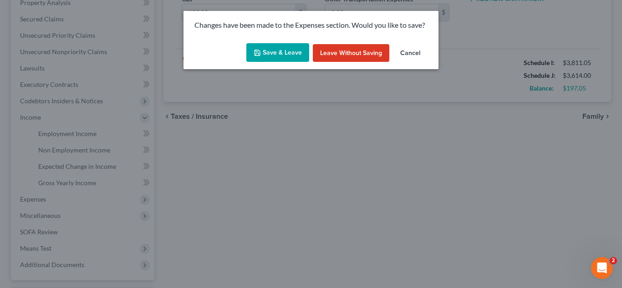
click at [284, 51] on button "Save & Leave" at bounding box center [277, 52] width 63 height 19
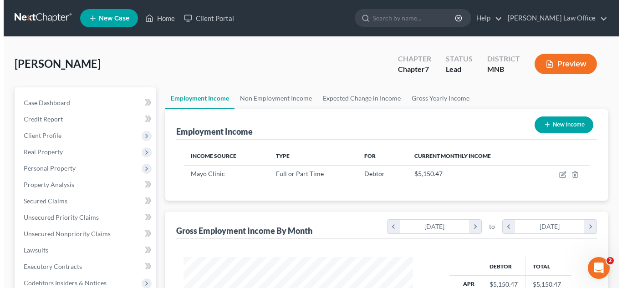
scroll to position [164, 248]
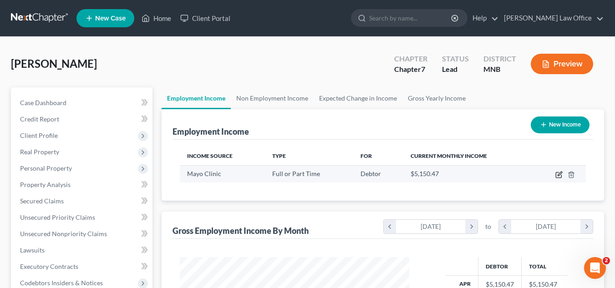
click at [559, 174] on icon "button" at bounding box center [559, 174] width 7 height 7
select select "0"
select select "24"
select select "2"
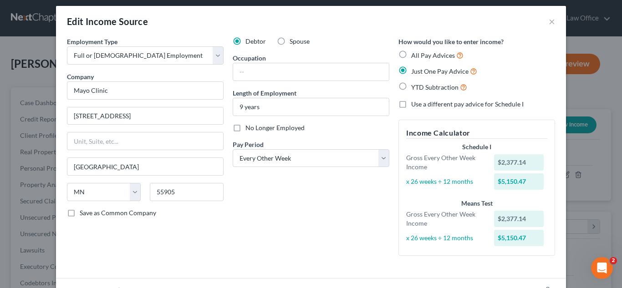
scroll to position [0, 0]
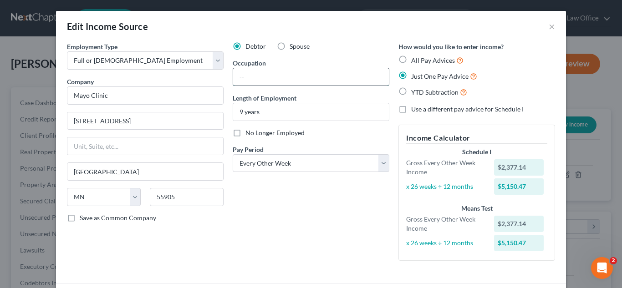
click at [294, 78] on input "text" at bounding box center [311, 76] width 156 height 17
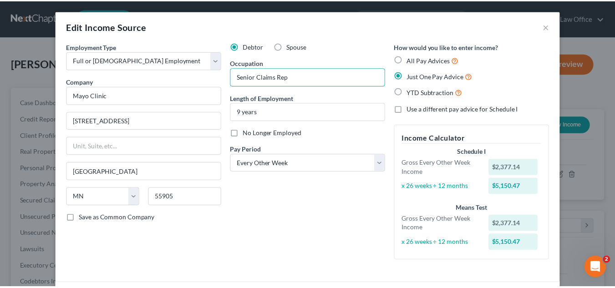
scroll to position [70, 0]
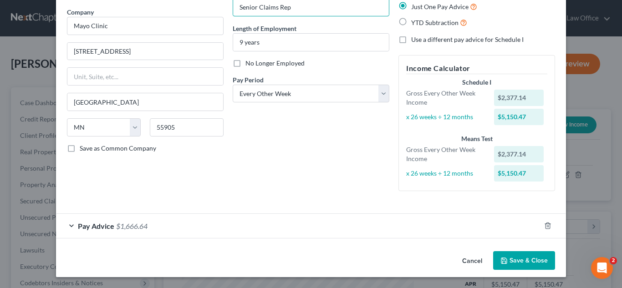
type input "Senior Claims Rep"
click at [506, 262] on button "Save & Close" at bounding box center [524, 260] width 62 height 19
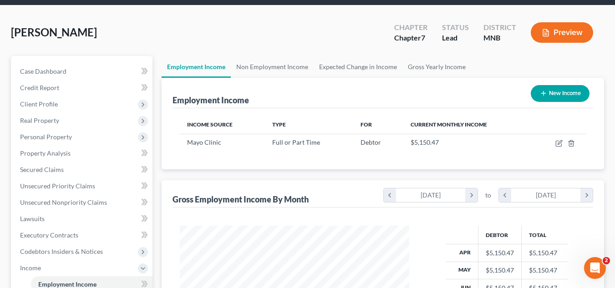
scroll to position [91, 0]
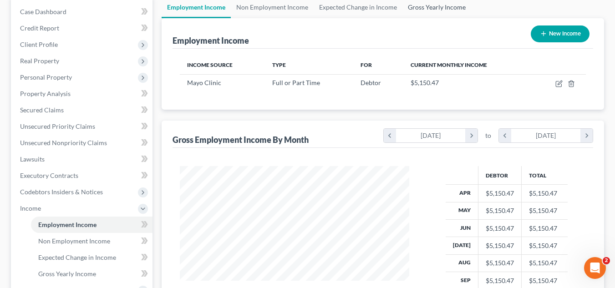
click at [414, 8] on link "Gross Yearly Income" at bounding box center [437, 7] width 69 height 22
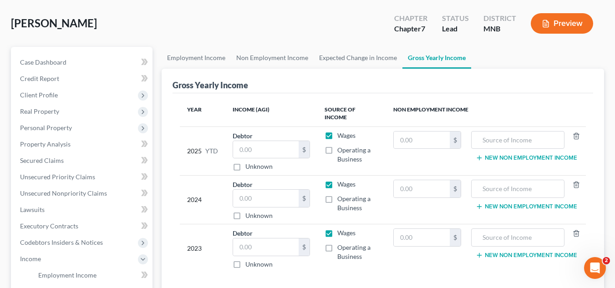
scroll to position [46, 0]
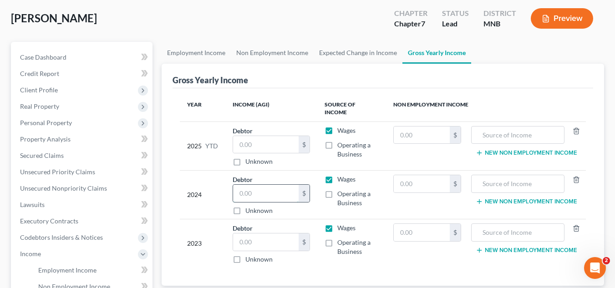
click at [269, 185] on input "text" at bounding box center [266, 193] width 66 height 17
type input "60,561"
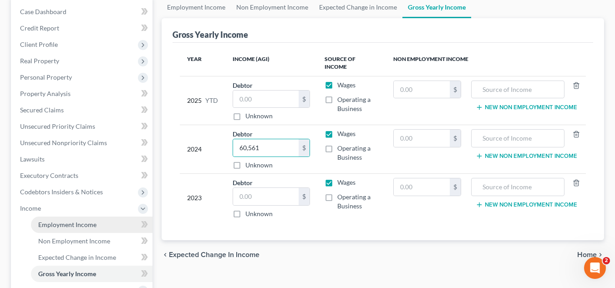
click at [76, 221] on span "Employment Income" at bounding box center [67, 225] width 58 height 8
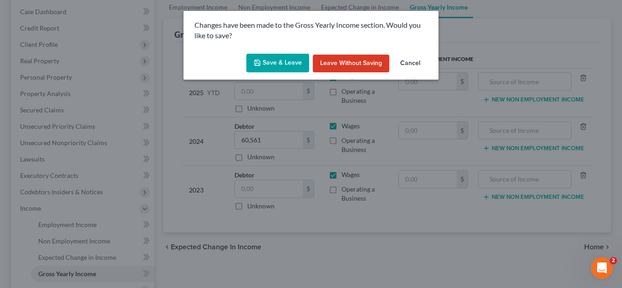
click at [270, 64] on button "Save & Leave" at bounding box center [277, 63] width 63 height 19
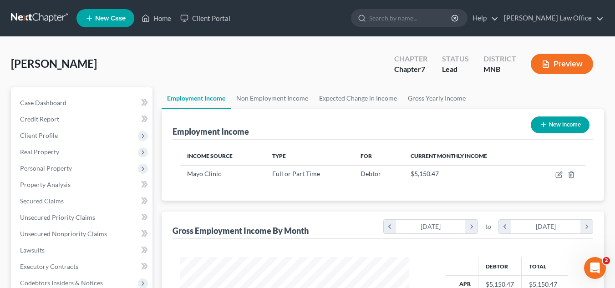
scroll to position [164, 248]
drag, startPoint x: 337, startPoint y: 40, endPoint x: 145, endPoint y: 182, distance: 239.0
click at [337, 40] on div "Ruport, April Dawn Upgraded Chapter Chapter 7 Status Lead District MNB Preview …" at bounding box center [307, 285] width 615 height 496
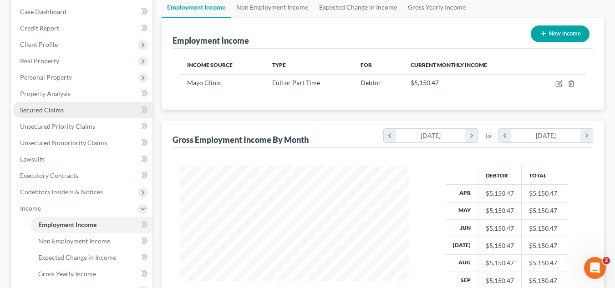
scroll to position [228, 0]
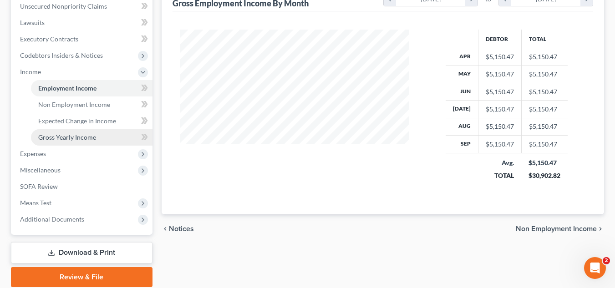
click at [83, 141] on span "Gross Yearly Income" at bounding box center [67, 137] width 58 height 8
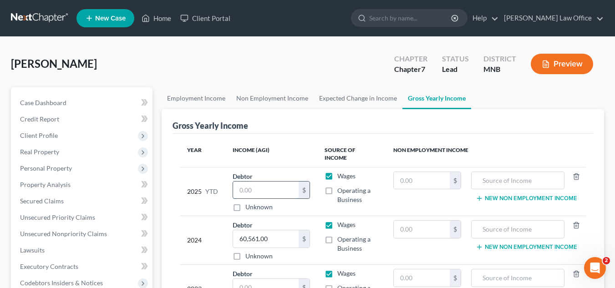
click at [271, 185] on input "text" at bounding box center [266, 190] width 66 height 17
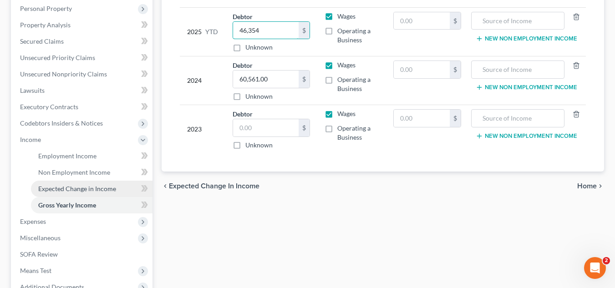
scroll to position [182, 0]
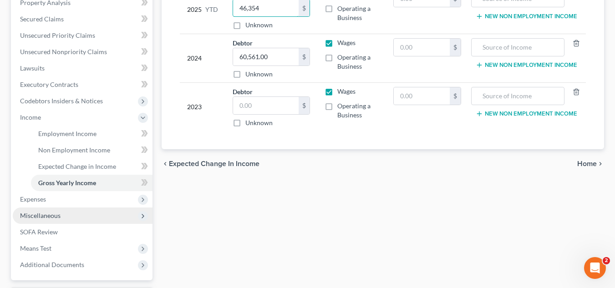
type input "46,354"
click at [60, 220] on span "Miscellaneous" at bounding box center [83, 216] width 140 height 16
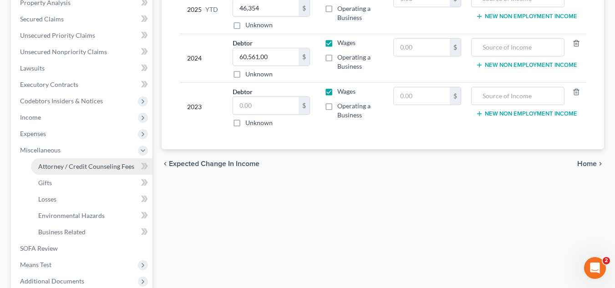
click at [95, 170] on link "Attorney / Credit Counseling Fees" at bounding box center [92, 167] width 122 height 16
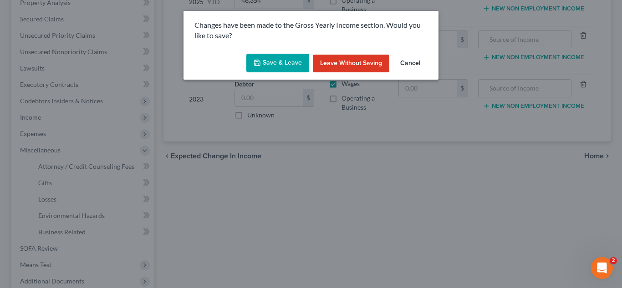
click at [265, 58] on button "Save & Leave" at bounding box center [277, 63] width 63 height 19
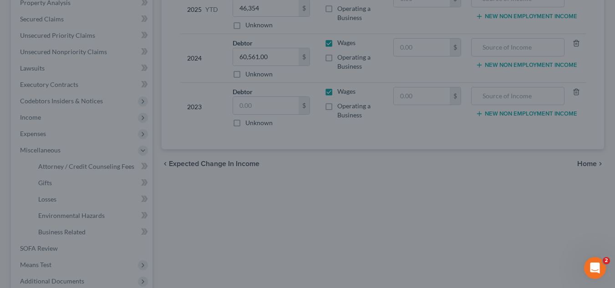
select select "0"
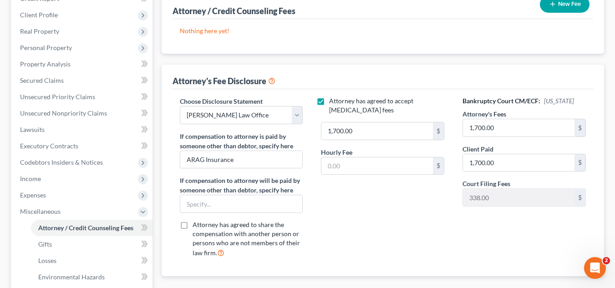
scroll to position [137, 0]
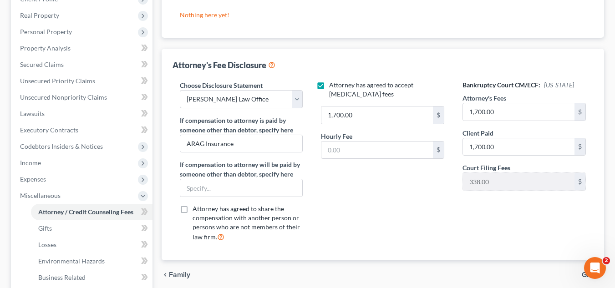
click at [355, 210] on div "Attorney has agreed to accept retainer fees 1,700.00 $ Hourly Fee $" at bounding box center [383, 165] width 142 height 169
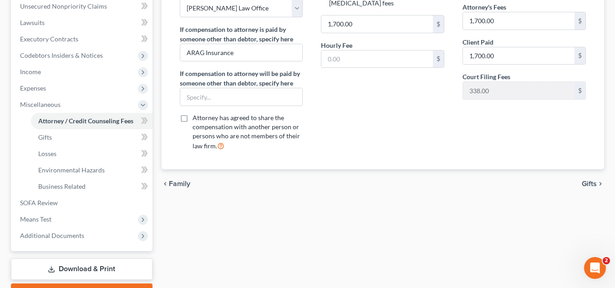
scroll to position [182, 0]
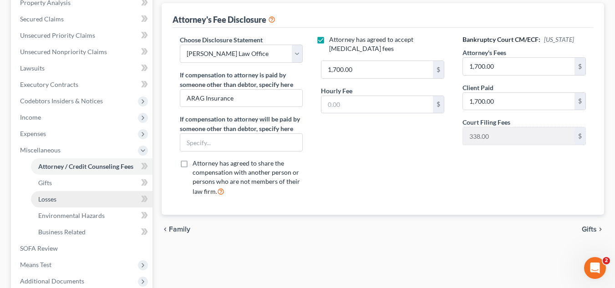
click at [102, 196] on link "Losses" at bounding box center [92, 199] width 122 height 16
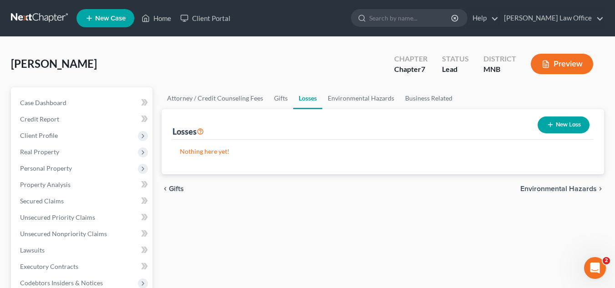
click at [558, 126] on button "New Loss" at bounding box center [564, 125] width 52 height 17
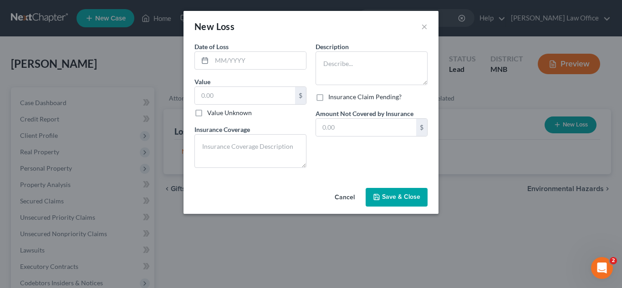
click at [354, 195] on button "Cancel" at bounding box center [344, 198] width 35 height 18
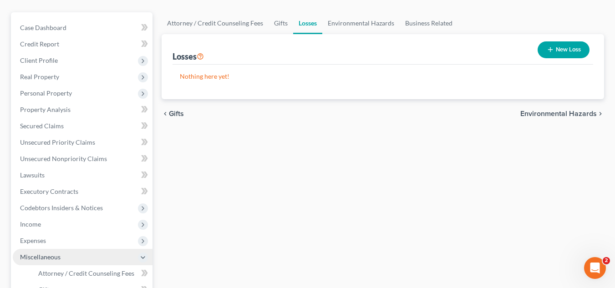
scroll to position [91, 0]
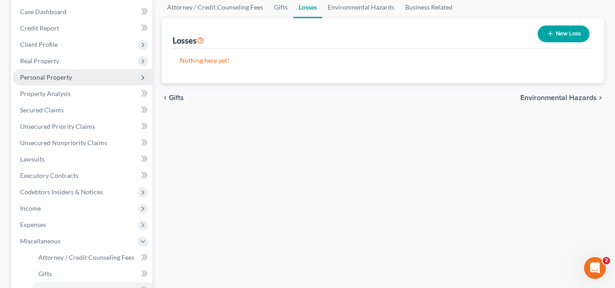
click at [98, 76] on span "Personal Property" at bounding box center [83, 77] width 140 height 16
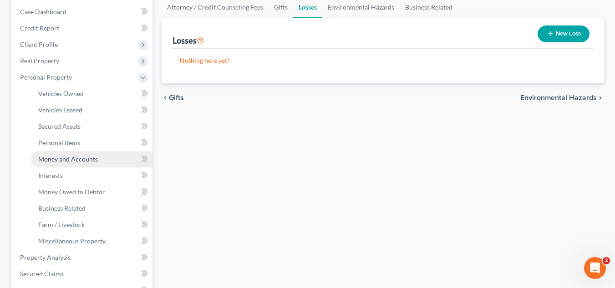
click at [70, 158] on span "Money and Accounts" at bounding box center [68, 159] width 60 height 8
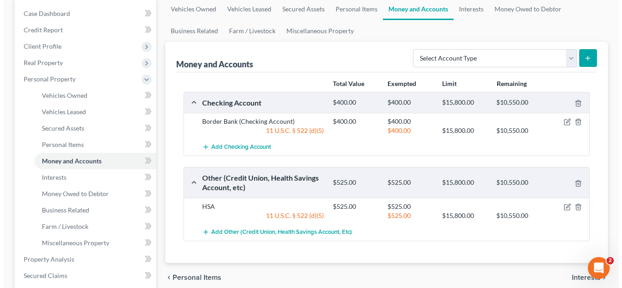
scroll to position [91, 0]
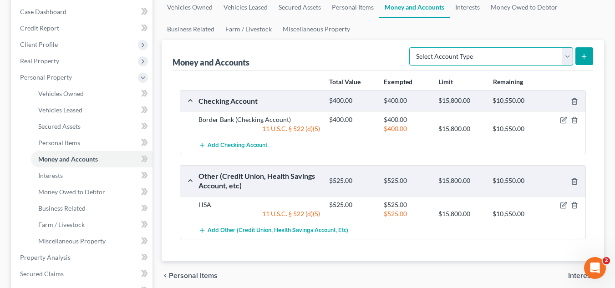
click at [568, 59] on select "Select Account Type Brokerage Cash on Hand Certificates of Deposit Checking Acc…" at bounding box center [491, 56] width 164 height 18
select select "savings"
click at [411, 47] on select "Select Account Type Brokerage Cash on Hand Certificates of Deposit Checking Acc…" at bounding box center [491, 56] width 164 height 18
click at [587, 55] on icon "submit" at bounding box center [584, 56] width 7 height 7
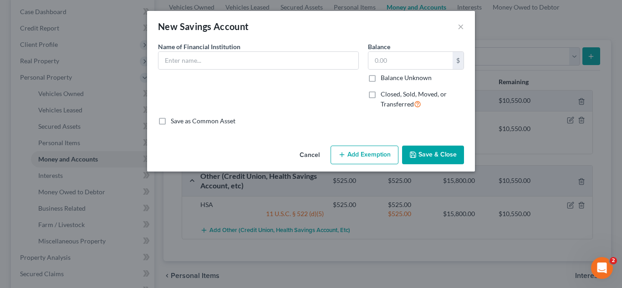
click at [381, 95] on label "Closed, Sold, Moved, or Transferred" at bounding box center [422, 100] width 83 height 20
click at [384, 95] on input "Closed, Sold, Moved, or Transferred" at bounding box center [387, 93] width 6 height 6
checkbox input "true"
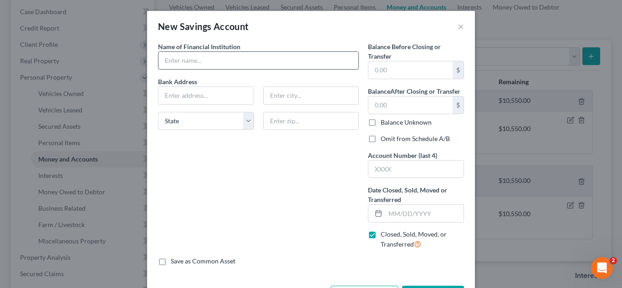
click at [234, 67] on input "text" at bounding box center [259, 60] width 200 height 17
type input "Think Bank"
click at [374, 72] on input "text" at bounding box center [410, 69] width 84 height 17
type input "50"
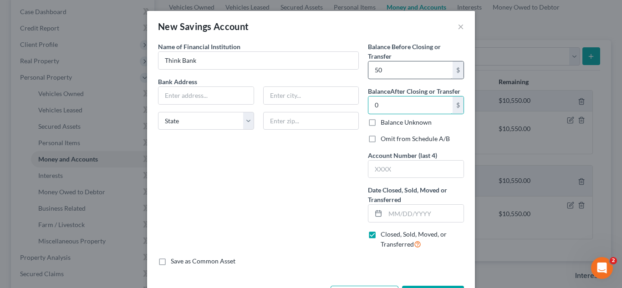
type input "0"
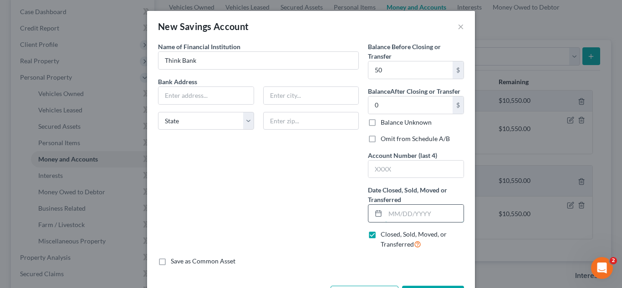
click at [397, 208] on input "text" at bounding box center [424, 213] width 78 height 17
type input "11/15/2025"
click at [343, 220] on div "Name of Financial Institution * Think Bank Bank Address State AL AK AR AZ CA CO…" at bounding box center [258, 149] width 210 height 215
click at [233, 97] on input "text" at bounding box center [206, 95] width 95 height 17
paste input "5201 Members Pkwy NW"
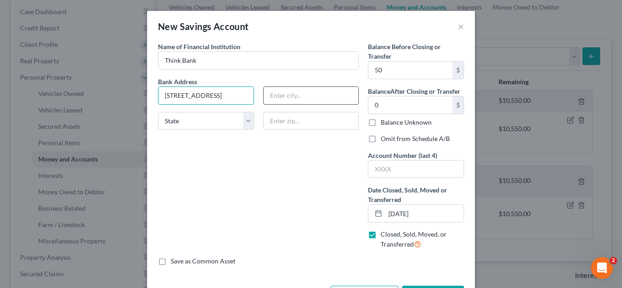
type input "5201 Members Pkwy NW"
click at [266, 100] on input "text" at bounding box center [311, 95] width 95 height 17
type input "[GEOGRAPHIC_DATA]"
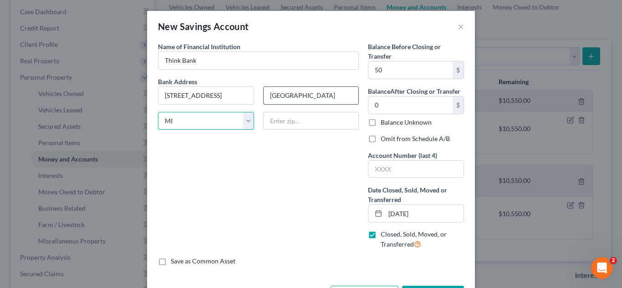
select select "24"
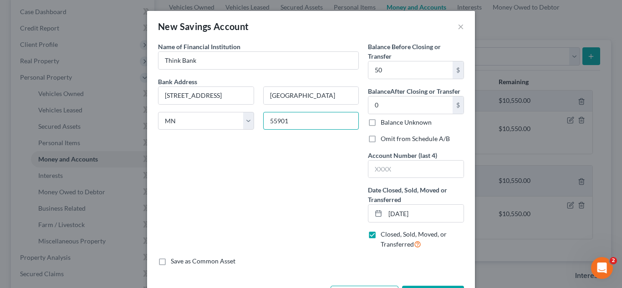
type input "55901"
drag, startPoint x: 343, startPoint y: 200, endPoint x: 337, endPoint y: 198, distance: 7.2
click at [343, 200] on div "Name of Financial Institution * Think Bank Bank Address 5201 Members Pkwy NW Ro…" at bounding box center [258, 149] width 210 height 215
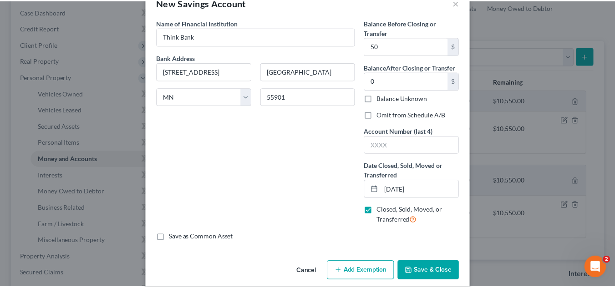
scroll to position [35, 0]
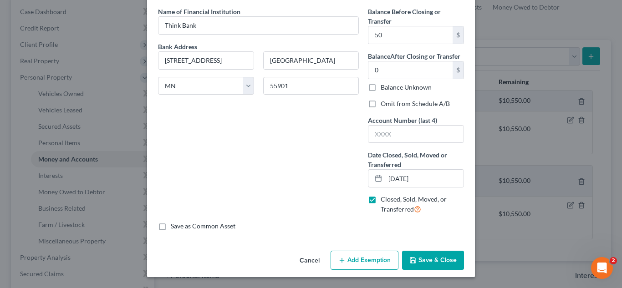
click at [416, 251] on button "Save & Close" at bounding box center [433, 260] width 62 height 19
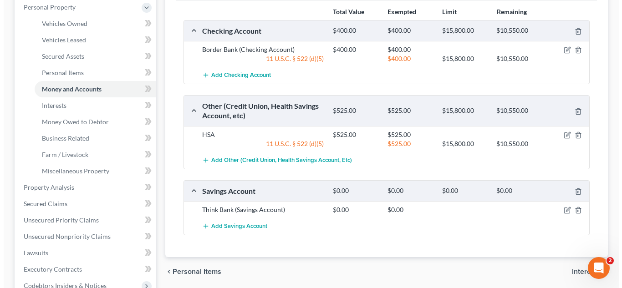
scroll to position [182, 0]
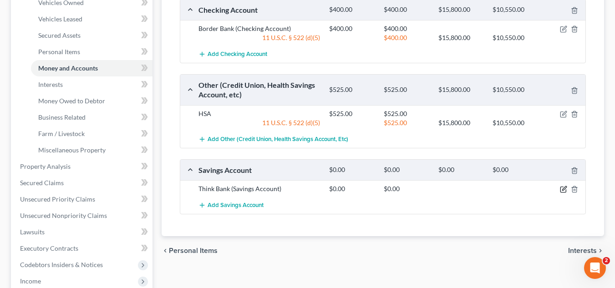
click at [565, 190] on icon "button" at bounding box center [563, 189] width 7 height 7
select select "24"
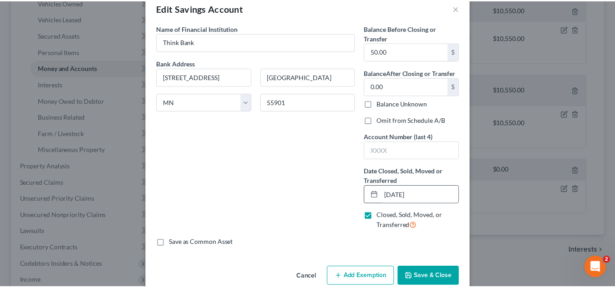
scroll to position [35, 0]
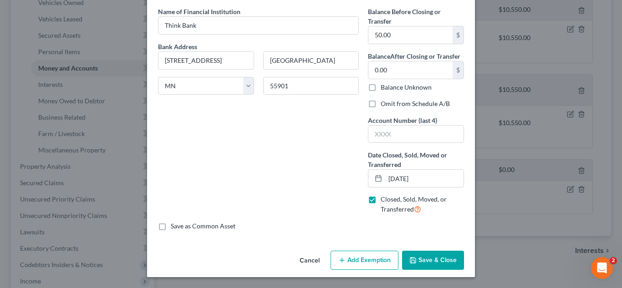
click at [413, 264] on icon "button" at bounding box center [412, 260] width 7 height 7
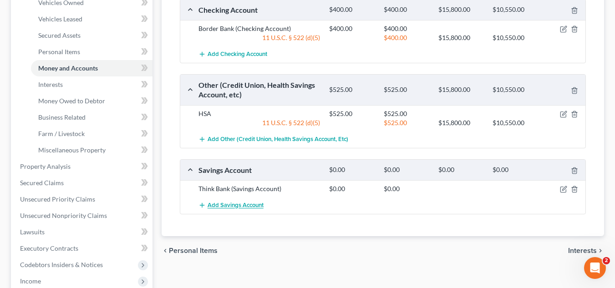
click at [261, 207] on span "Add Savings Account" at bounding box center [236, 205] width 56 height 7
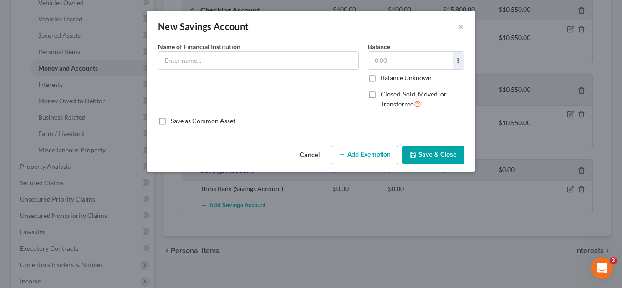
click at [434, 152] on button "Save & Close" at bounding box center [433, 155] width 62 height 19
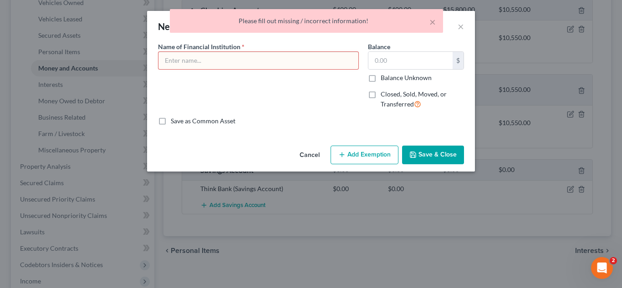
click at [306, 155] on button "Cancel" at bounding box center [309, 156] width 35 height 18
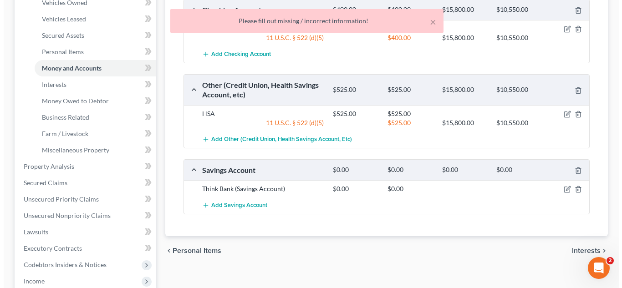
scroll to position [137, 0]
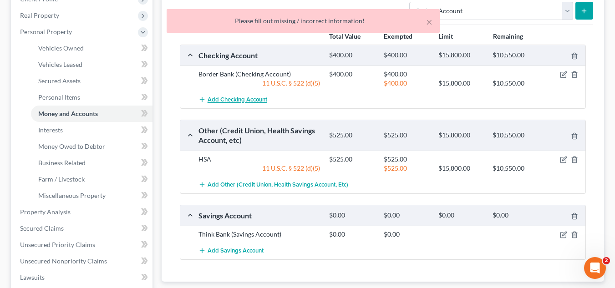
click at [247, 97] on span "Add Checking Account" at bounding box center [238, 100] width 60 height 7
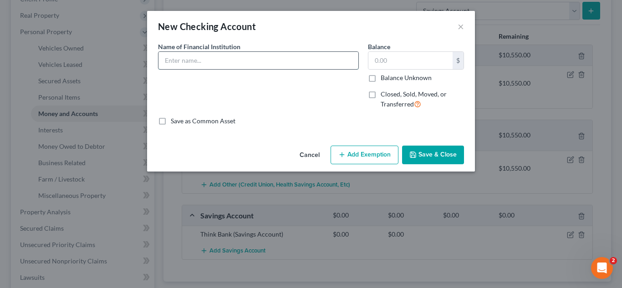
click at [254, 60] on input "text" at bounding box center [259, 60] width 200 height 17
type input "Think Bank"
click at [381, 97] on label "Closed, Sold, Moved, or Transferred" at bounding box center [422, 100] width 83 height 20
click at [384, 96] on input "Closed, Sold, Moved, or Transferred" at bounding box center [387, 93] width 6 height 6
checkbox input "true"
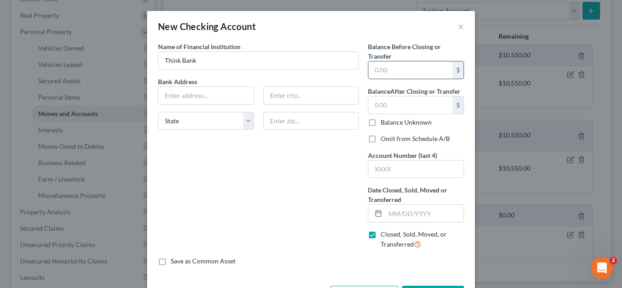
click at [398, 77] on input "text" at bounding box center [410, 69] width 84 height 17
type input "0"
click at [391, 215] on input "text" at bounding box center [424, 213] width 78 height 17
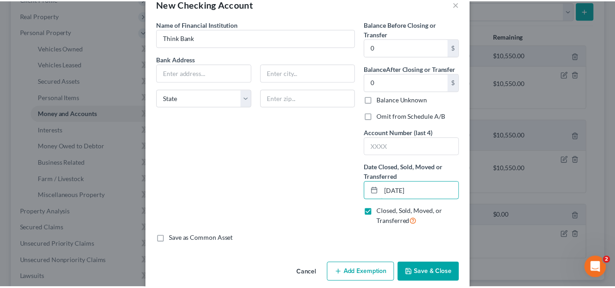
scroll to position [35, 0]
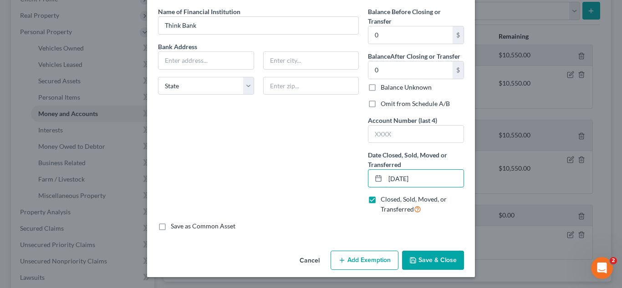
type input "11/15/2024"
click at [415, 256] on button "Save & Close" at bounding box center [433, 260] width 62 height 19
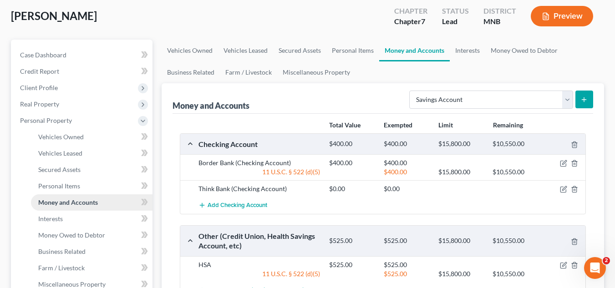
scroll to position [46, 0]
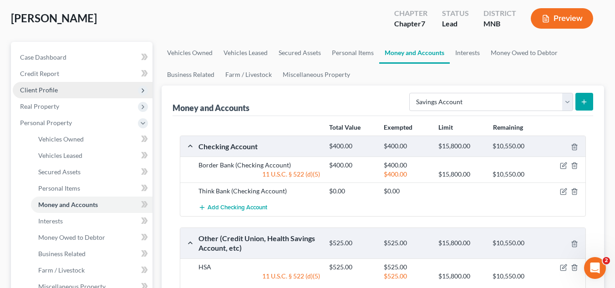
click at [93, 87] on span "Client Profile" at bounding box center [83, 90] width 140 height 16
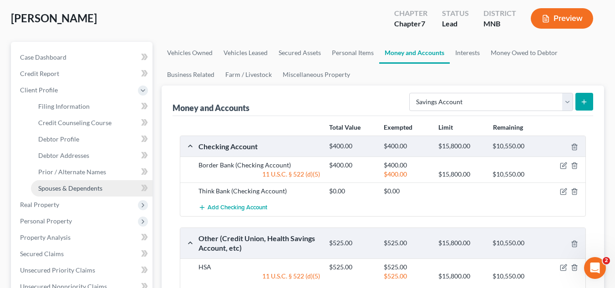
click at [92, 186] on span "Spouses & Dependents" at bounding box center [70, 188] width 64 height 8
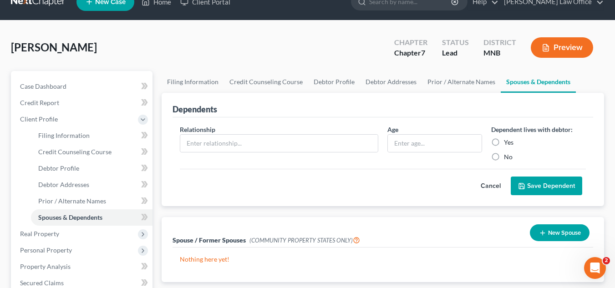
scroll to position [46, 0]
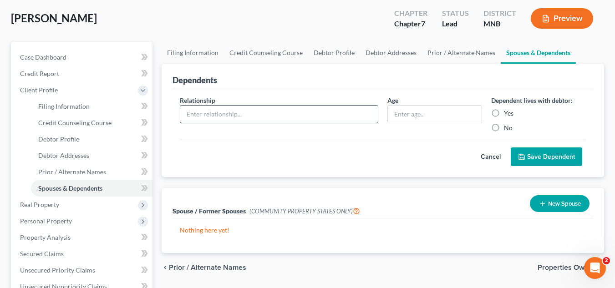
click at [268, 117] on input "text" at bounding box center [279, 114] width 198 height 17
type input "Son"
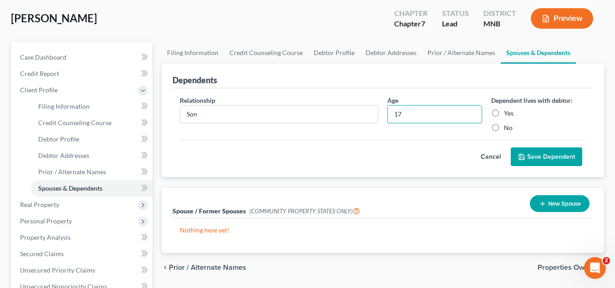
type input "17"
drag, startPoint x: 495, startPoint y: 117, endPoint x: 548, endPoint y: 163, distance: 70.4
click at [504, 117] on label "Yes" at bounding box center [509, 113] width 10 height 9
click at [508, 115] on input "Yes" at bounding box center [511, 112] width 6 height 6
radio input "true"
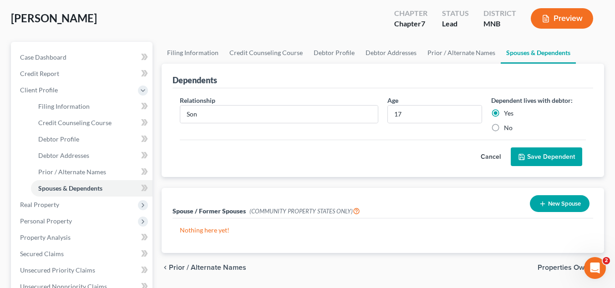
click at [549, 162] on button "Save Dependent" at bounding box center [547, 157] width 72 height 19
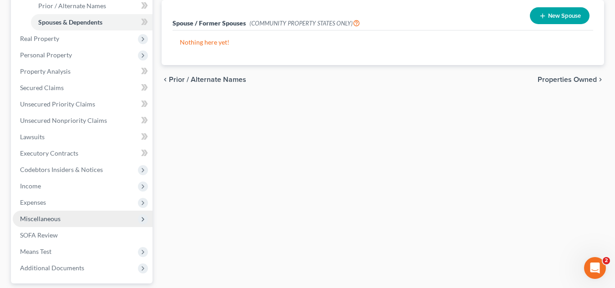
scroll to position [228, 0]
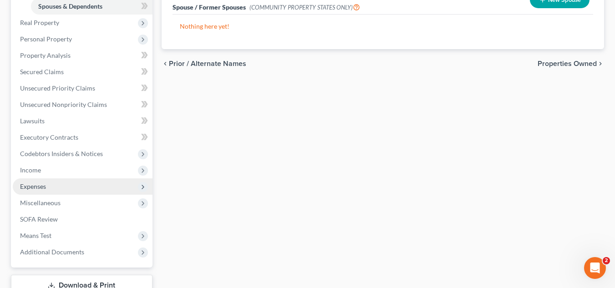
click at [47, 188] on span "Expenses" at bounding box center [83, 187] width 140 height 16
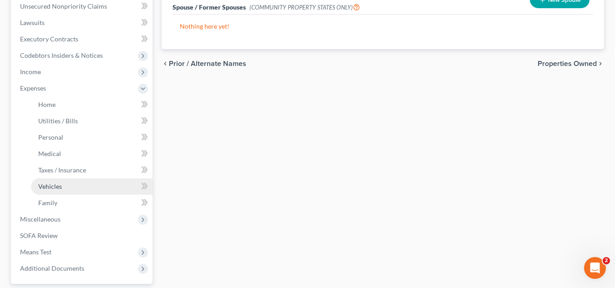
click at [61, 187] on link "Vehicles" at bounding box center [92, 187] width 122 height 16
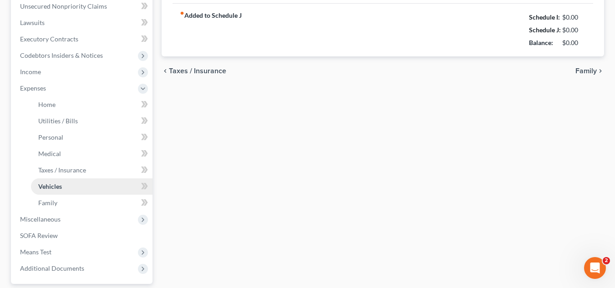
type input "172.00"
type input "100.00"
type input "75.00"
type input "0.00"
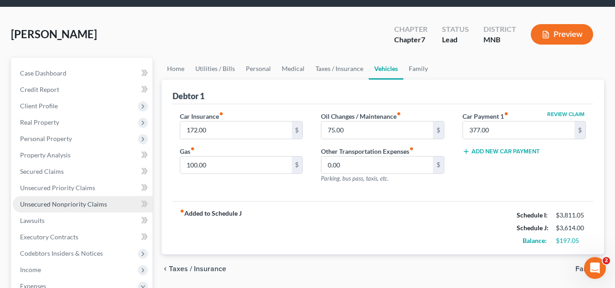
scroll to position [46, 0]
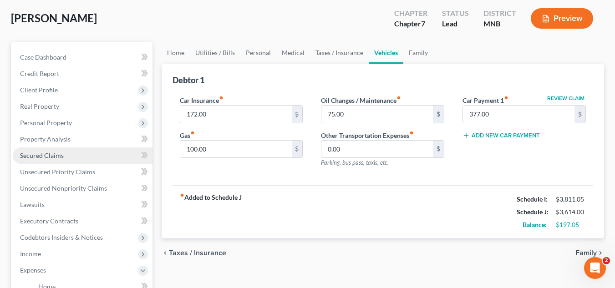
click at [92, 161] on link "Secured Claims" at bounding box center [83, 156] width 140 height 16
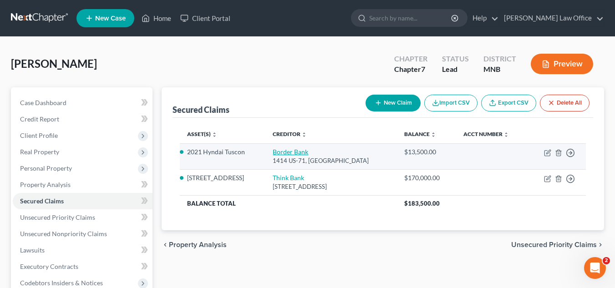
click at [287, 149] on link "Border Bank" at bounding box center [291, 152] width 36 height 8
select select "24"
select select "10"
select select "4"
select select "0"
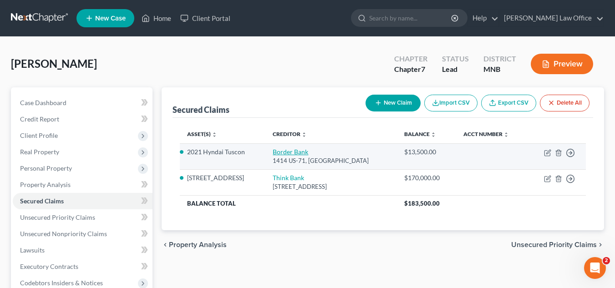
select select "0"
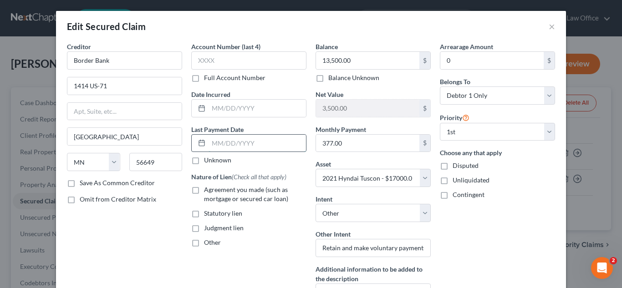
click at [250, 138] on input "text" at bounding box center [257, 143] width 97 height 17
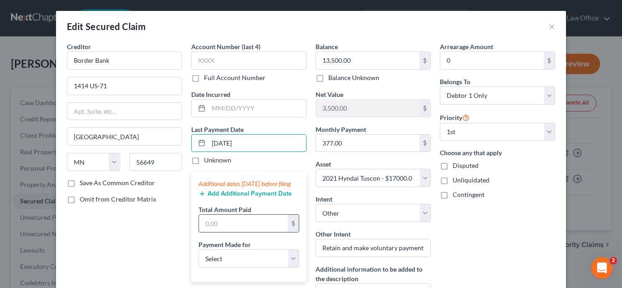
type input "09/15/2025"
drag, startPoint x: 256, startPoint y: 230, endPoint x: 256, endPoint y: 235, distance: 4.6
click at [256, 232] on input "text" at bounding box center [243, 223] width 89 height 17
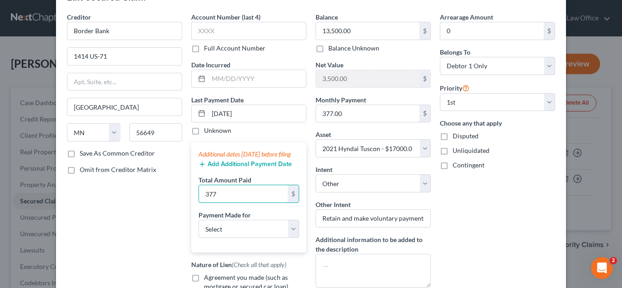
scroll to position [46, 0]
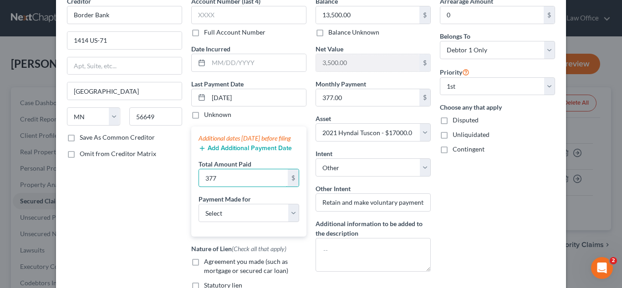
type input "377"
click at [242, 204] on label "Payment Made for" at bounding box center [225, 199] width 52 height 10
click at [239, 222] on select "Select Car Credit Card Loan Repayment Mortgage Other Suppliers Or Vendors" at bounding box center [249, 213] width 101 height 18
select select "0"
click at [199, 213] on select "Select Car Credit Card Loan Repayment Mortgage Other Suppliers Or Vendors" at bounding box center [249, 213] width 101 height 18
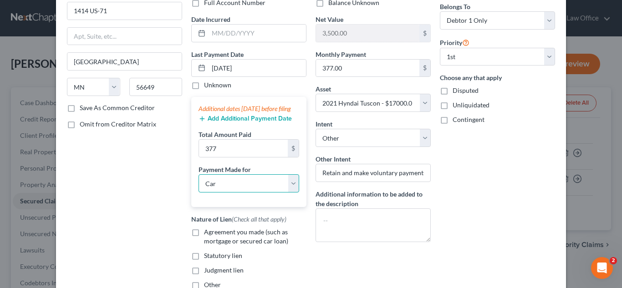
scroll to position [91, 0]
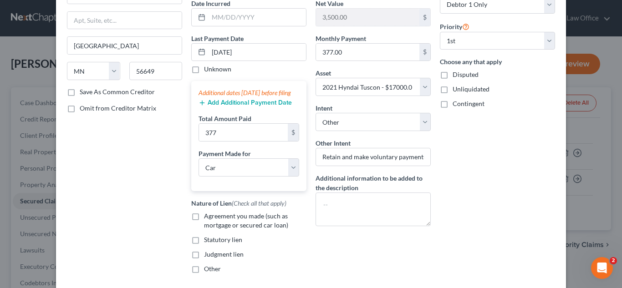
click at [255, 107] on button "Add Additional Payment Date" at bounding box center [245, 102] width 93 height 7
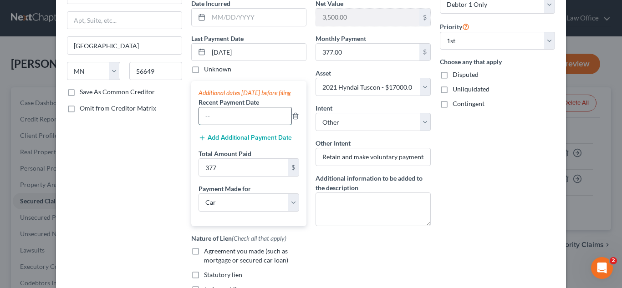
click at [214, 125] on input "text" at bounding box center [245, 115] width 92 height 17
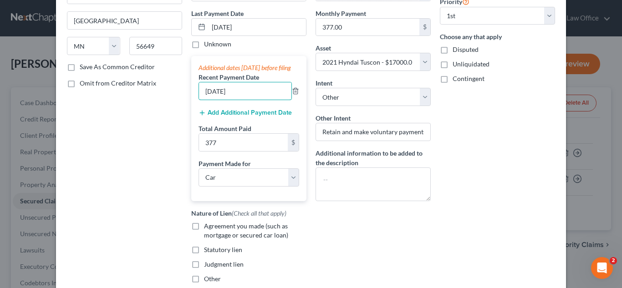
scroll to position [137, 0]
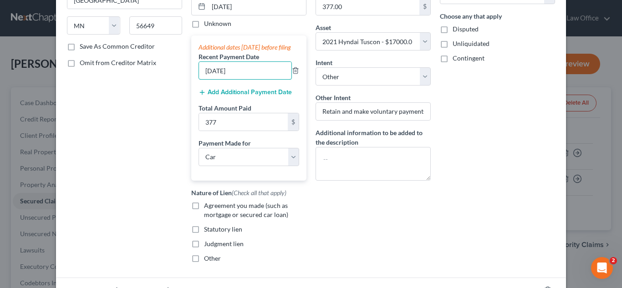
type input "08/15/2025"
click at [204, 215] on label "Agreement you made (such as mortgage or secured car loan)" at bounding box center [255, 210] width 102 height 18
click at [208, 207] on input "Agreement you made (such as mortgage or secured car loan)" at bounding box center [211, 204] width 6 height 6
checkbox input "true"
click at [238, 96] on button "Add Additional Payment Date" at bounding box center [245, 92] width 93 height 7
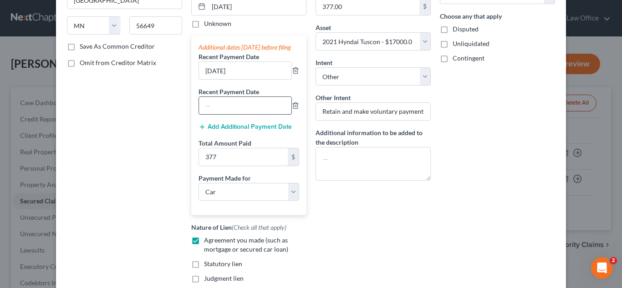
click at [232, 114] on input "text" at bounding box center [245, 105] width 92 height 17
type input "07/15/2025"
click at [408, 226] on div "Balance 13,500.00 $ Balance Unknown Balance Undetermined 13,500.00 $ Balance Un…" at bounding box center [373, 105] width 124 height 400
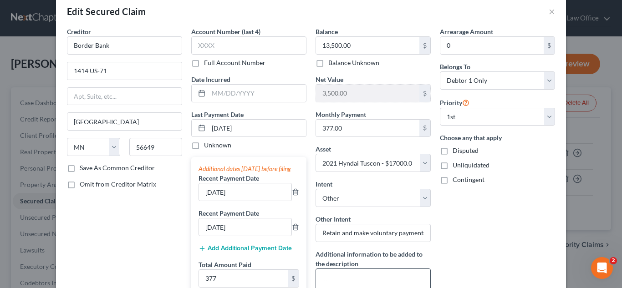
scroll to position [0, 0]
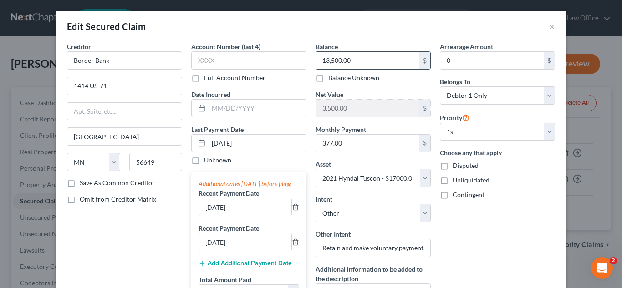
click at [357, 54] on input "13,500.00" at bounding box center [367, 60] width 103 height 17
click at [357, 56] on input "13,500.00" at bounding box center [367, 60] width 103 height 17
click at [357, 57] on input "13,500.00" at bounding box center [367, 60] width 103 height 17
click at [368, 38] on div "Edit Secured Claim ×" at bounding box center [311, 26] width 510 height 31
click at [334, 59] on input "13,500.00" at bounding box center [367, 60] width 103 height 17
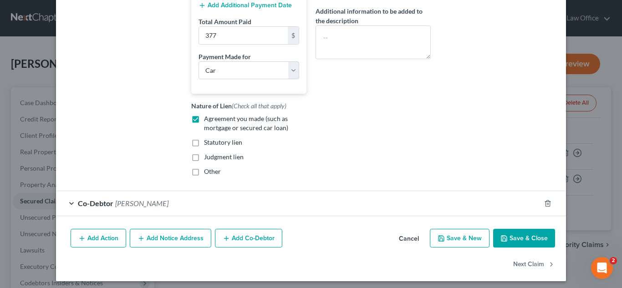
scroll to position [271, 0]
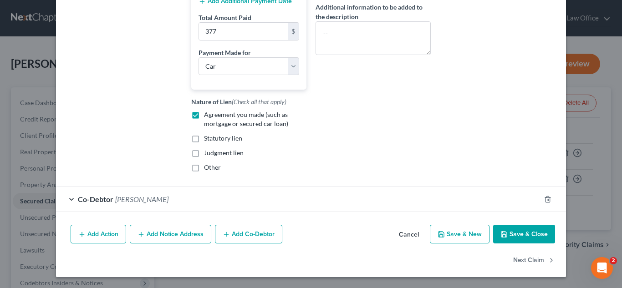
type input "13,000"
click at [497, 233] on button "Save & Close" at bounding box center [524, 234] width 62 height 19
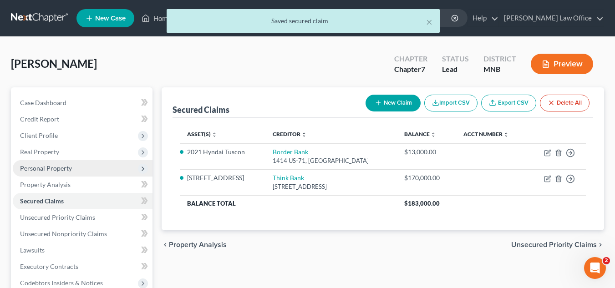
click at [99, 173] on span "Personal Property" at bounding box center [83, 168] width 140 height 16
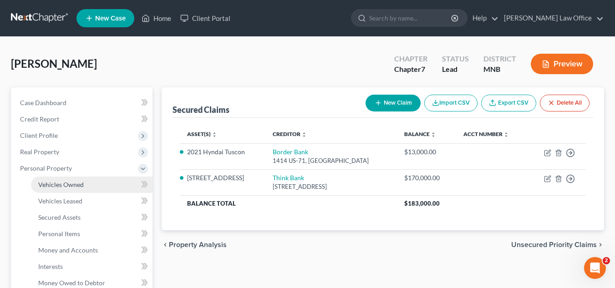
click at [91, 189] on link "Vehicles Owned" at bounding box center [92, 185] width 122 height 16
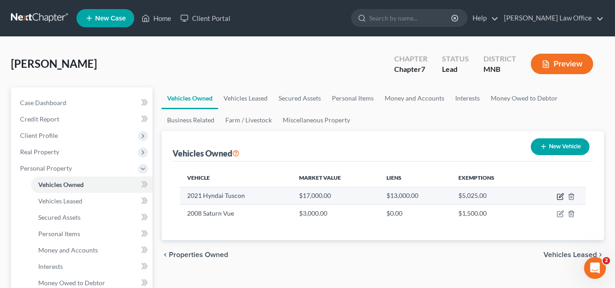
click at [562, 199] on icon "button" at bounding box center [560, 196] width 7 height 7
select select "0"
select select "5"
select select "2"
select select "0"
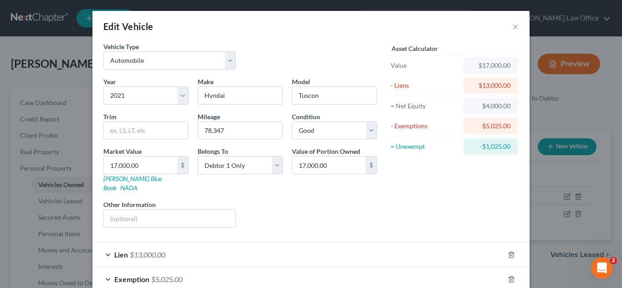
scroll to position [45, 0]
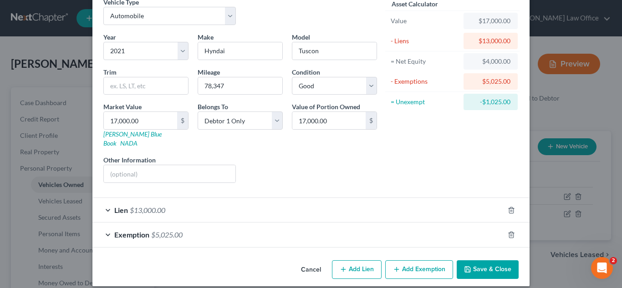
click at [387, 228] on div "Exemption $5,025.00" at bounding box center [298, 235] width 412 height 24
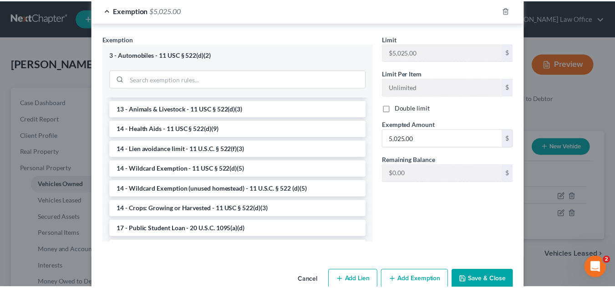
scroll to position [280, 0]
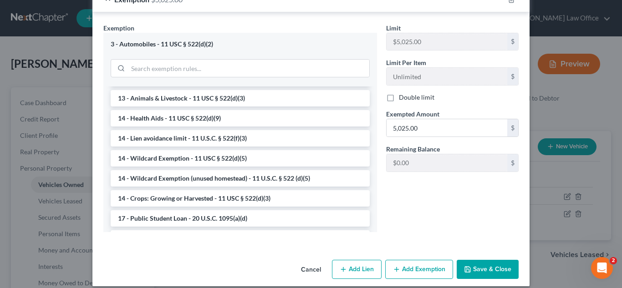
click at [474, 260] on button "Save & Close" at bounding box center [488, 269] width 62 height 19
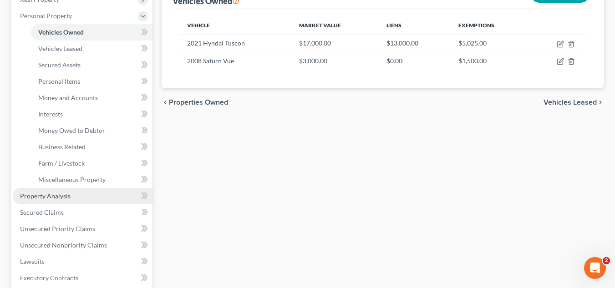
scroll to position [137, 0]
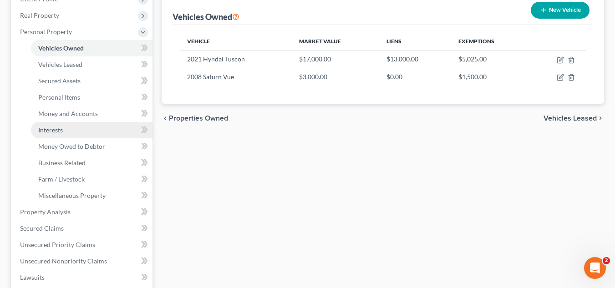
click at [91, 129] on link "Interests" at bounding box center [92, 130] width 122 height 16
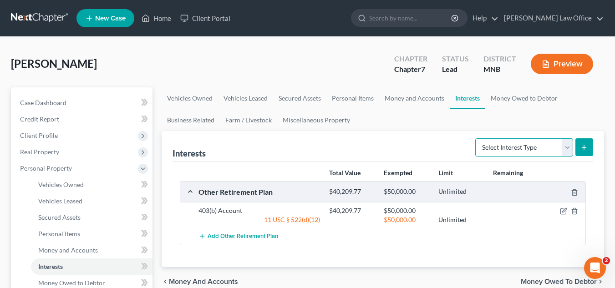
click at [505, 148] on select "Select Interest Type 401K Annuity Bond Education IRA Government Bond Government…" at bounding box center [525, 147] width 98 height 18
select select "term_life_insurance"
click at [476, 138] on select "Select Interest Type 401K Annuity Bond Education IRA Government Bond Government…" at bounding box center [525, 147] width 98 height 18
click at [587, 149] on icon "submit" at bounding box center [584, 147] width 7 height 7
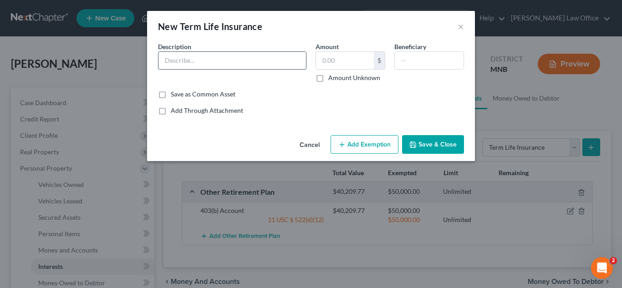
click at [245, 66] on input "text" at bounding box center [233, 60] width 148 height 17
type input "Term Life Polic"
type input "1"
type input "0"
click at [245, 65] on input "Term Life Polic" at bounding box center [233, 60] width 148 height 17
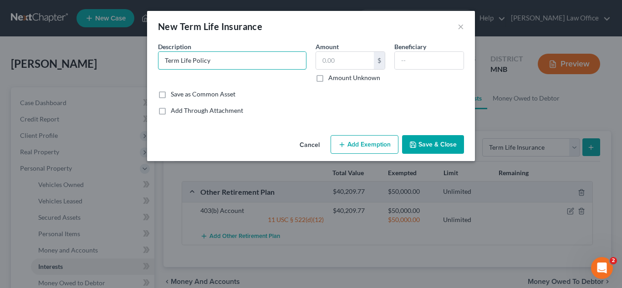
type input "Term Life Policy"
click at [328, 81] on label "Amount Unknown" at bounding box center [354, 77] width 52 height 9
click at [332, 79] on input "Amount Unknown" at bounding box center [335, 76] width 6 height 6
checkbox input "true"
drag, startPoint x: 401, startPoint y: 64, endPoint x: 386, endPoint y: 82, distance: 23.3
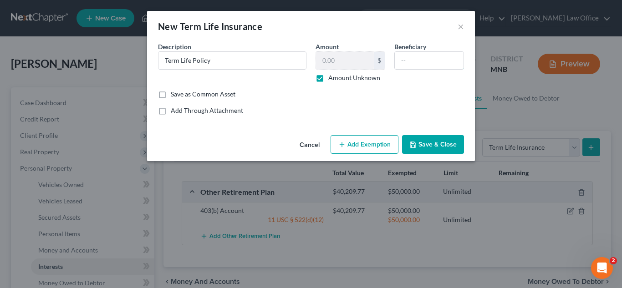
click at [402, 62] on input "text" at bounding box center [429, 60] width 69 height 17
type input "Debtor's Children"
drag, startPoint x: 448, startPoint y: 142, endPoint x: 445, endPoint y: 149, distance: 7.7
click at [448, 143] on button "Save & Close" at bounding box center [433, 144] width 62 height 19
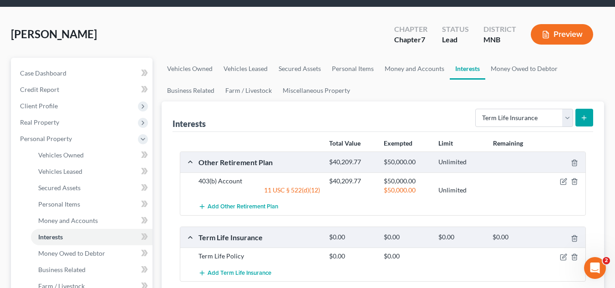
scroll to position [46, 0]
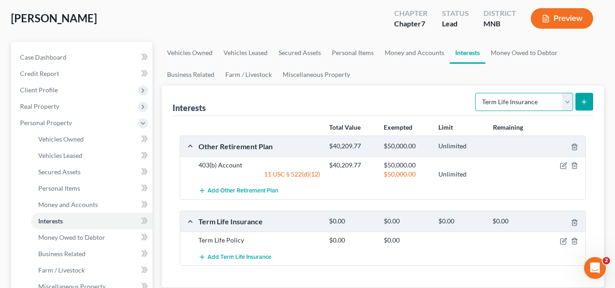
click at [570, 102] on select "Select Interest Type 401K Annuity Bond Education IRA Government Bond Government…" at bounding box center [525, 102] width 98 height 18
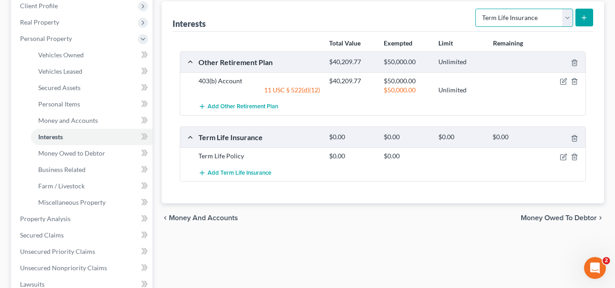
scroll to position [137, 0]
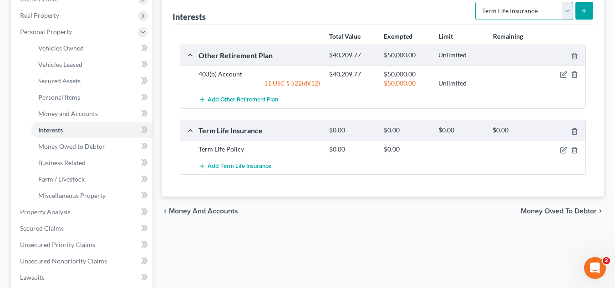
click at [571, 15] on select "Select Interest Type 401K Annuity Bond Education IRA Government Bond Government…" at bounding box center [525, 11] width 98 height 18
click at [361, 16] on div "Interests Select Interest Type 401K Annuity Bond Education IRA Government Bond …" at bounding box center [383, 10] width 421 height 31
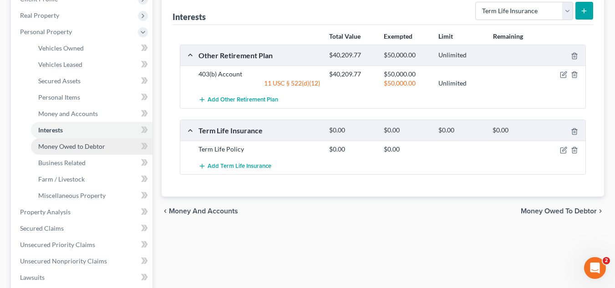
click at [83, 146] on span "Money Owed to Debtor" at bounding box center [71, 147] width 67 height 8
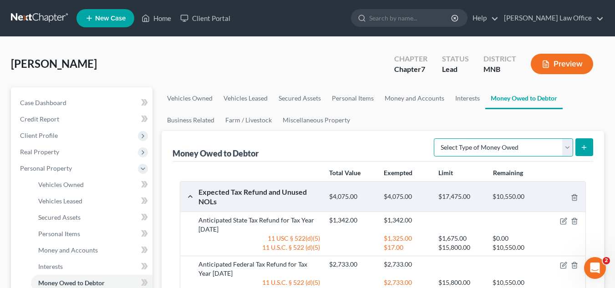
click at [515, 139] on select "Select Type of Money Owed Accounts Receivable Alimony Child Support Claims Agai…" at bounding box center [503, 147] width 139 height 18
select select "financial_assets_not_yet_listed"
click at [435, 138] on select "Select Type of Money Owed Accounts Receivable Alimony Child Support Claims Agai…" at bounding box center [503, 147] width 139 height 18
click at [578, 148] on button "submit" at bounding box center [585, 147] width 18 height 18
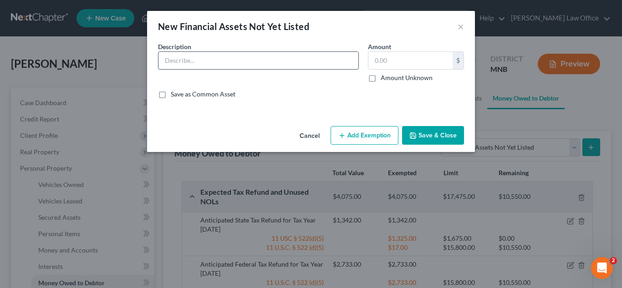
click at [257, 60] on input "text" at bounding box center [259, 60] width 200 height 17
type input "Security Deposit"
type input "900"
click at [363, 133] on button "Add Exemption" at bounding box center [365, 135] width 68 height 19
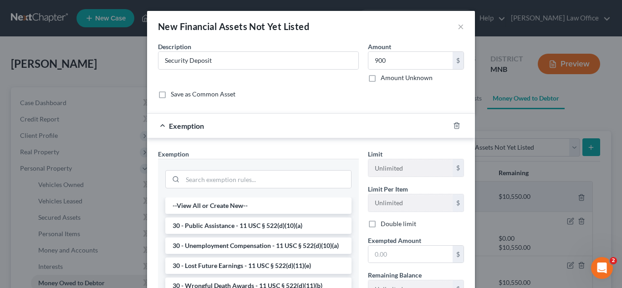
scroll to position [46, 0]
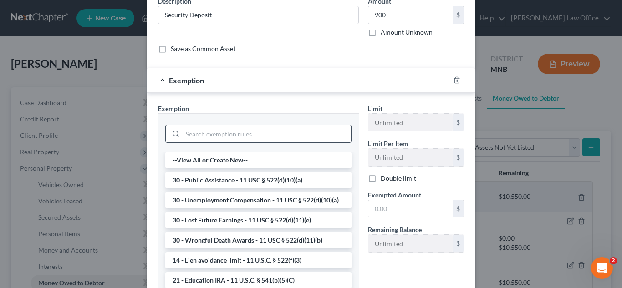
click at [246, 132] on input "search" at bounding box center [267, 133] width 169 height 17
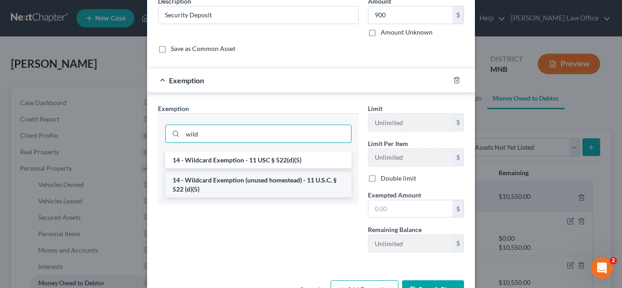
type input "wild"
click at [253, 178] on li "14 - Wildcard Exemption (unused homestead) - 11 U.S.C. § 522 (d)(5)" at bounding box center [258, 185] width 186 height 26
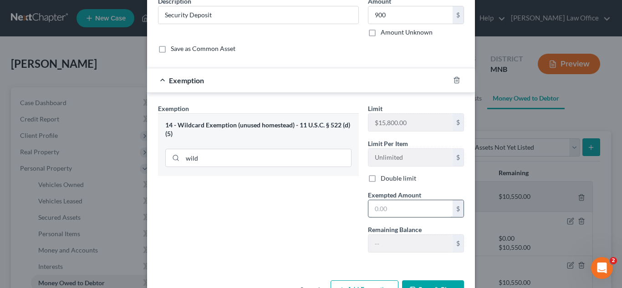
click at [412, 212] on input "text" at bounding box center [410, 208] width 84 height 17
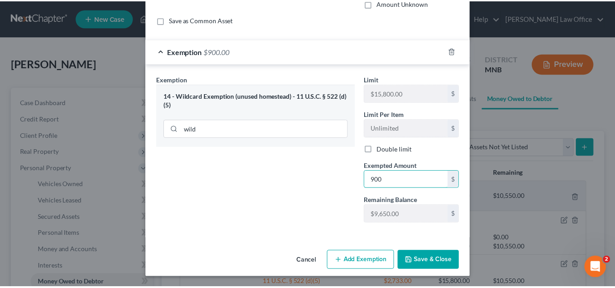
scroll to position [75, 0]
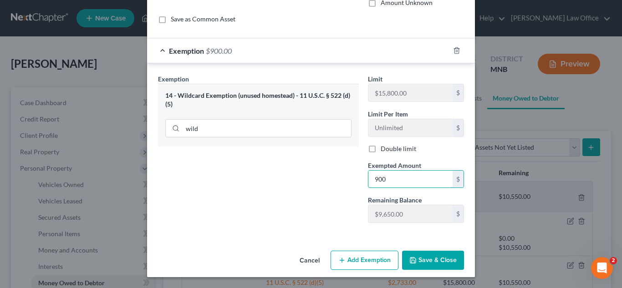
type input "900"
click at [432, 261] on button "Save & Close" at bounding box center [433, 260] width 62 height 19
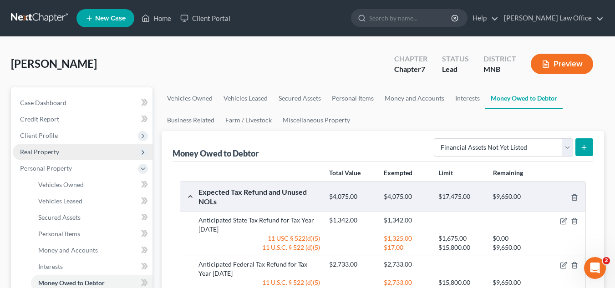
drag, startPoint x: 88, startPoint y: 155, endPoint x: 82, endPoint y: 153, distance: 6.8
click at [88, 156] on span "Real Property" at bounding box center [83, 152] width 140 height 16
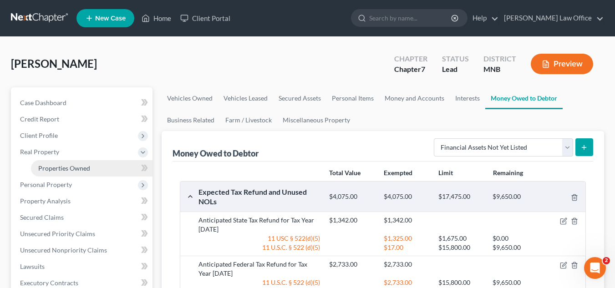
click at [76, 165] on span "Properties Owned" at bounding box center [64, 168] width 52 height 8
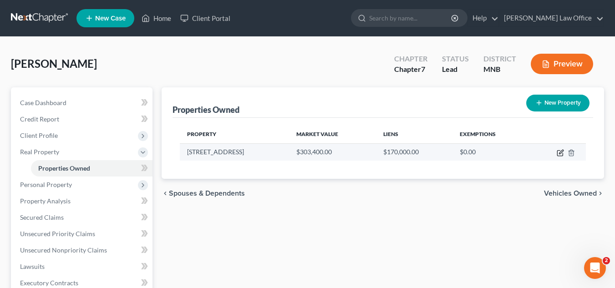
click at [559, 154] on icon "button" at bounding box center [560, 152] width 7 height 7
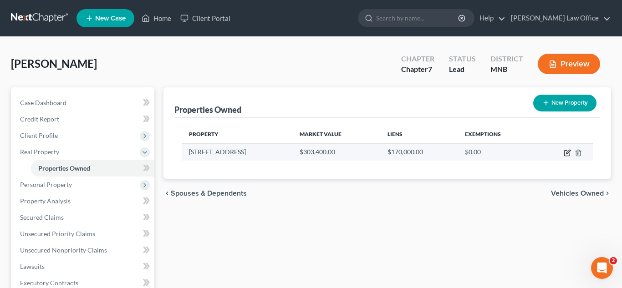
select select "24"
select select "19"
select select "3"
select select "0"
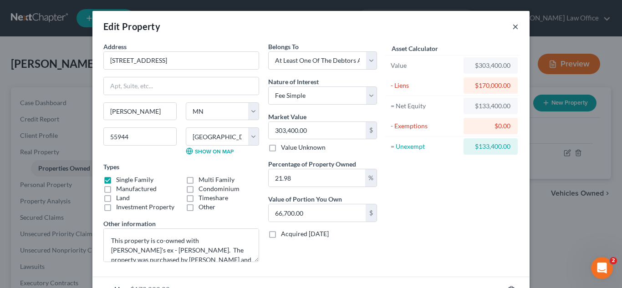
click at [512, 27] on button "×" at bounding box center [515, 26] width 6 height 11
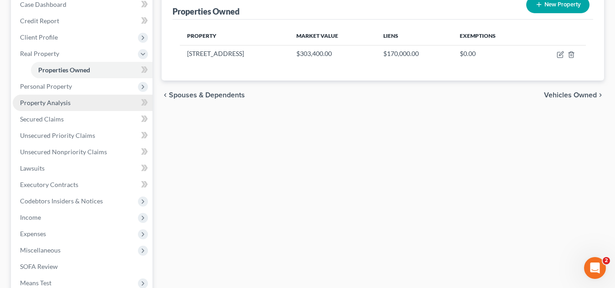
scroll to position [91, 0]
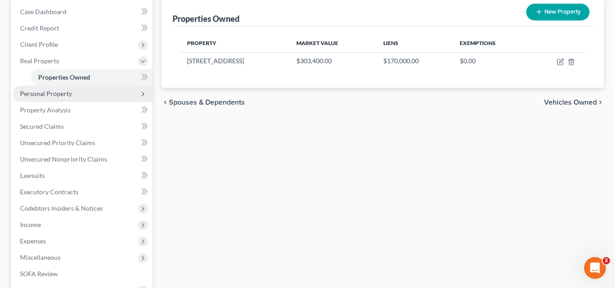
click at [71, 96] on span "Personal Property" at bounding box center [83, 94] width 140 height 16
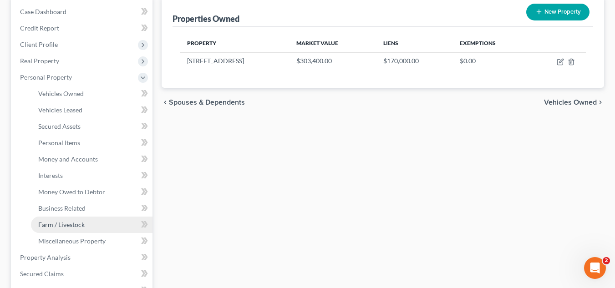
click at [66, 225] on span "Farm / Livestock" at bounding box center [61, 225] width 46 height 8
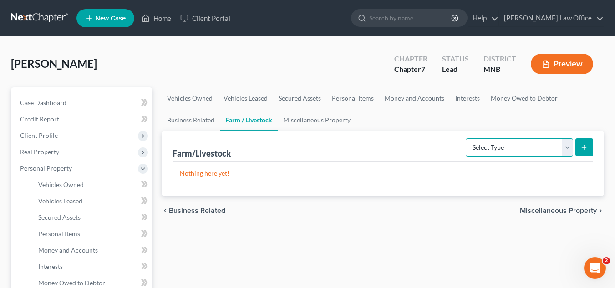
click at [566, 152] on select "Select Type Animals & Livestock Crops: Growing or Harvested Farming Equipment F…" at bounding box center [519, 147] width 107 height 18
select select "animals"
click at [467, 138] on select "Select Type Animals & Livestock Crops: Growing or Harvested Farming Equipment F…" at bounding box center [519, 147] width 107 height 18
click at [588, 146] on button "submit" at bounding box center [585, 147] width 18 height 18
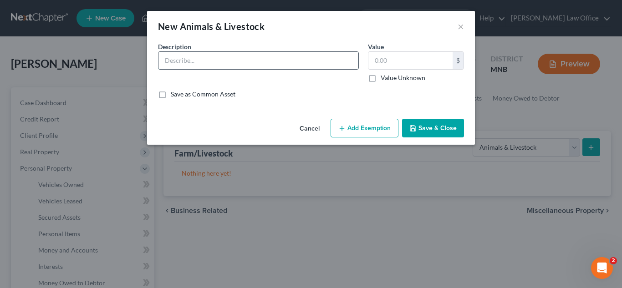
click at [209, 59] on input "text" at bounding box center [259, 60] width 200 height 17
type input "Black Lab Mix Dog - Two years old"
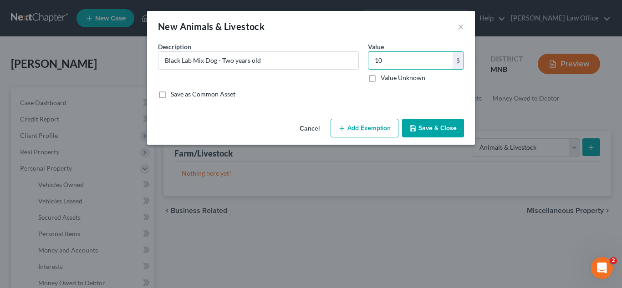
type input "10"
click at [412, 129] on icon "button" at bounding box center [412, 128] width 7 height 7
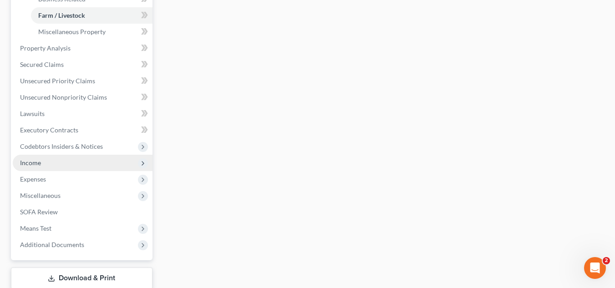
scroll to position [223, 0]
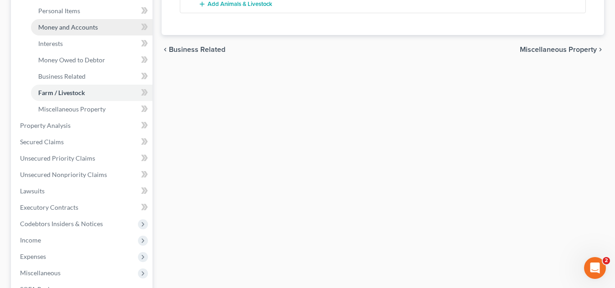
click at [110, 29] on link "Money and Accounts" at bounding box center [92, 27] width 122 height 16
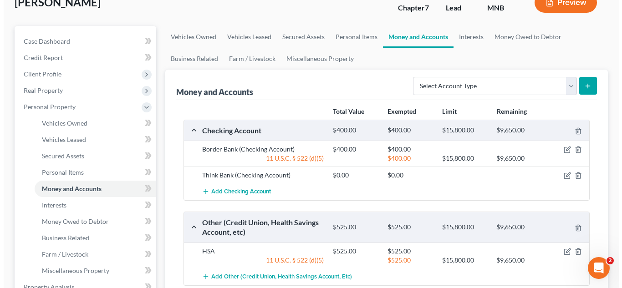
scroll to position [46, 0]
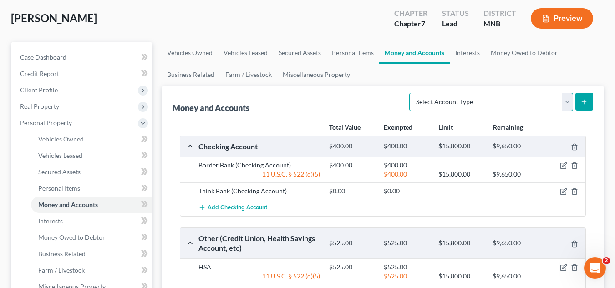
click at [563, 104] on select "Select Account Type Brokerage Cash on Hand Certificates of Deposit Checking Acc…" at bounding box center [491, 102] width 164 height 18
select select "cash_on_hand"
click at [411, 93] on select "Select Account Type Brokerage Cash on Hand Certificates of Deposit Checking Acc…" at bounding box center [491, 102] width 164 height 18
click at [580, 106] on button "submit" at bounding box center [585, 102] width 18 height 18
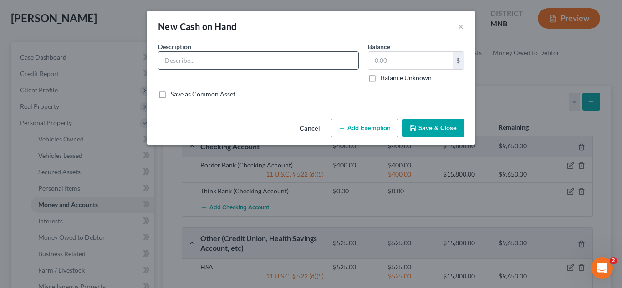
drag, startPoint x: 225, startPoint y: 61, endPoint x: 231, endPoint y: 61, distance: 6.8
click at [225, 61] on input "text" at bounding box center [259, 60] width 200 height 17
type input "Cash on hand"
type input "25"
click at [371, 129] on button "Add Exemption" at bounding box center [365, 128] width 68 height 19
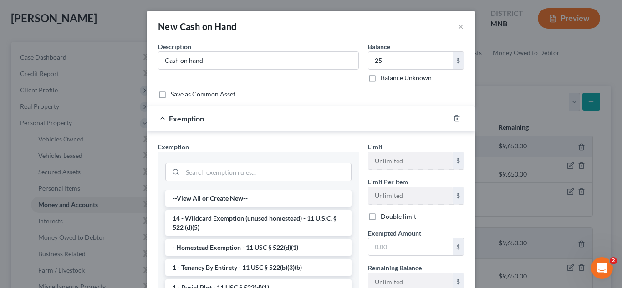
click at [261, 221] on li "14 - Wildcard Exemption (unused homestead) - 11 U.S.C. § 522 (d)(5)" at bounding box center [258, 223] width 186 height 26
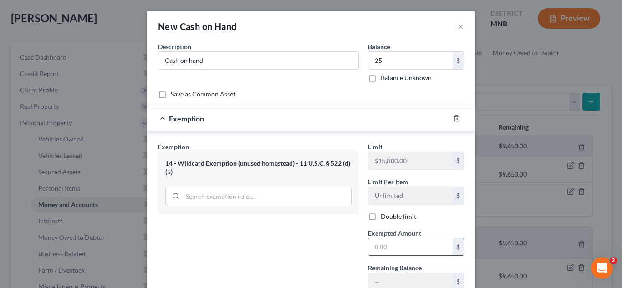
click at [382, 243] on input "text" at bounding box center [410, 247] width 84 height 17
type input "25"
click at [318, 255] on div "Exemption Set must be selected for CA. Exemption * 14 - Wildcard Exemption (unu…" at bounding box center [258, 220] width 210 height 156
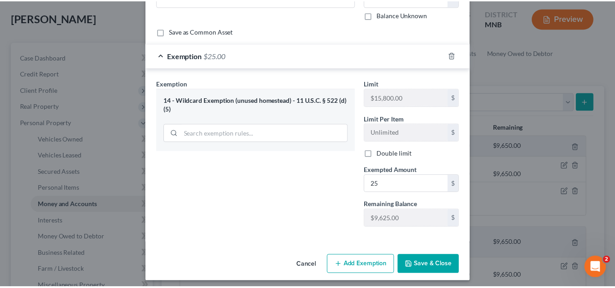
scroll to position [68, 0]
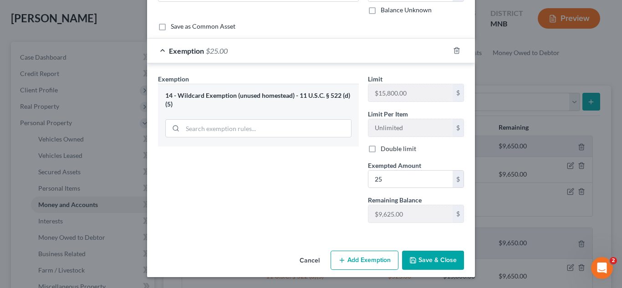
click at [413, 261] on icon "button" at bounding box center [412, 260] width 5 height 5
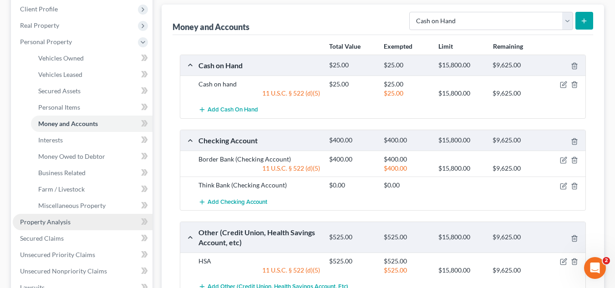
scroll to position [137, 0]
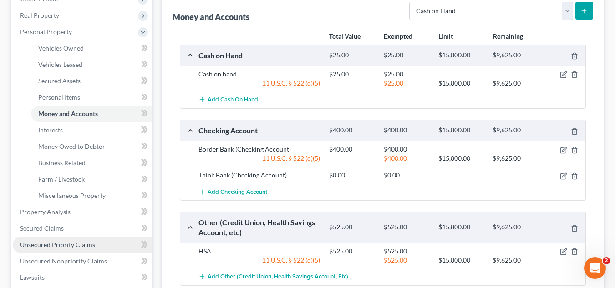
click at [73, 239] on link "Unsecured Priority Claims" at bounding box center [83, 245] width 140 height 16
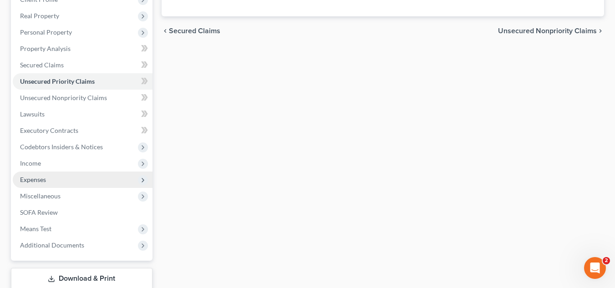
scroll to position [137, 0]
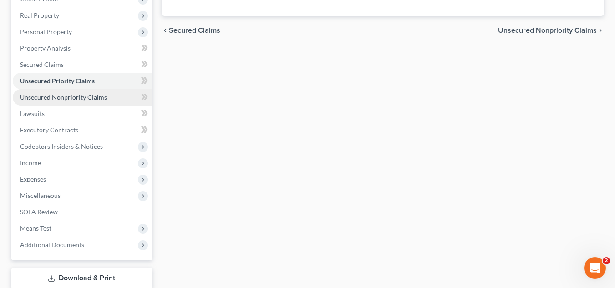
click at [97, 100] on span "Unsecured Nonpriority Claims" at bounding box center [63, 97] width 87 height 8
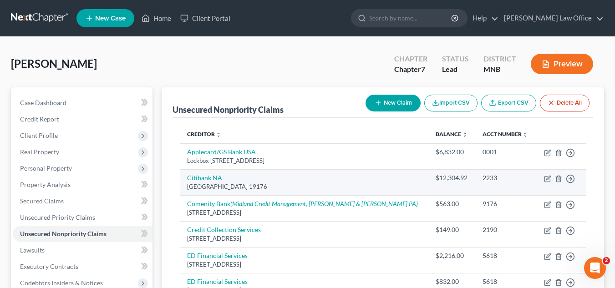
click at [546, 184] on td "Move to D Move to E Move to G Move to Notice Only" at bounding box center [562, 182] width 50 height 26
click at [547, 180] on icon "button" at bounding box center [549, 178] width 4 height 4
select select "39"
select select "2"
select select "0"
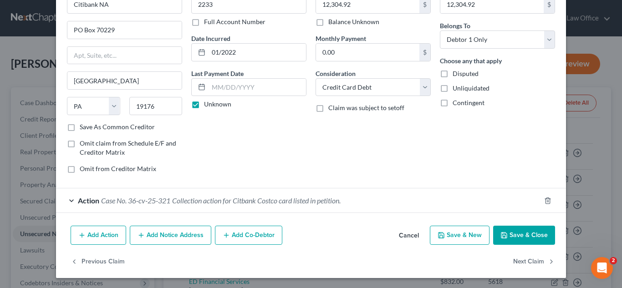
scroll to position [57, 0]
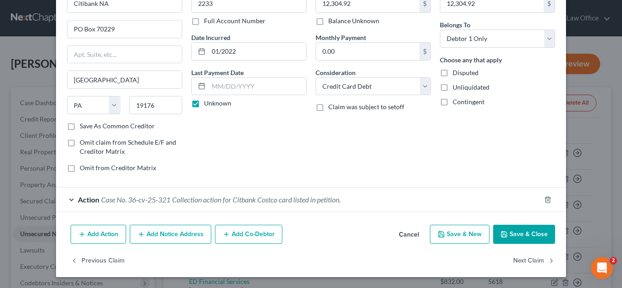
click at [247, 237] on button "Add Co-Debtor" at bounding box center [248, 234] width 67 height 19
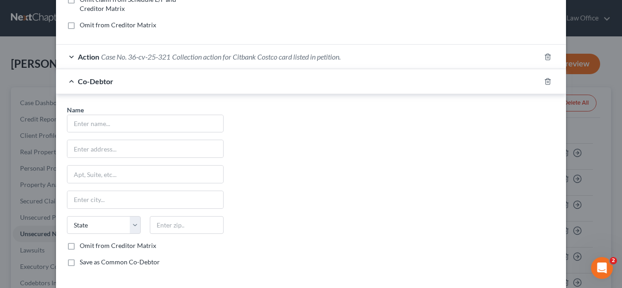
scroll to position [179, 0]
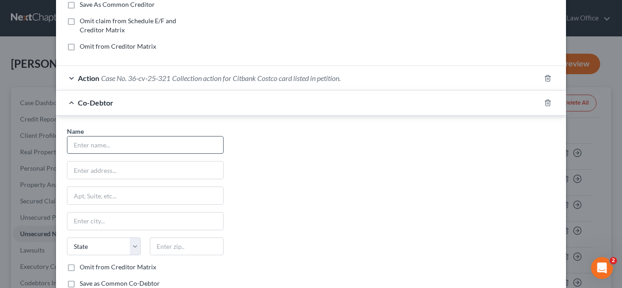
click at [160, 148] on input "text" at bounding box center [145, 145] width 156 height 17
type input "[PERSON_NAME]"
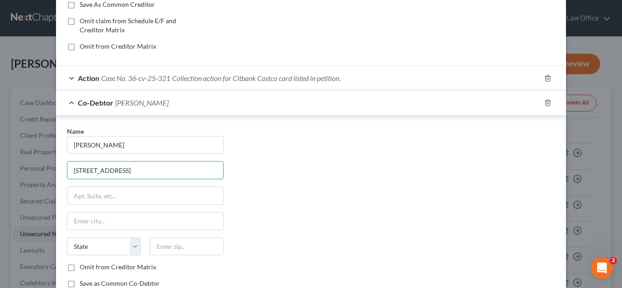
type input "[STREET_ADDRESS]"
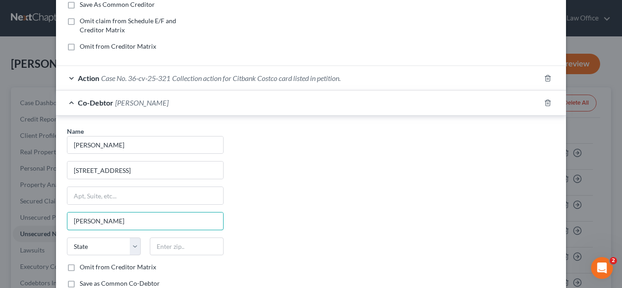
type input "J"
type input "[PERSON_NAME]"
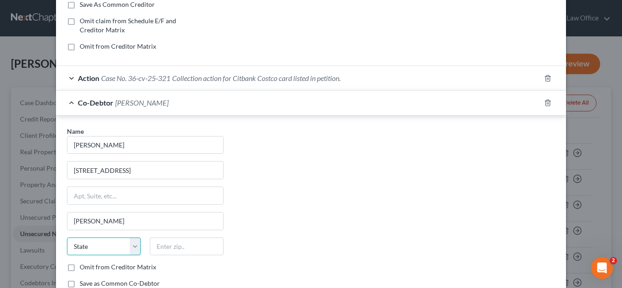
drag, startPoint x: 110, startPoint y: 248, endPoint x: 111, endPoint y: 238, distance: 10.1
click at [110, 248] on select "State [US_STATE] AK AR AZ CA CO CT DE DC [GEOGRAPHIC_DATA] [GEOGRAPHIC_DATA] GU…" at bounding box center [104, 247] width 74 height 18
select select "24"
click at [67, 238] on select "State [US_STATE] AK AR AZ CA CO CT DE DC [GEOGRAPHIC_DATA] [GEOGRAPHIC_DATA] GU…" at bounding box center [104, 247] width 74 height 18
drag, startPoint x: 189, startPoint y: 247, endPoint x: 375, endPoint y: 23, distance: 291.1
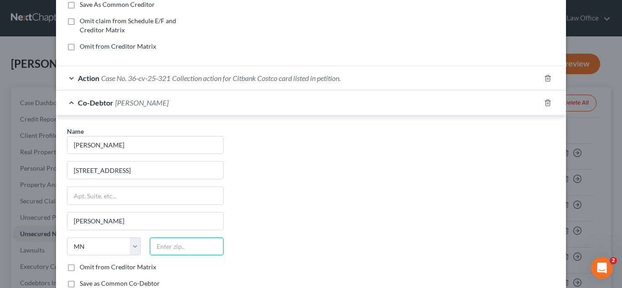
click at [189, 247] on input "text" at bounding box center [187, 247] width 74 height 18
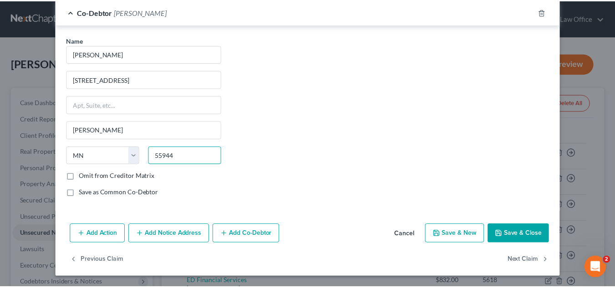
scroll to position [270, 0]
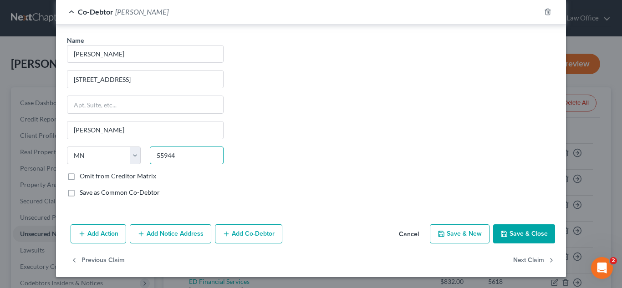
type input "55944"
click at [535, 235] on button "Save & Close" at bounding box center [524, 234] width 62 height 19
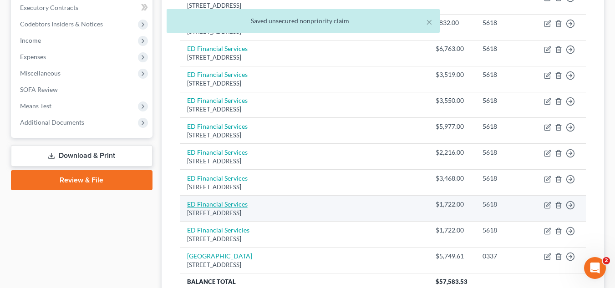
scroll to position [273, 0]
